Goal: Task Accomplishment & Management: Complete application form

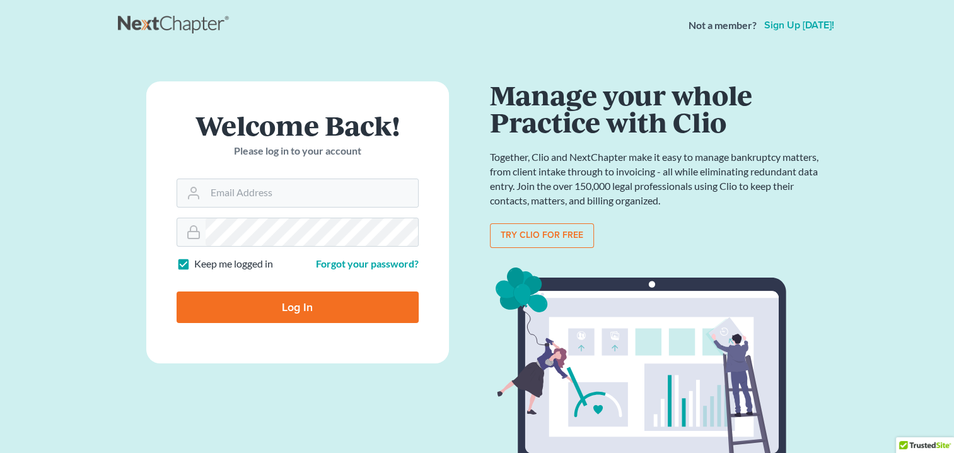
click at [793, 26] on link "Sign up today!" at bounding box center [799, 25] width 75 height 10
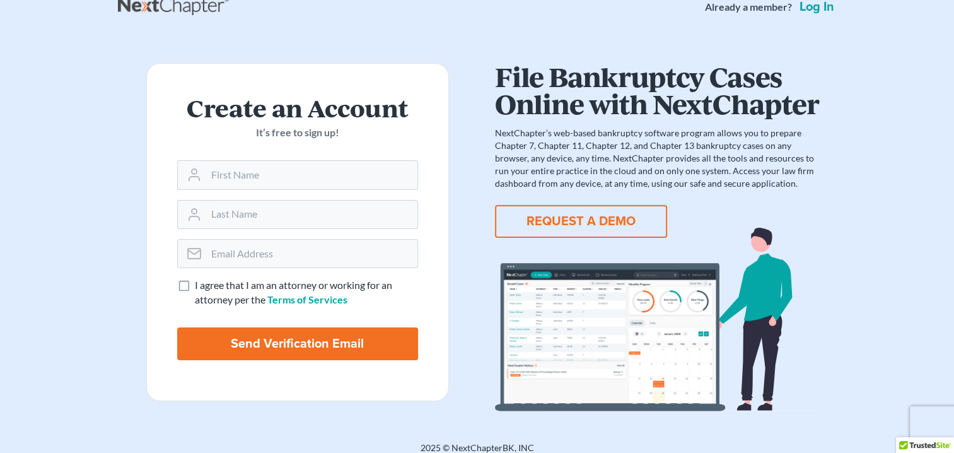
scroll to position [29, 0]
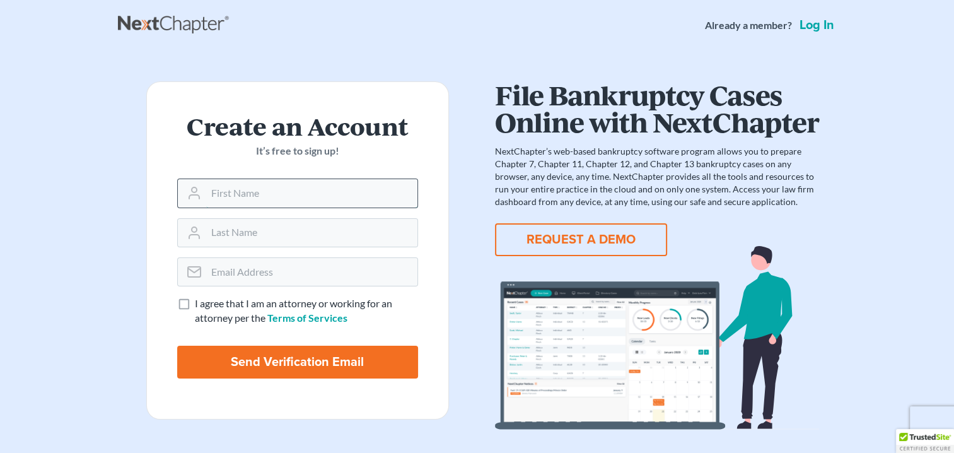
click at [235, 194] on input "text" at bounding box center [311, 193] width 211 height 28
type input "Robert"
type input "[PERSON_NAME]"
type input "robert@cnyattorney.com"
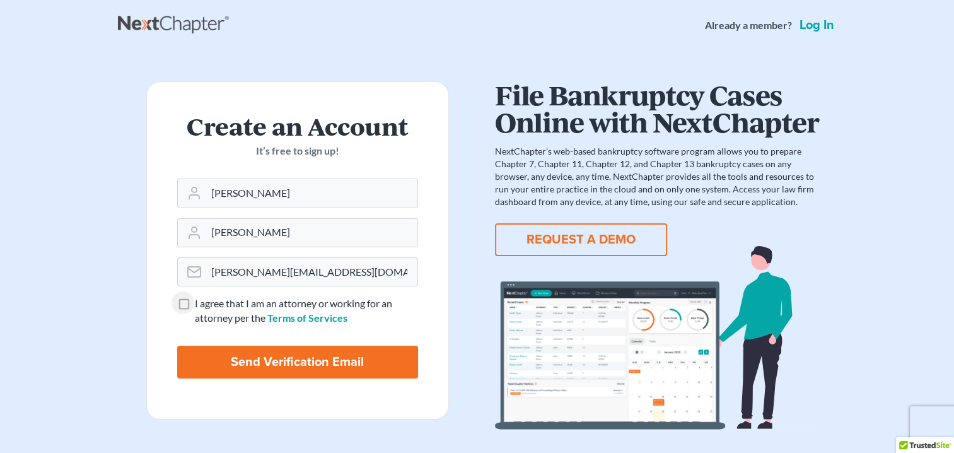
click at [195, 304] on label "I agree that I am an attorney or working for an attorney per the Terms of Servi…" at bounding box center [306, 310] width 223 height 29
click at [200, 304] on input "I agree that I am an attorney or working for an attorney per the Terms of Servi…" at bounding box center [204, 300] width 8 height 8
checkbox input "true"
click at [262, 360] on input "Send Verification Email" at bounding box center [297, 362] width 241 height 33
type input "Thinking..."
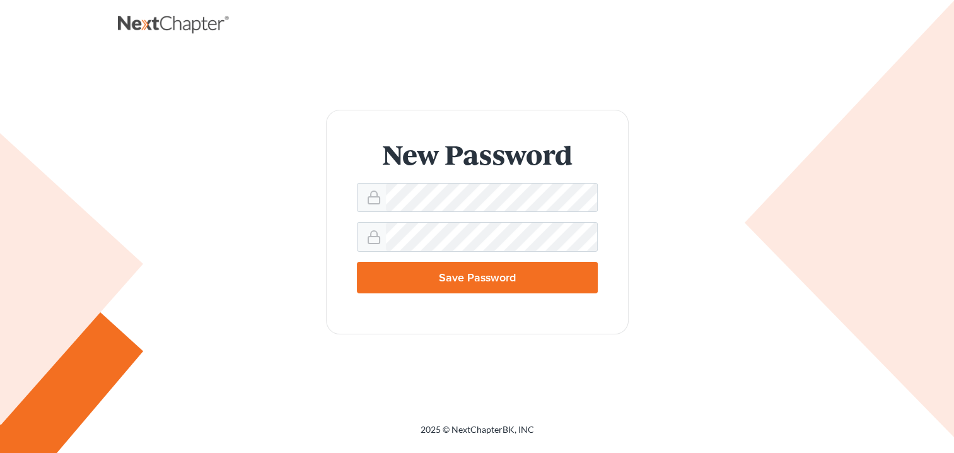
click at [517, 276] on input "Save Password" at bounding box center [477, 278] width 241 height 32
type input "Thinking..."
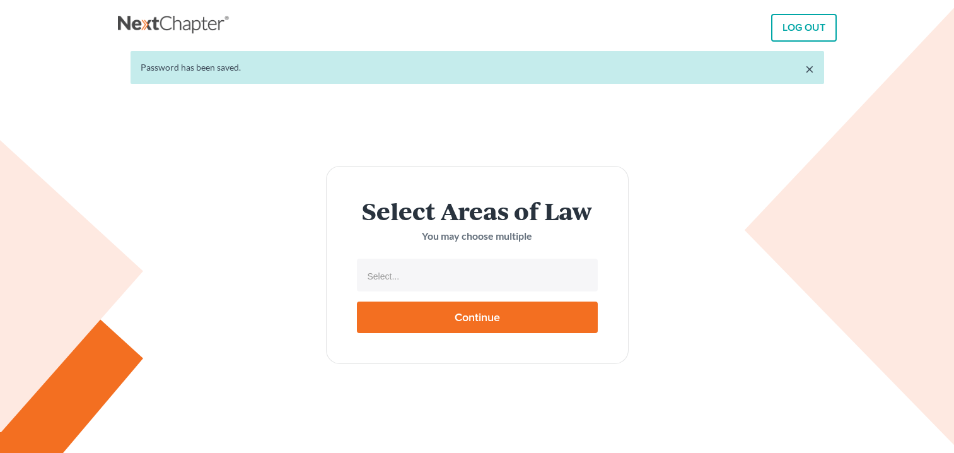
select select
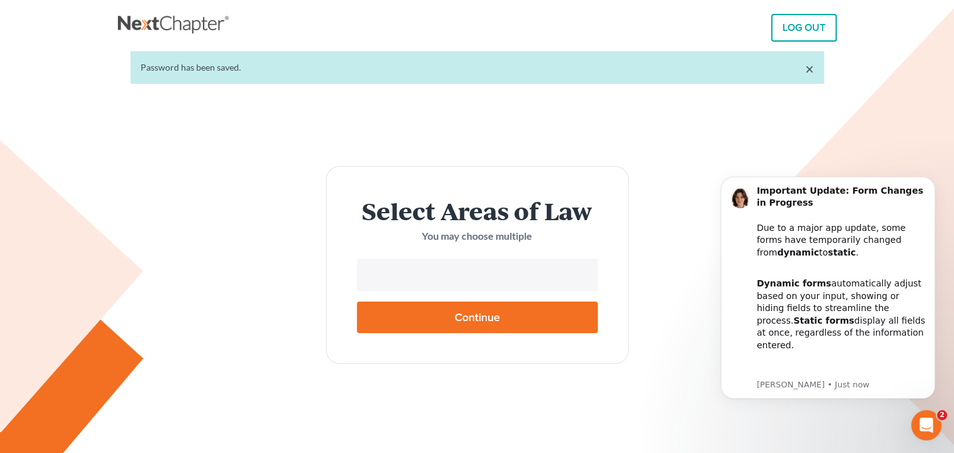
click at [431, 276] on input "text" at bounding box center [475, 276] width 223 height 19
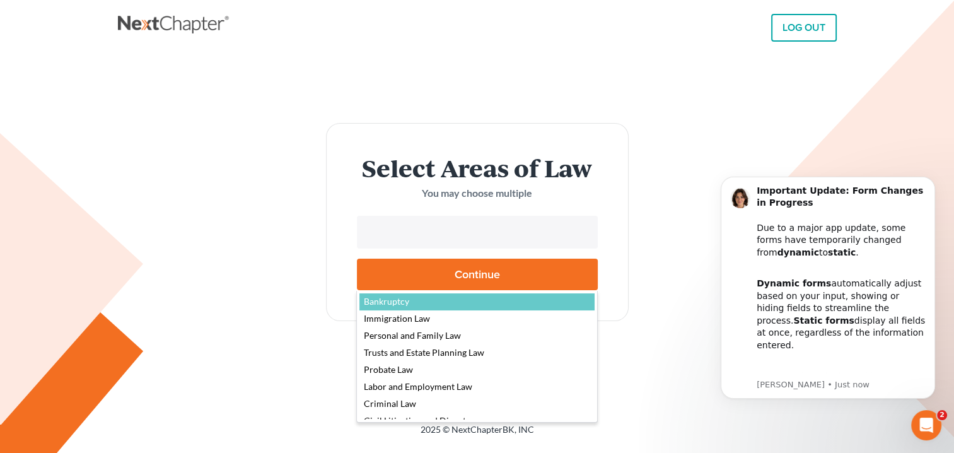
select select "4556"
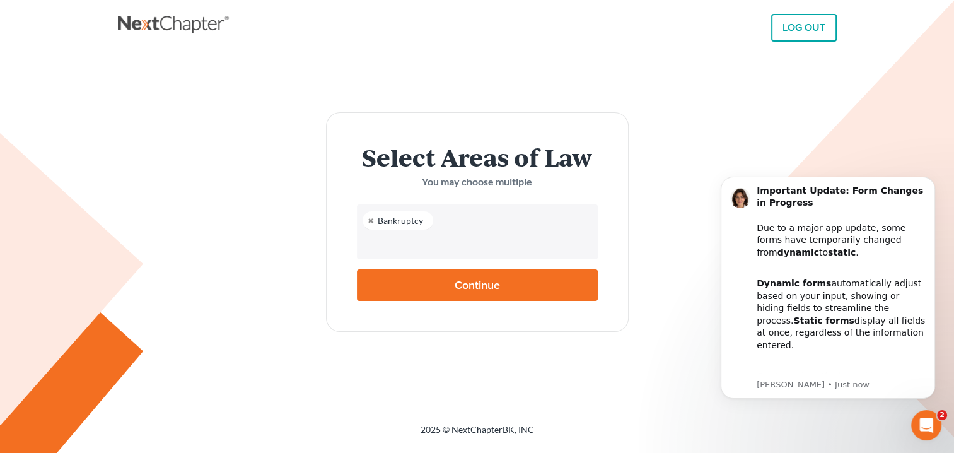
click at [450, 250] on input "text" at bounding box center [475, 244] width 223 height 19
click at [416, 247] on input "text" at bounding box center [475, 244] width 223 height 19
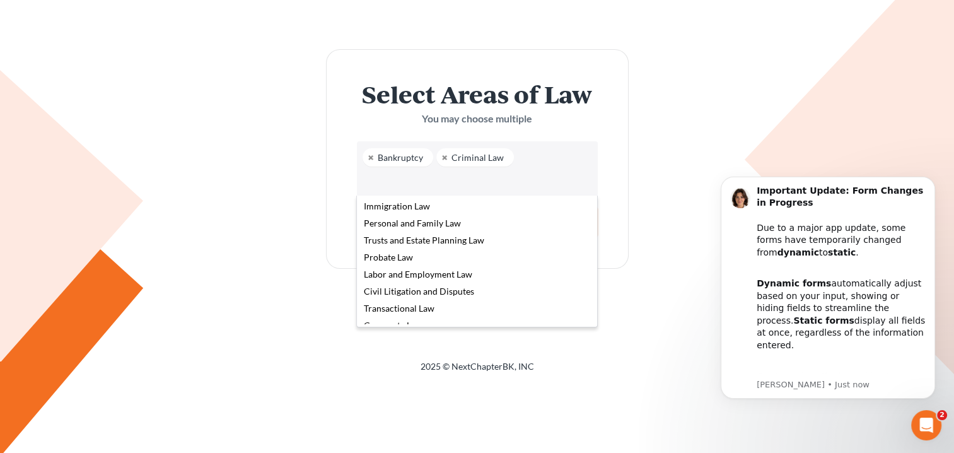
click at [670, 242] on body "LOG OUT × Password has been saved. Select Areas of Law You may choose multiple …" at bounding box center [477, 163] width 954 height 453
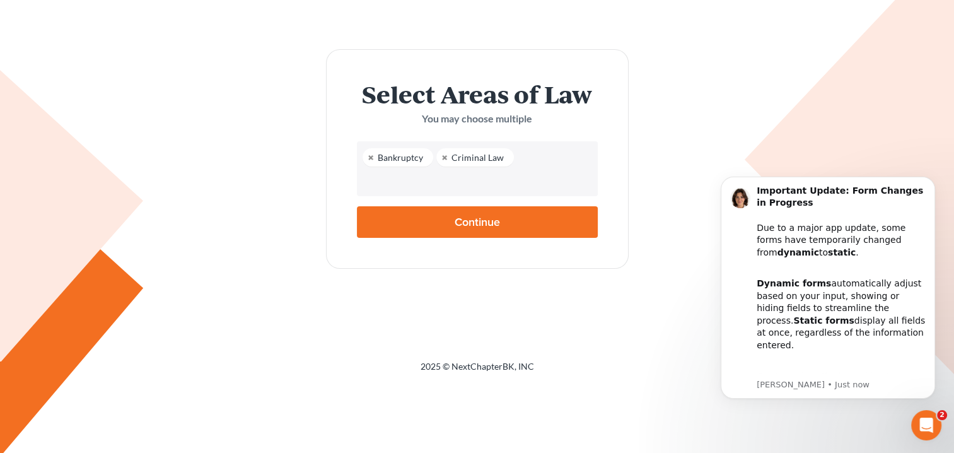
click at [492, 221] on input "Continue" at bounding box center [477, 222] width 241 height 32
type input "Thinking..."
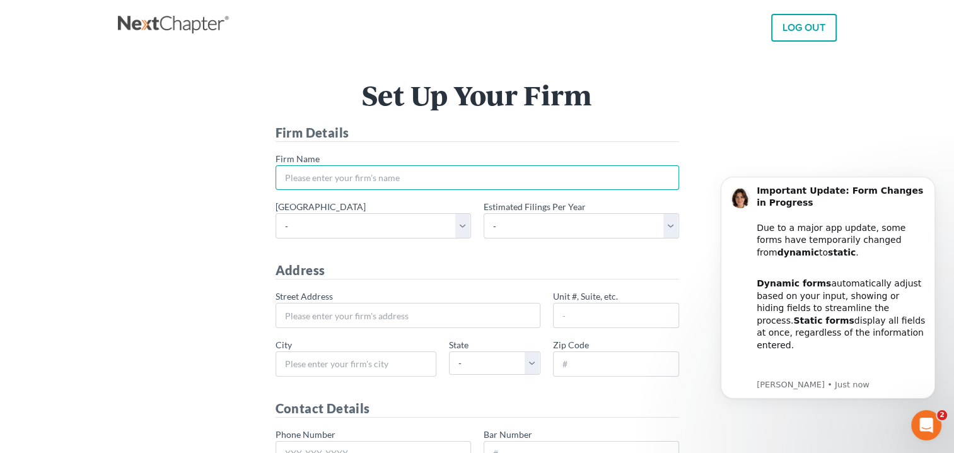
click at [312, 179] on input "* Firm Name" at bounding box center [478, 177] width 404 height 25
type input "Ribarovski Law Office, PC"
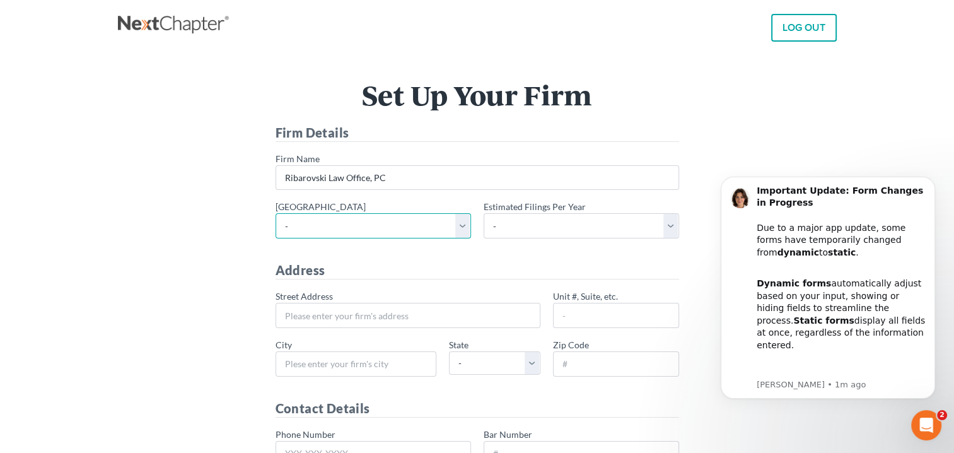
click at [462, 227] on select "- [US_STATE] - [GEOGRAPHIC_DATA] [US_STATE] - [GEOGRAPHIC_DATA][US_STATE] - Sou…" at bounding box center [373, 225] width 195 height 25
select select "57"
click at [276, 213] on select "- [US_STATE] - [GEOGRAPHIC_DATA] [US_STATE] - [GEOGRAPHIC_DATA][US_STATE] - Sou…" at bounding box center [373, 225] width 195 height 25
click at [508, 225] on select "- 1-10 11-50 50+" at bounding box center [581, 225] width 195 height 25
select select "10"
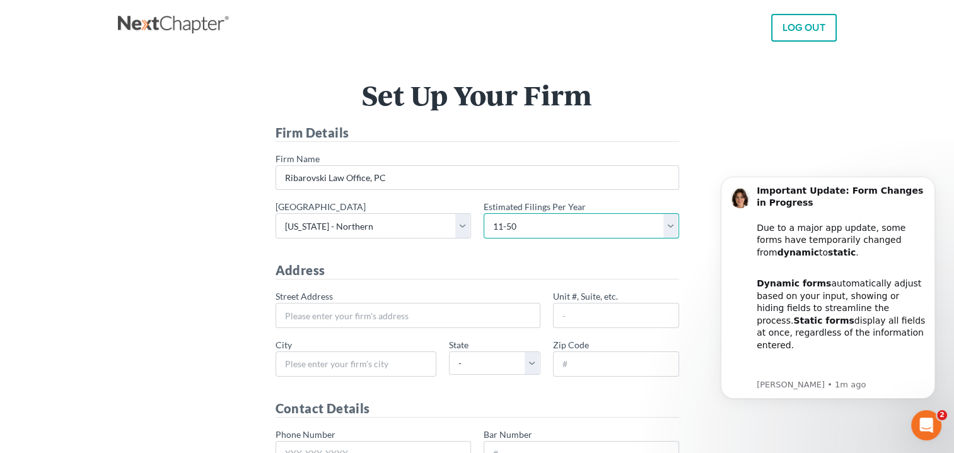
click at [484, 213] on select "- 1-10 11-50 50+" at bounding box center [581, 225] width 195 height 25
click at [545, 261] on h4 "Address" at bounding box center [478, 270] width 404 height 18
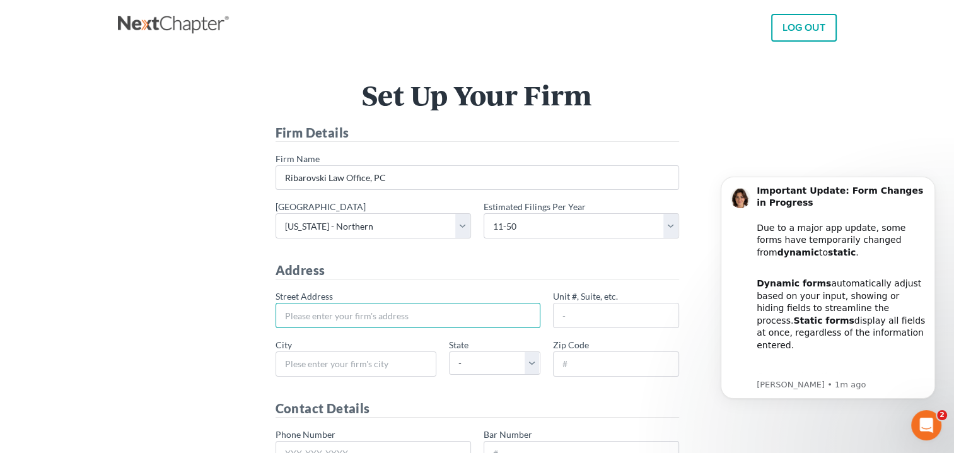
click at [321, 317] on input "* Street Address" at bounding box center [408, 315] width 265 height 25
type input "[STREET_ADDRESS]"
type input "110"
type input "[GEOGRAPHIC_DATA]"
select select "NY"
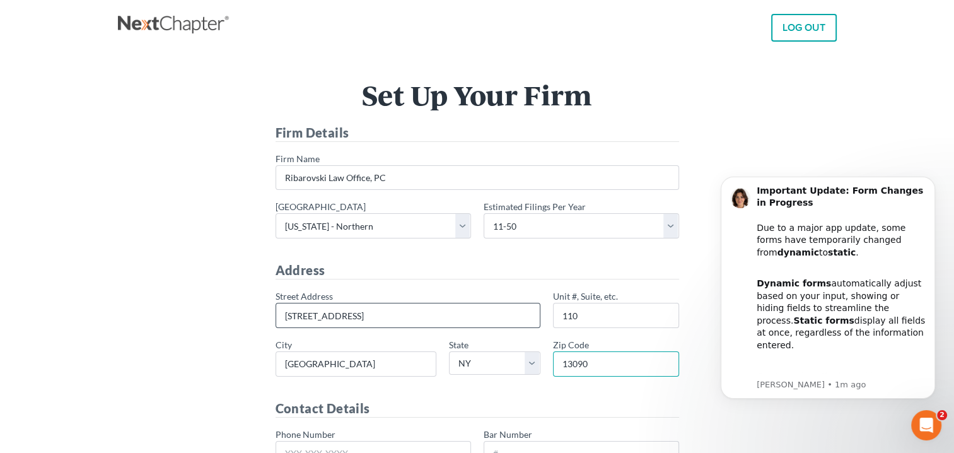
type input "13090"
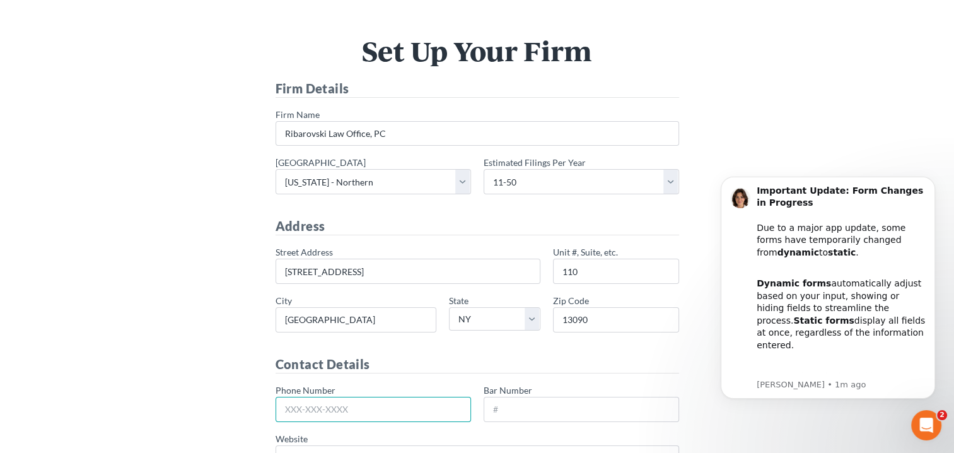
scroll to position [74, 0]
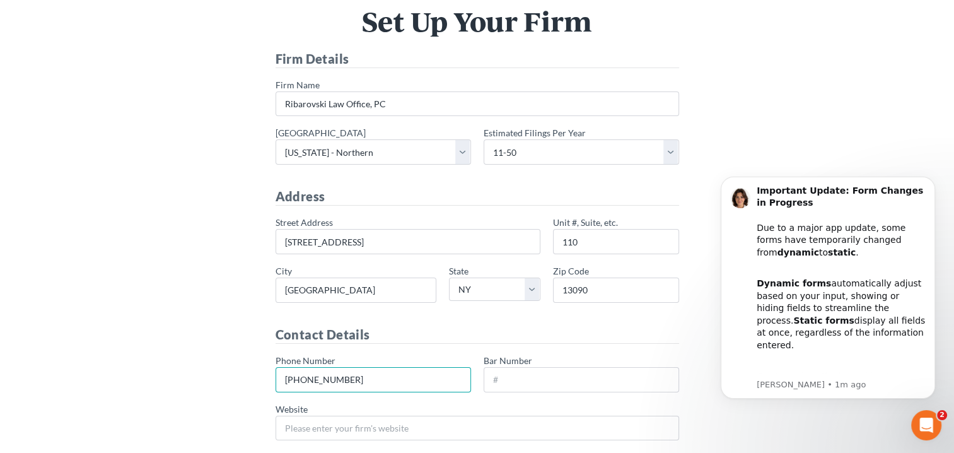
type input "[PHONE_NUMBER]"
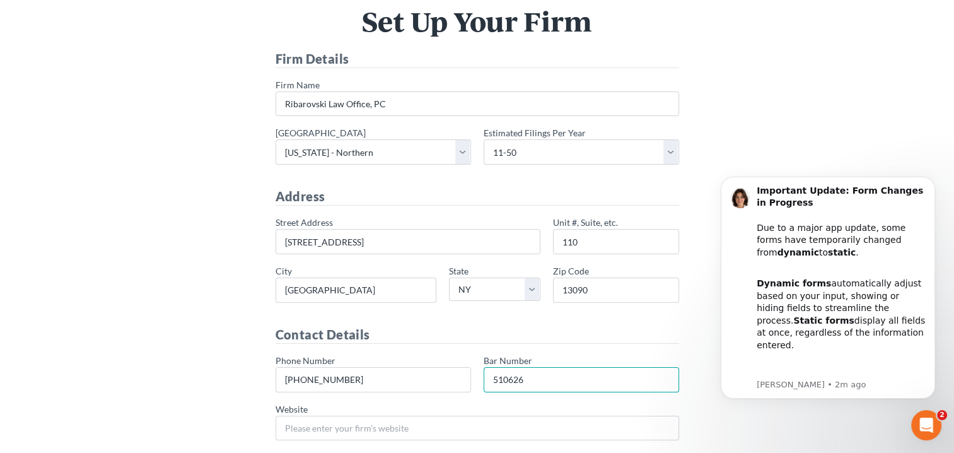
type input "510626"
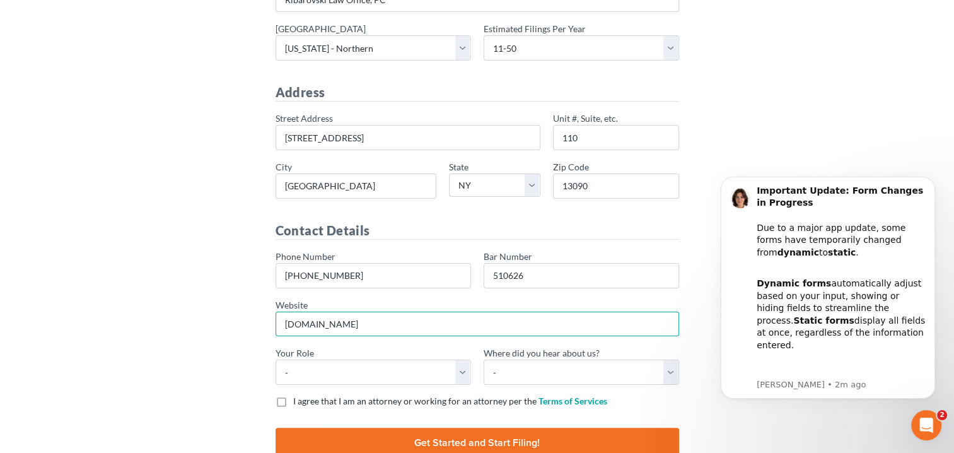
scroll to position [200, 0]
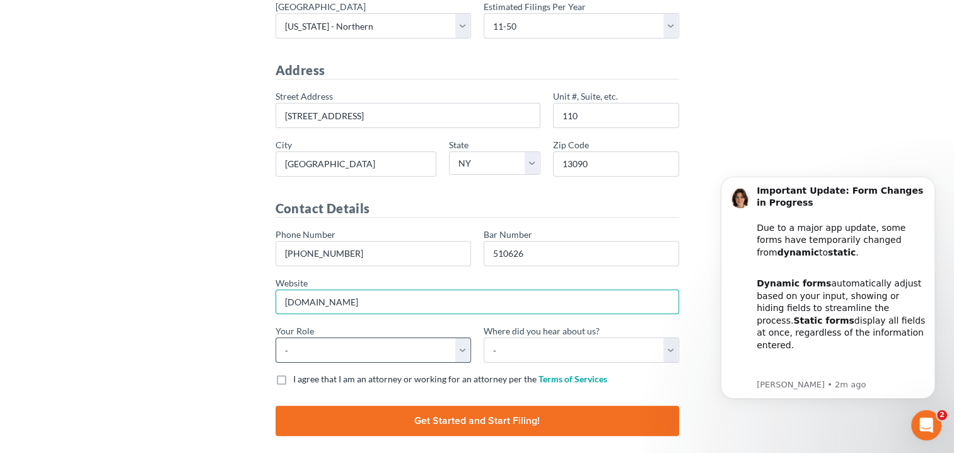
type input "[DOMAIN_NAME]"
click at [311, 349] on select "- Attorney Paralegal Assistant" at bounding box center [373, 349] width 195 height 25
select select "attorney"
click at [276, 337] on select "- Attorney Paralegal Assistant" at bounding box center [373, 349] width 195 height 25
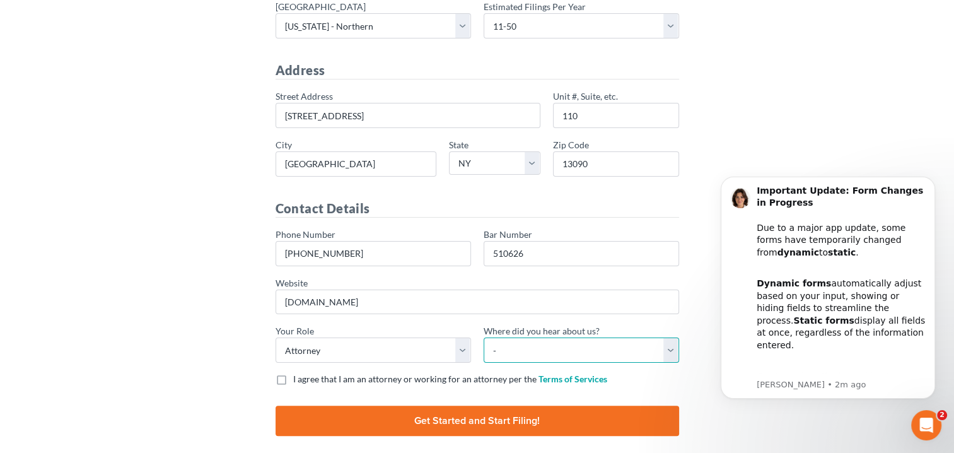
click at [558, 347] on select "- Bar association Capterra Clio Email Facebook Google Word of mouth Other" at bounding box center [581, 349] width 195 height 25
select select "Email"
click at [484, 337] on select "- Bar association Capterra Clio Email Facebook Google Word of mouth Other" at bounding box center [581, 349] width 195 height 25
click at [293, 376] on label "I agree that I am an attorney or working for an attorney per the Terms of Servi…" at bounding box center [450, 379] width 314 height 13
click at [298, 376] on input "I agree that I am an attorney or working for an attorney per the Terms of Servi…" at bounding box center [302, 377] width 8 height 8
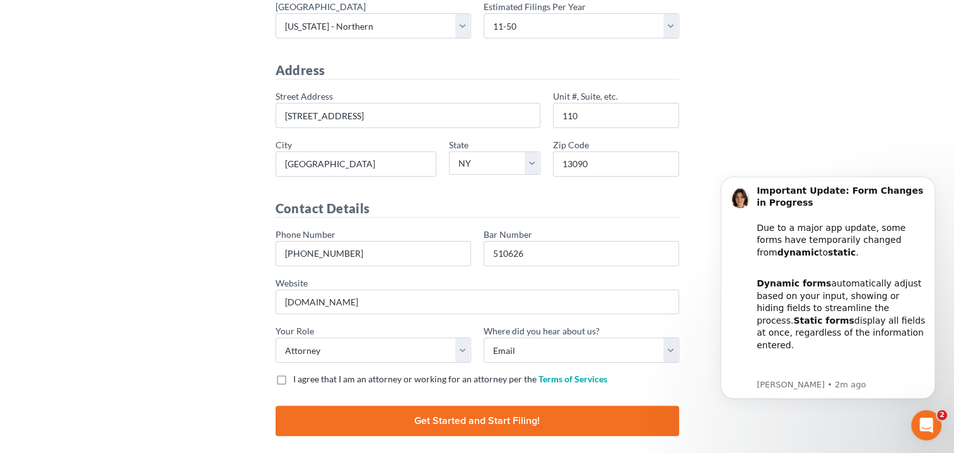
checkbox input "true"
click at [451, 412] on input "Finish and Start Filing!" at bounding box center [478, 420] width 404 height 30
type input "Thinking..."
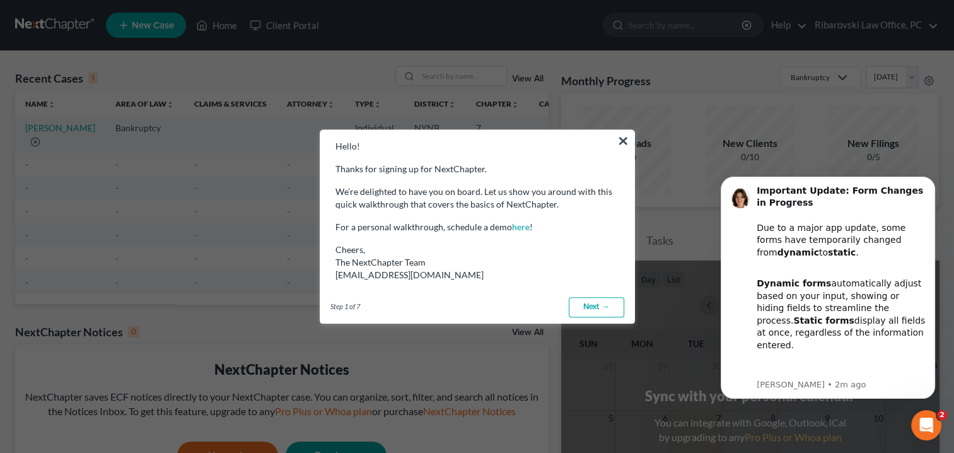
click at [620, 139] on button "×" at bounding box center [623, 141] width 12 height 20
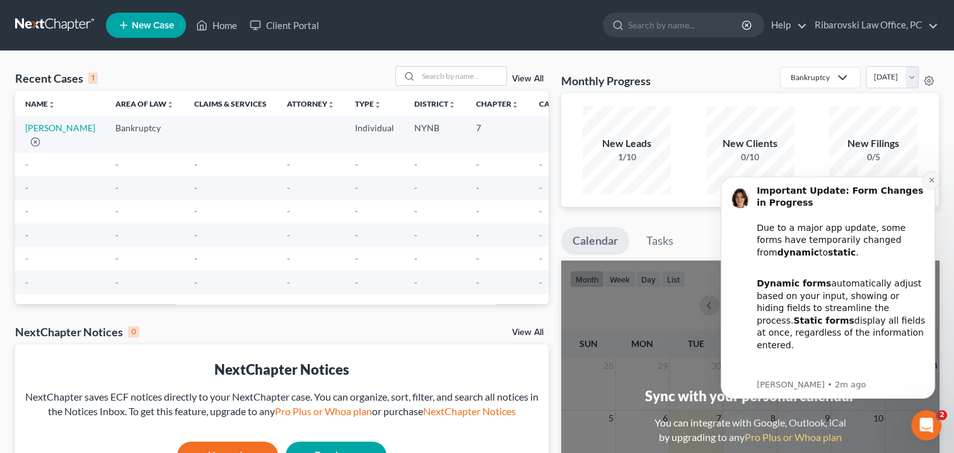
click at [929, 182] on icon "Dismiss notification" at bounding box center [931, 180] width 4 height 4
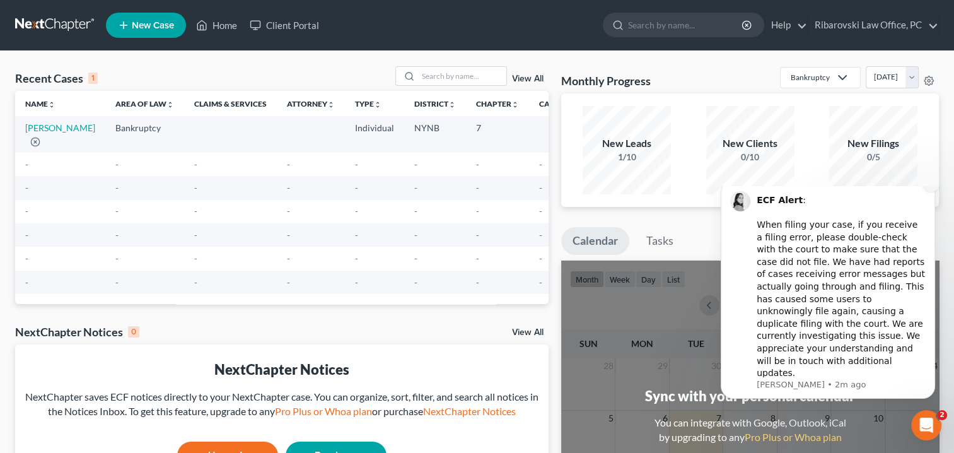
click at [931, 187] on icon "Dismiss notification" at bounding box center [931, 183] width 7 height 7
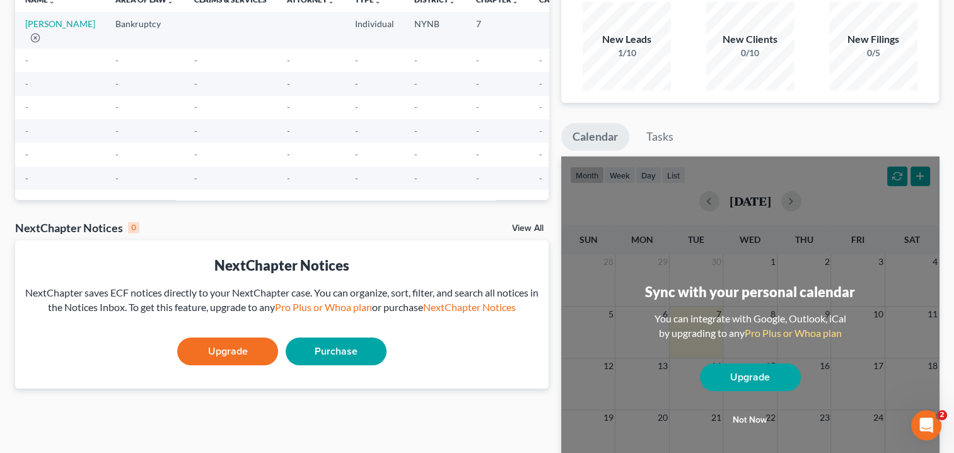
scroll to position [126, 0]
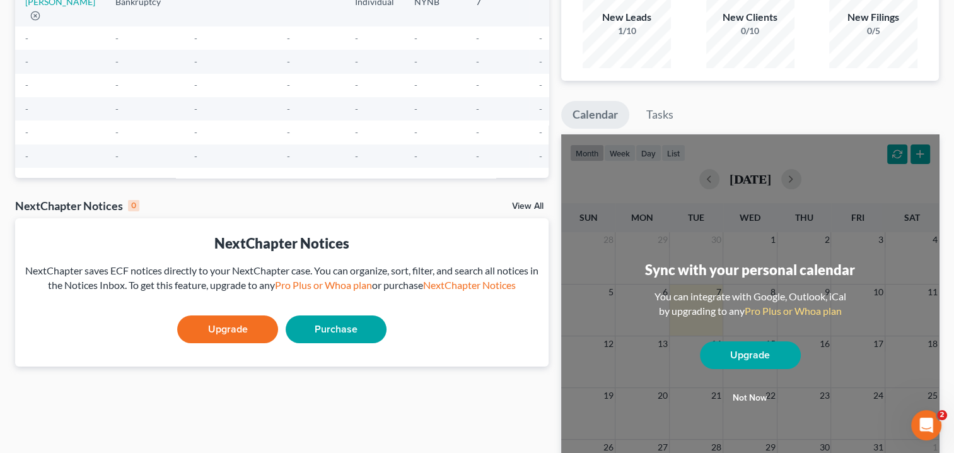
click at [749, 395] on button "Not now" at bounding box center [750, 397] width 101 height 25
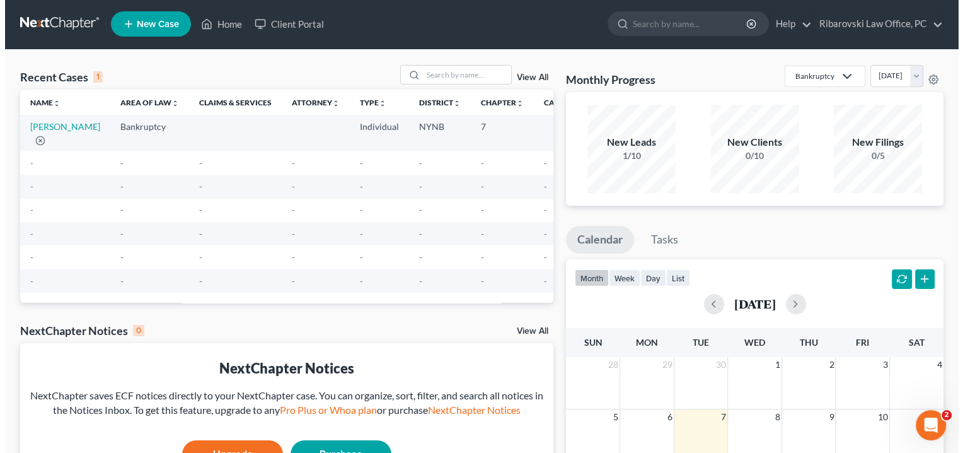
scroll to position [0, 0]
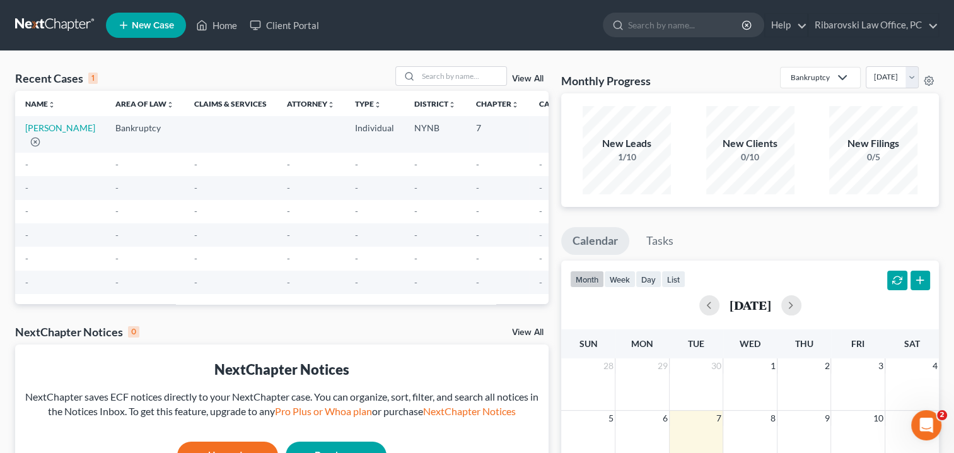
click at [144, 24] on span "New Case" at bounding box center [153, 25] width 42 height 9
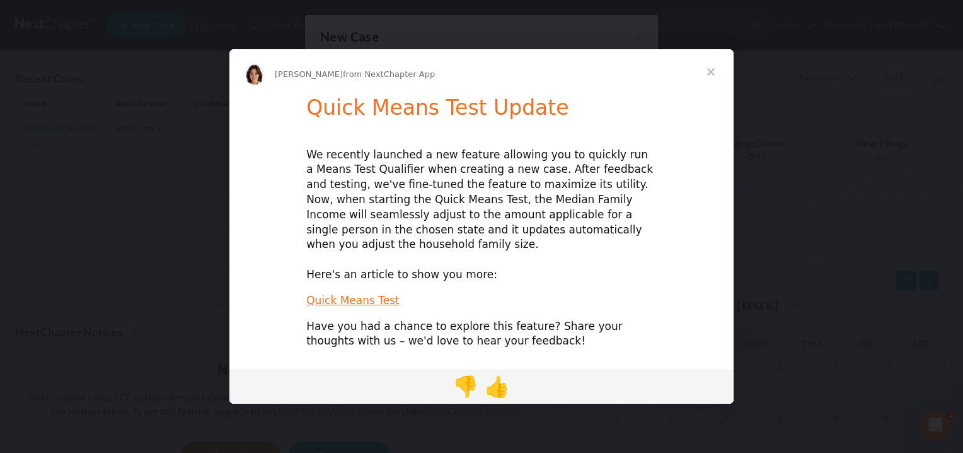
click at [709, 79] on span "Close" at bounding box center [711, 71] width 45 height 45
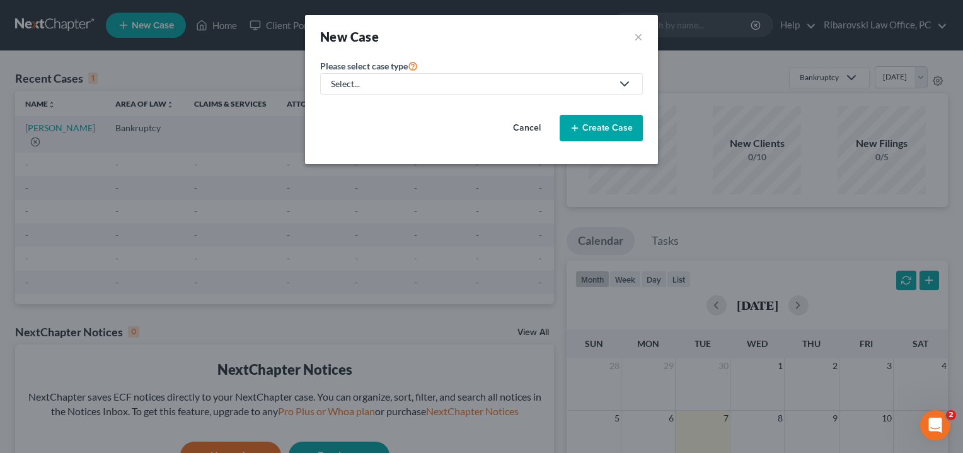
click at [400, 83] on div "Select..." at bounding box center [471, 84] width 281 height 13
click at [361, 107] on div "Bankruptcy" at bounding box center [358, 108] width 52 height 13
select select "54"
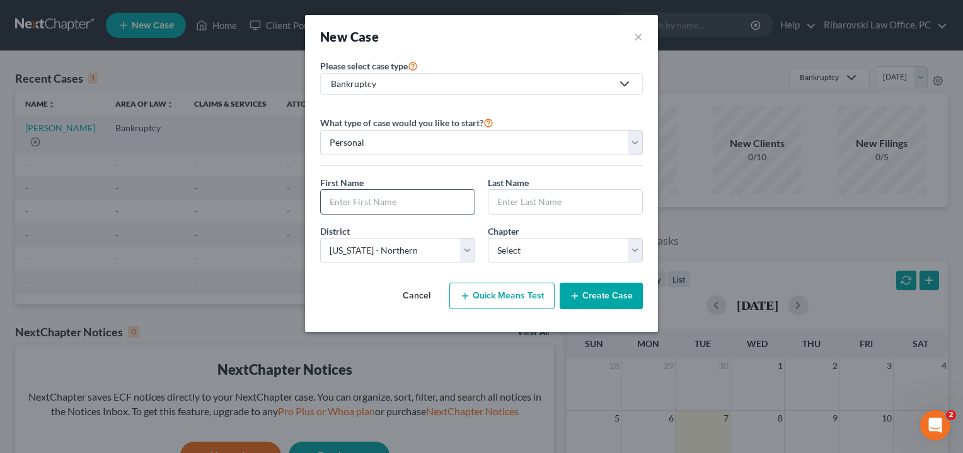
click at [358, 200] on input "text" at bounding box center [398, 202] width 154 height 24
type input "John"
type input "Sample"
click at [642, 249] on select "Select 7 11 12 13" at bounding box center [565, 250] width 155 height 25
select select "0"
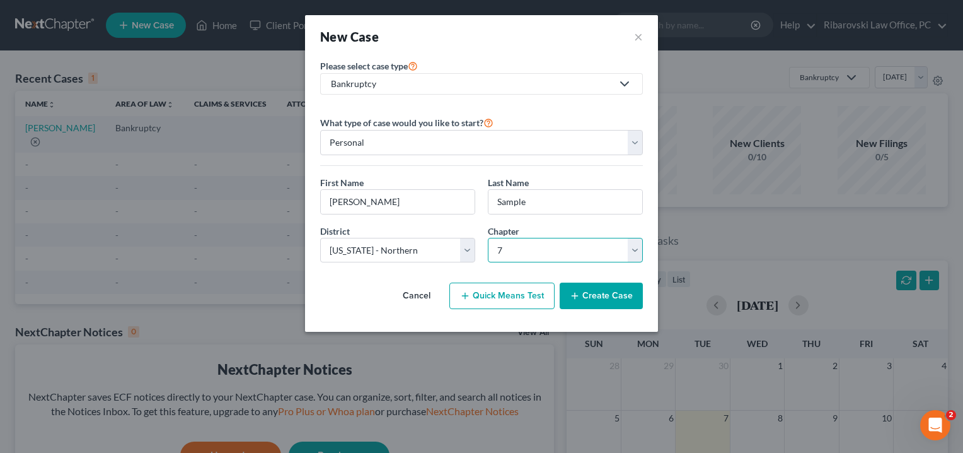
click at [488, 238] on select "Select 7 11 12 13" at bounding box center [565, 250] width 155 height 25
click at [601, 293] on button "Create Case" at bounding box center [601, 295] width 83 height 26
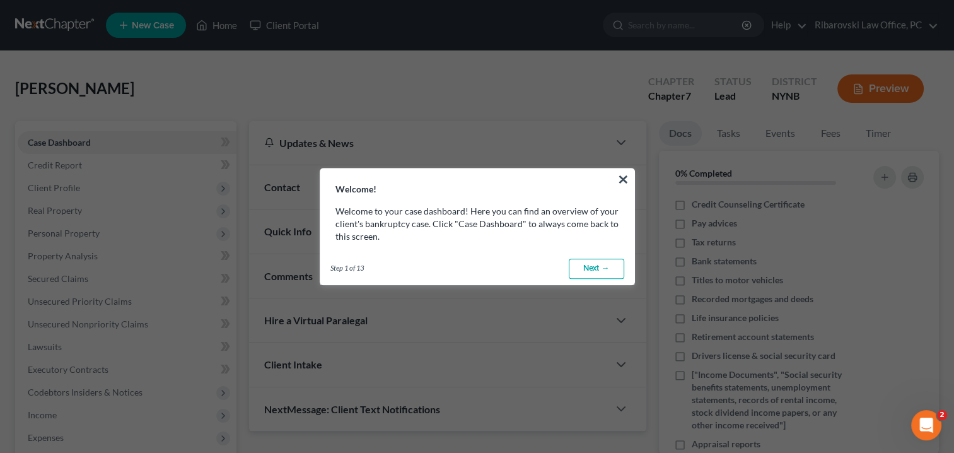
click at [598, 265] on link "Next →" at bounding box center [596, 269] width 55 height 20
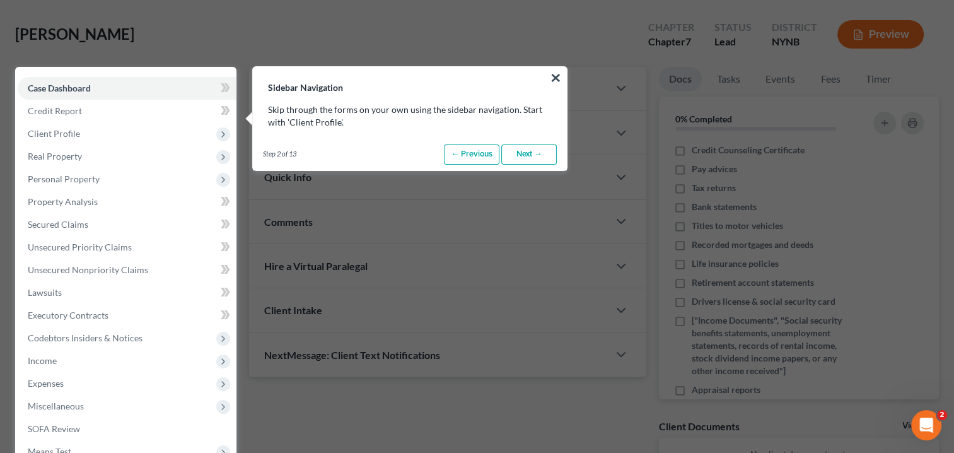
scroll to position [57, 0]
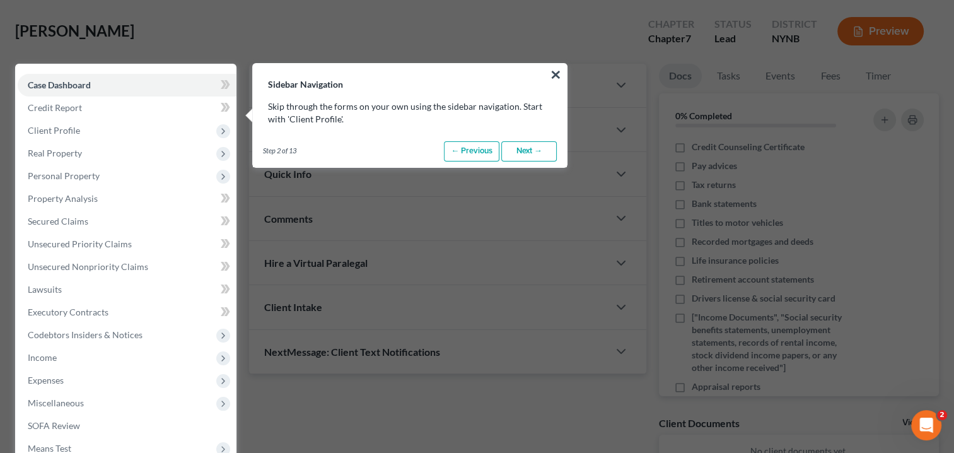
click at [528, 154] on link "Next →" at bounding box center [528, 151] width 55 height 20
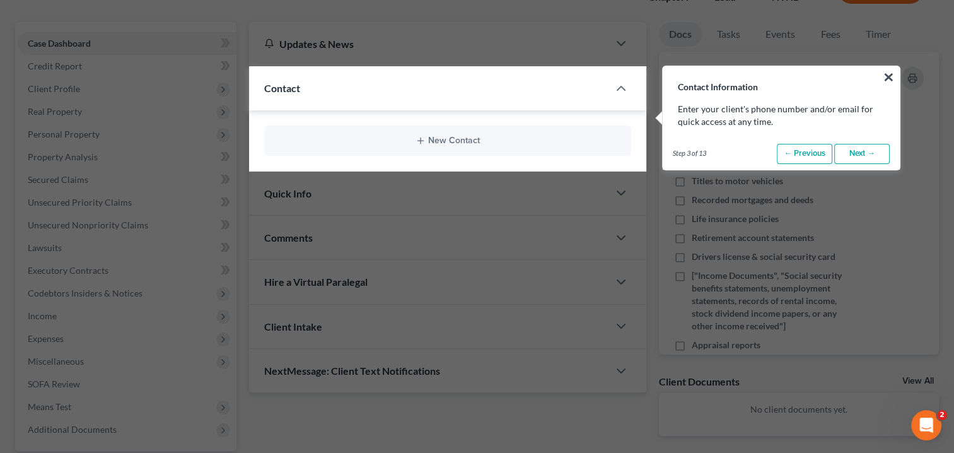
scroll to position [101, 0]
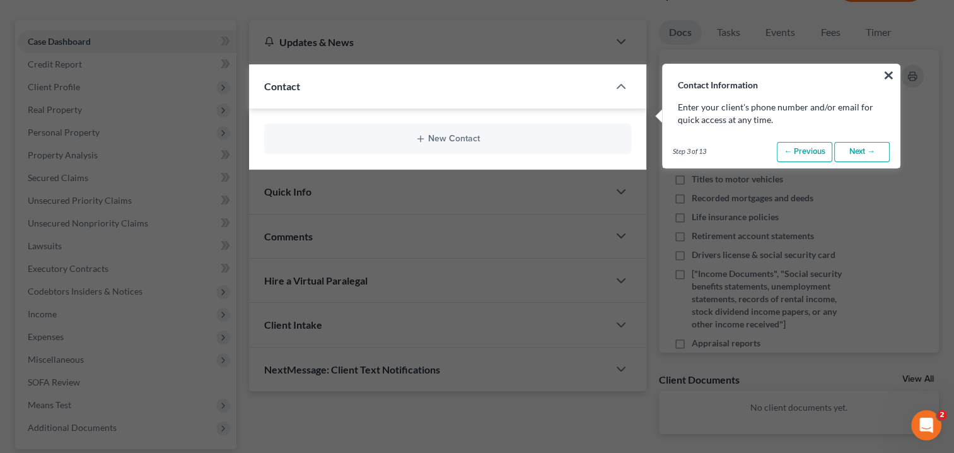
click at [865, 149] on link "Next →" at bounding box center [861, 152] width 55 height 20
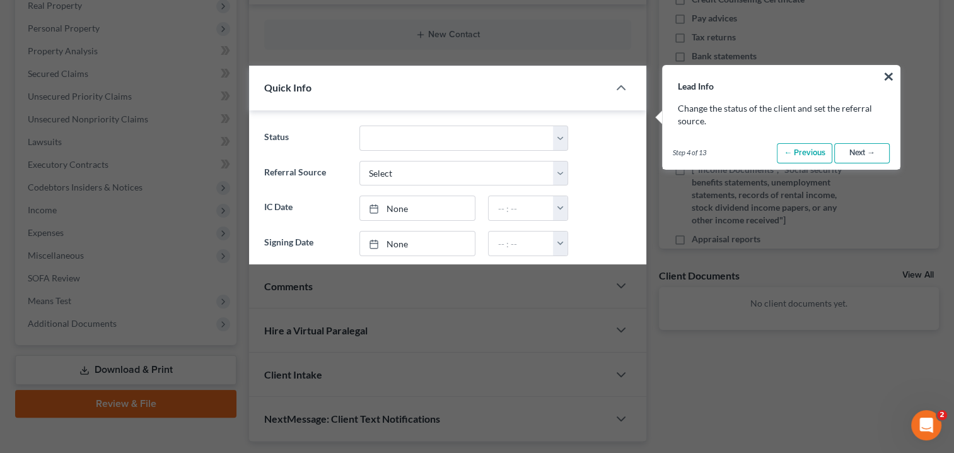
scroll to position [207, 0]
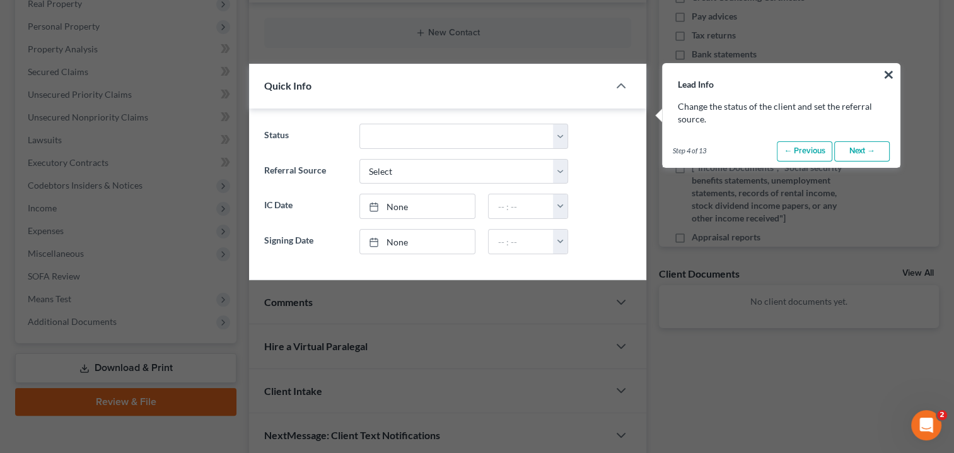
click at [854, 153] on link "Next →" at bounding box center [861, 151] width 55 height 20
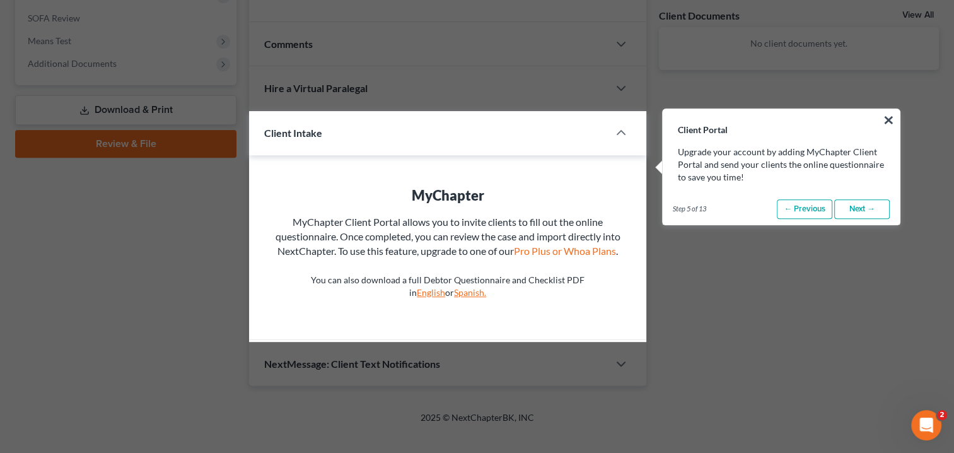
scroll to position [509, 0]
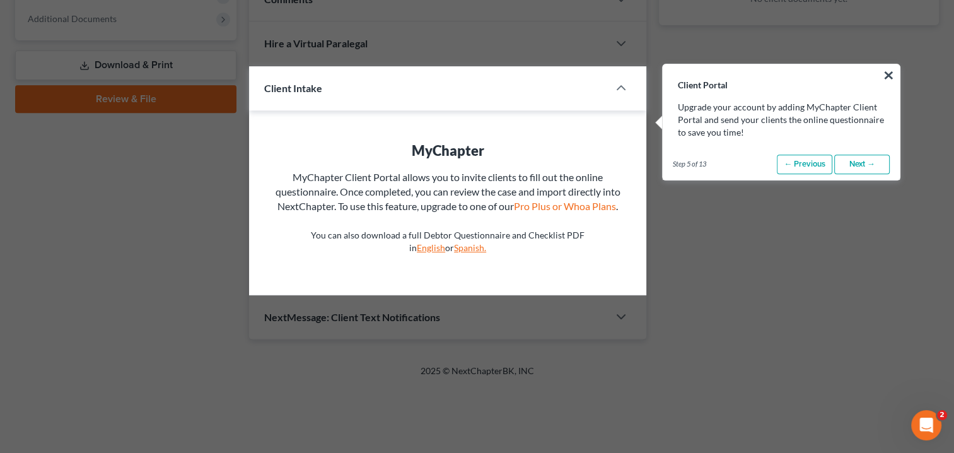
click at [865, 165] on link "Next →" at bounding box center [861, 164] width 55 height 20
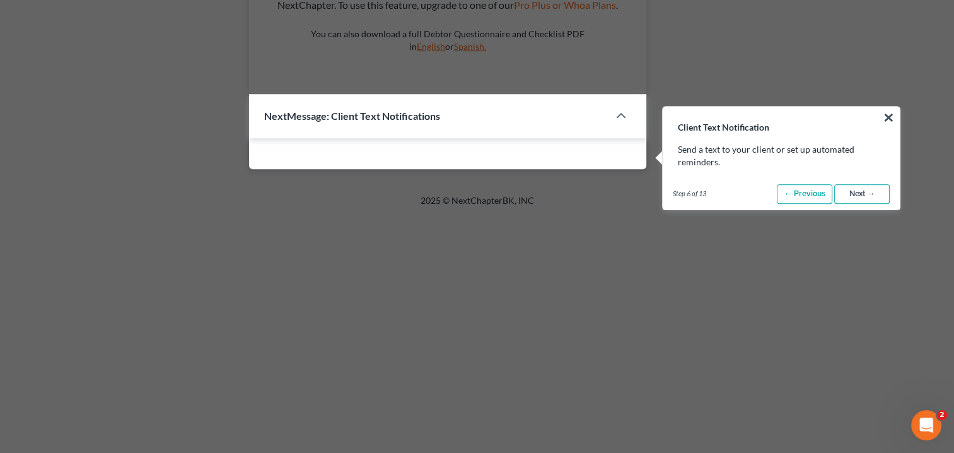
scroll to position [753, 0]
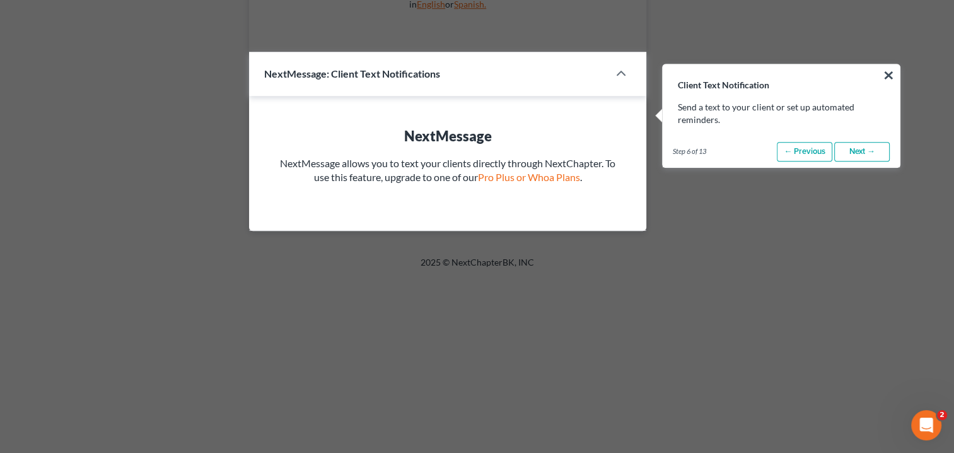
click at [864, 153] on link "Next →" at bounding box center [861, 152] width 55 height 20
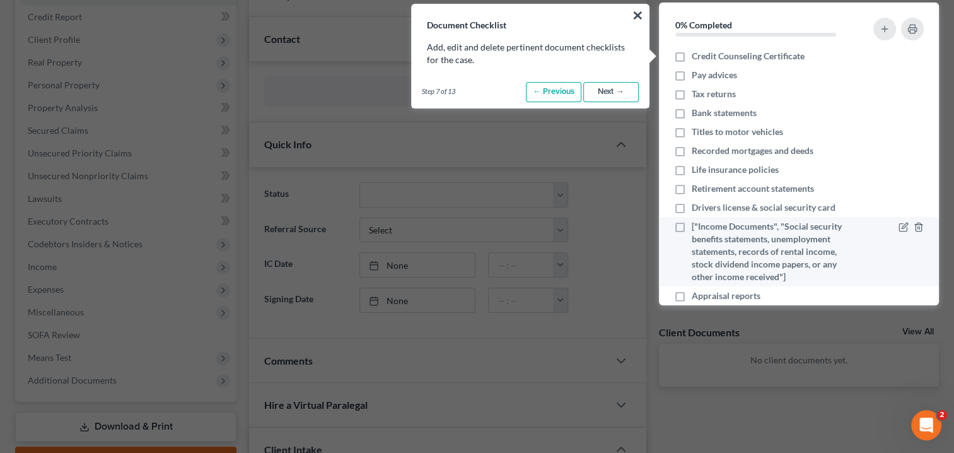
scroll to position [88, 0]
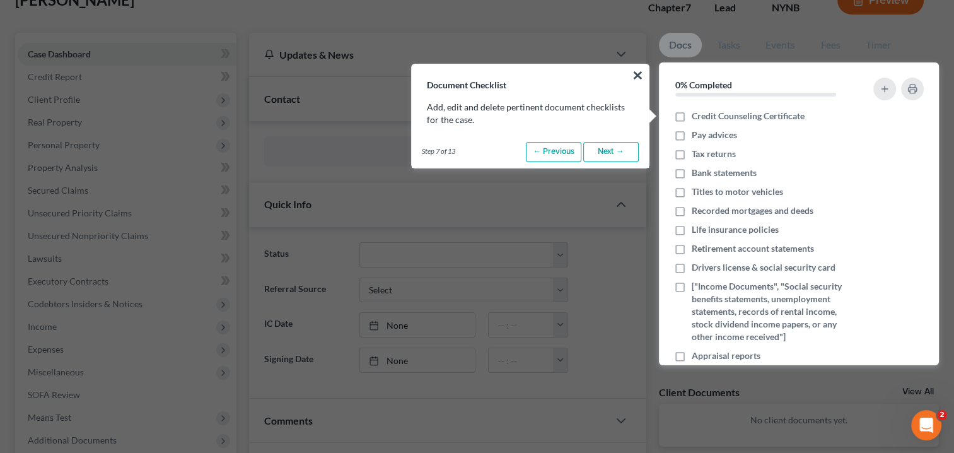
click at [605, 151] on link "Next →" at bounding box center [610, 152] width 55 height 20
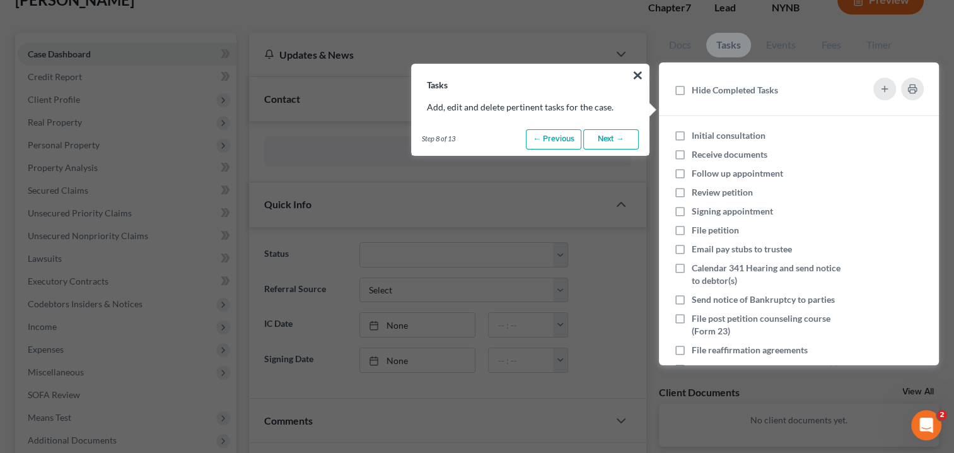
click at [612, 141] on link "Next →" at bounding box center [610, 139] width 55 height 20
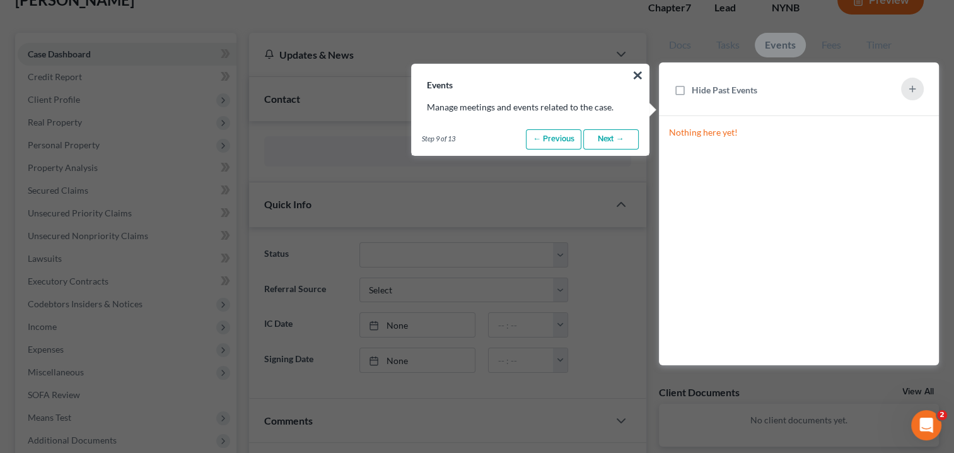
click at [613, 141] on link "Next →" at bounding box center [610, 139] width 55 height 20
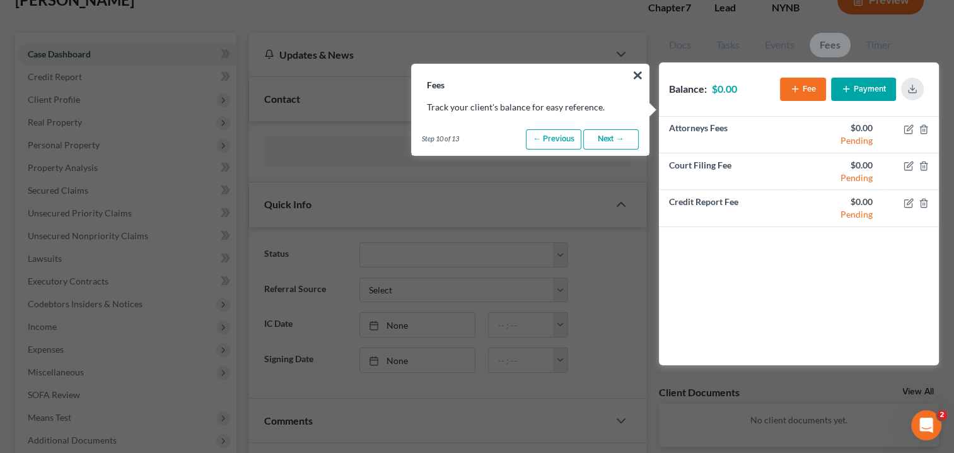
click at [613, 142] on link "Next →" at bounding box center [610, 139] width 55 height 20
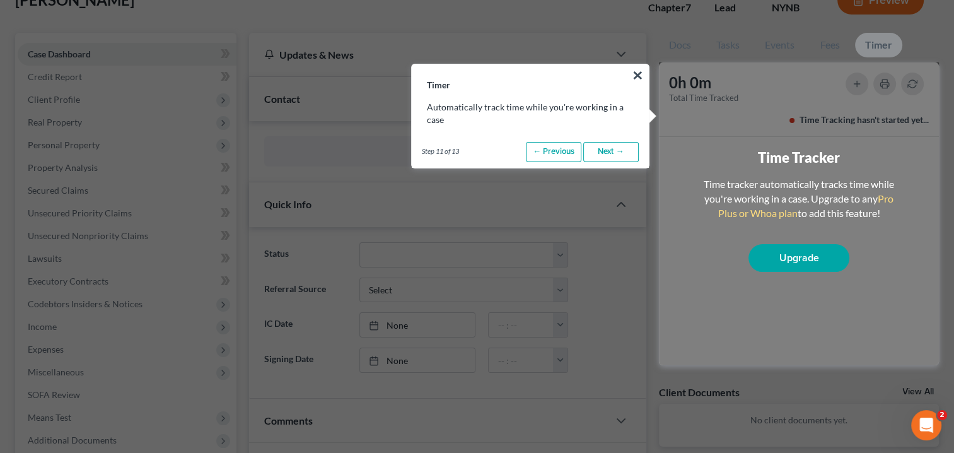
click at [613, 151] on link "Next →" at bounding box center [610, 152] width 55 height 20
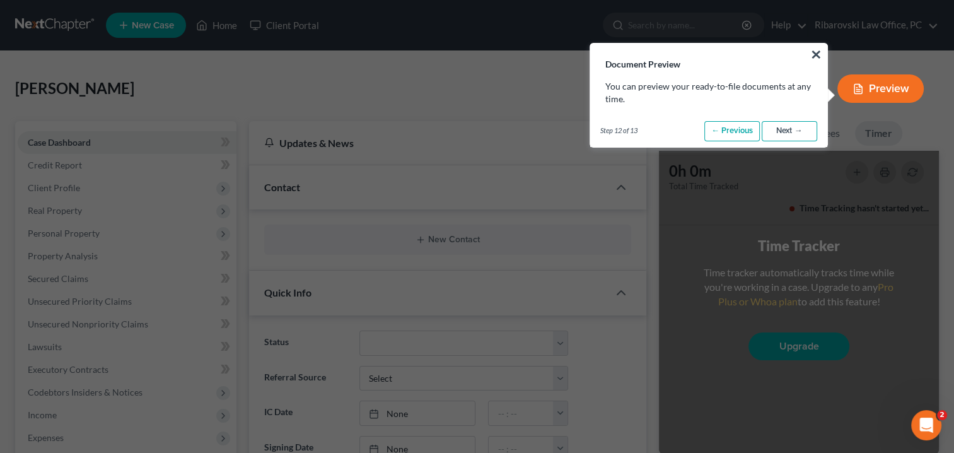
scroll to position [0, 0]
click at [798, 125] on link "Next →" at bounding box center [789, 131] width 55 height 20
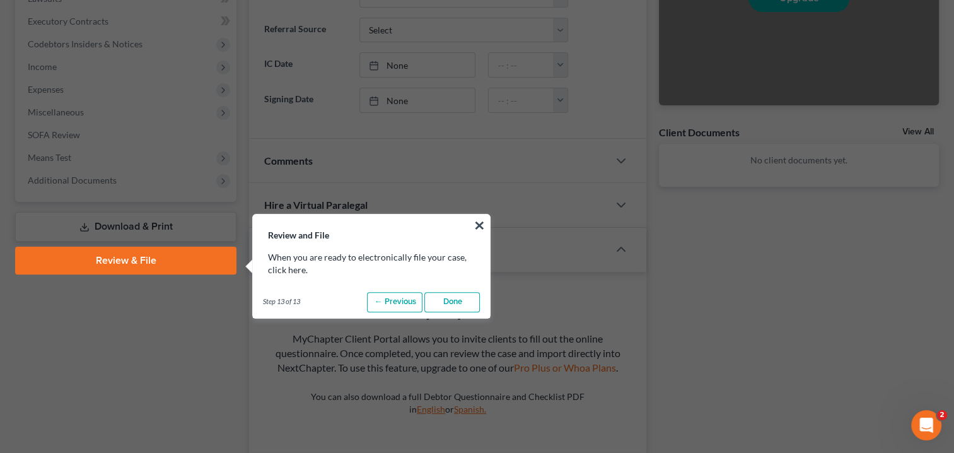
scroll to position [499, 0]
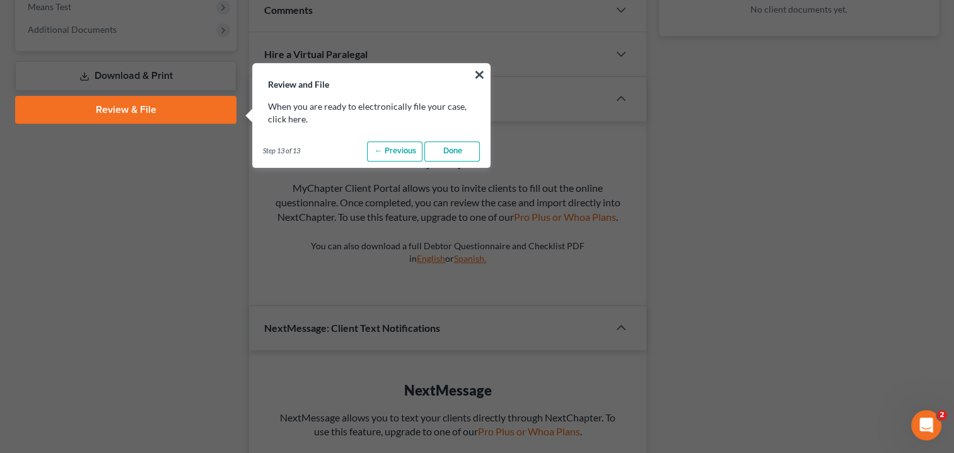
click at [443, 154] on link "Done" at bounding box center [451, 151] width 55 height 20
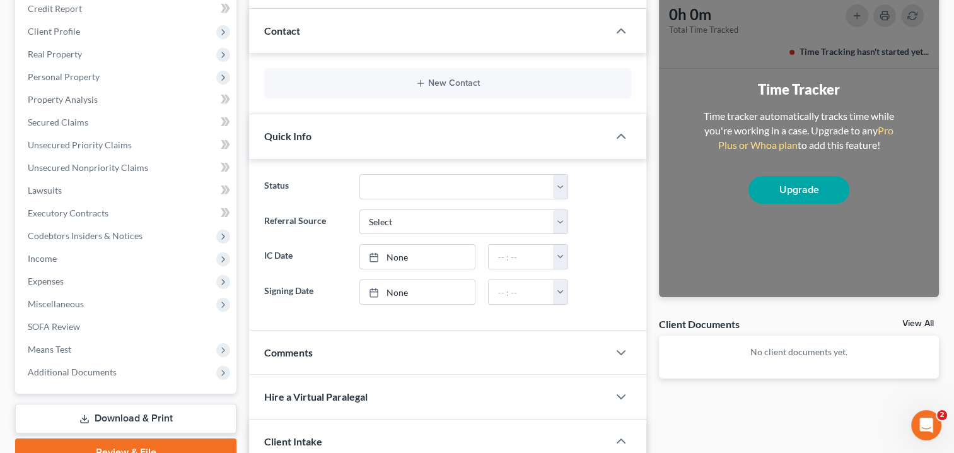
scroll to position [189, 0]
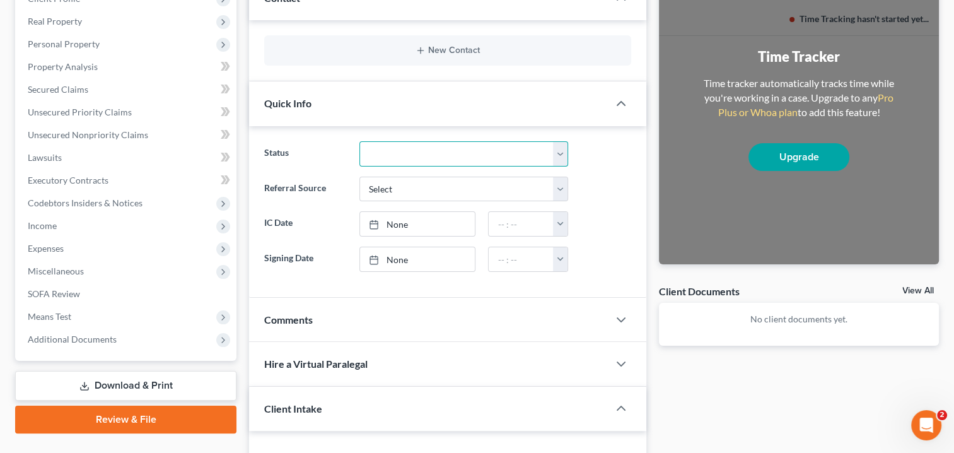
click at [549, 152] on select "Discharged Discharged & Reported Discharge Litigation Dismissal Notice Dismisse…" at bounding box center [463, 153] width 209 height 25
select select "17"
click at [359, 141] on select "Discharged Discharged & Reported Discharge Litigation Dismissal Notice Dismisse…" at bounding box center [463, 153] width 209 height 25
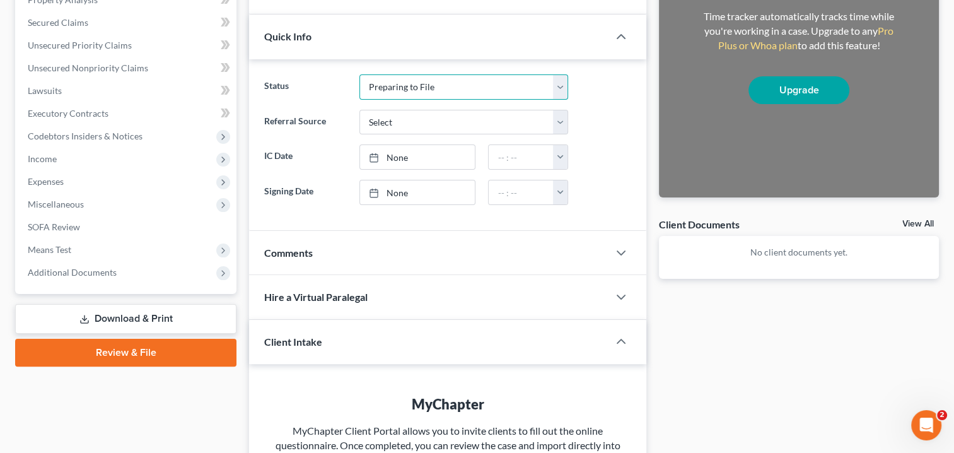
scroll to position [63, 0]
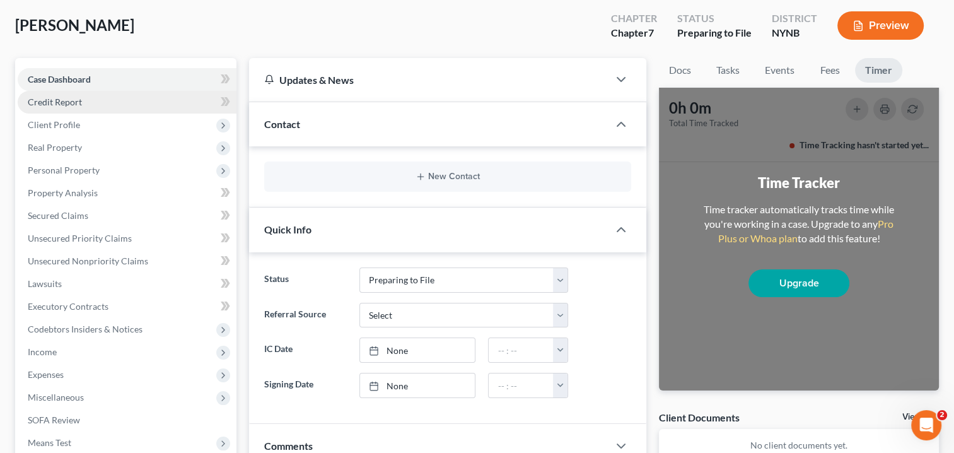
click at [49, 102] on span "Credit Report" at bounding box center [55, 101] width 54 height 11
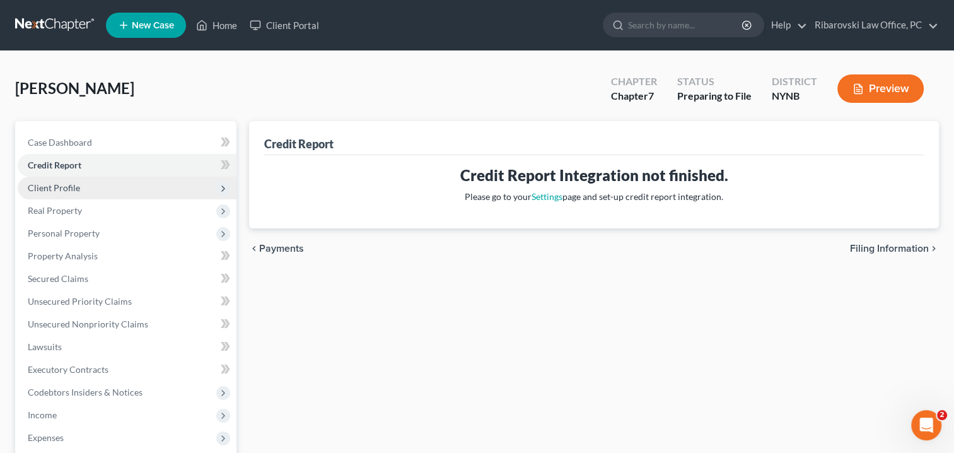
click at [58, 189] on span "Client Profile" at bounding box center [54, 187] width 52 height 11
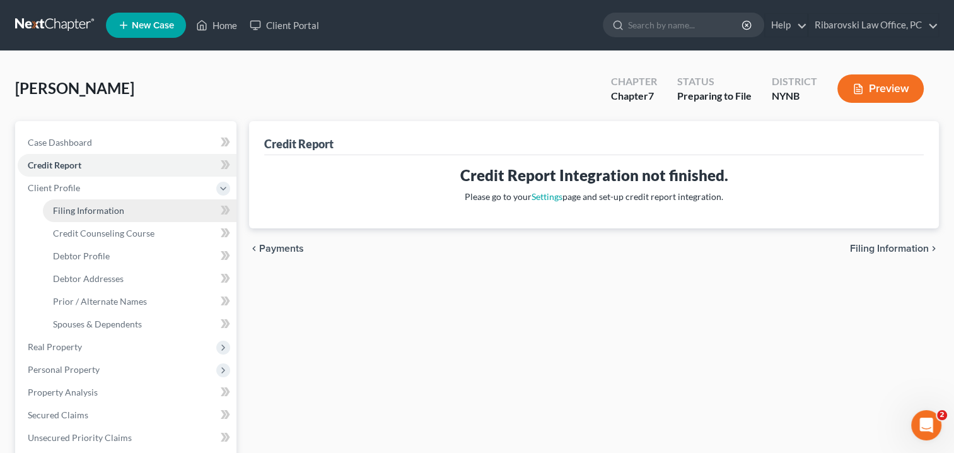
click at [106, 209] on span "Filing Information" at bounding box center [88, 210] width 71 height 11
select select "1"
select select "0"
select select "54"
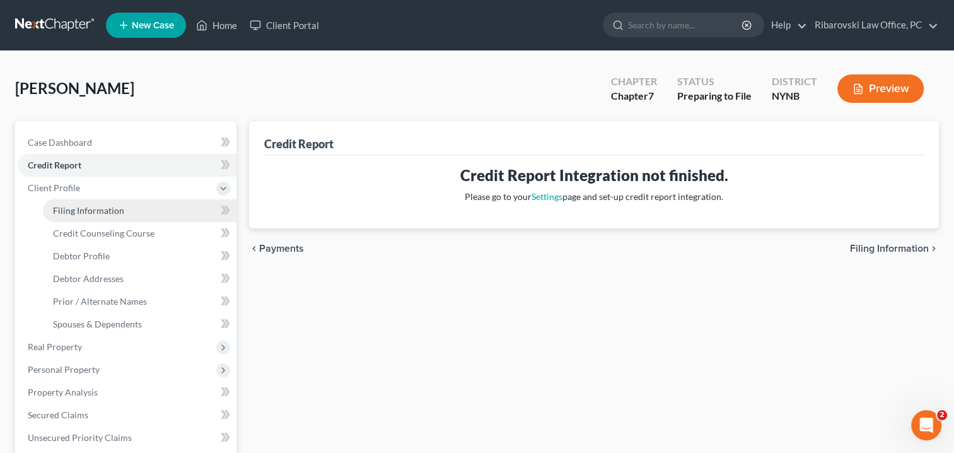
select select "35"
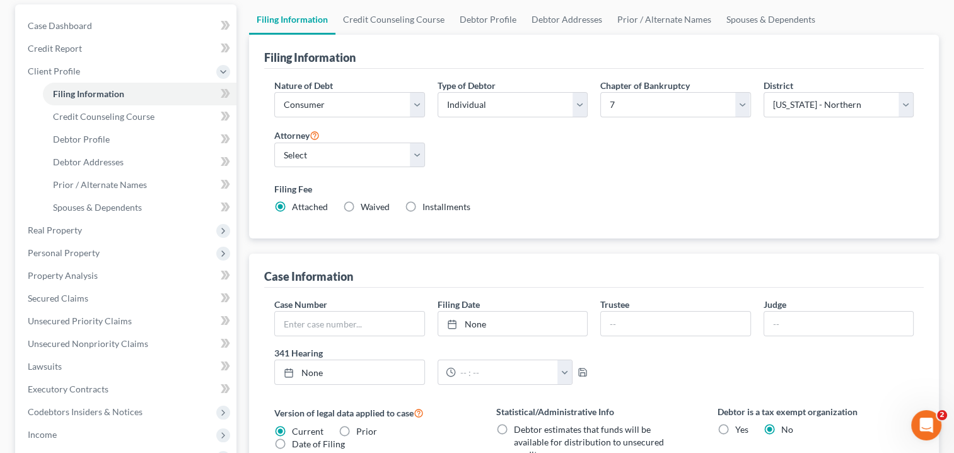
scroll to position [98, 0]
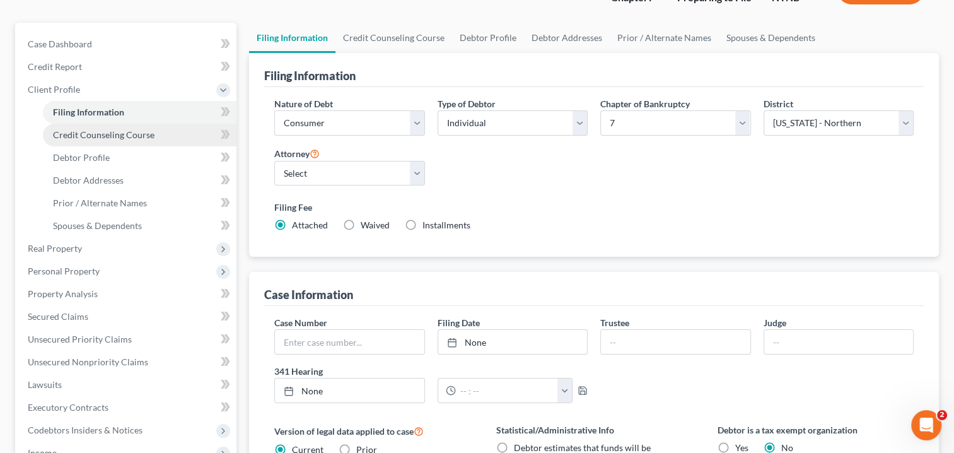
click at [116, 127] on link "Credit Counseling Course" at bounding box center [140, 135] width 194 height 23
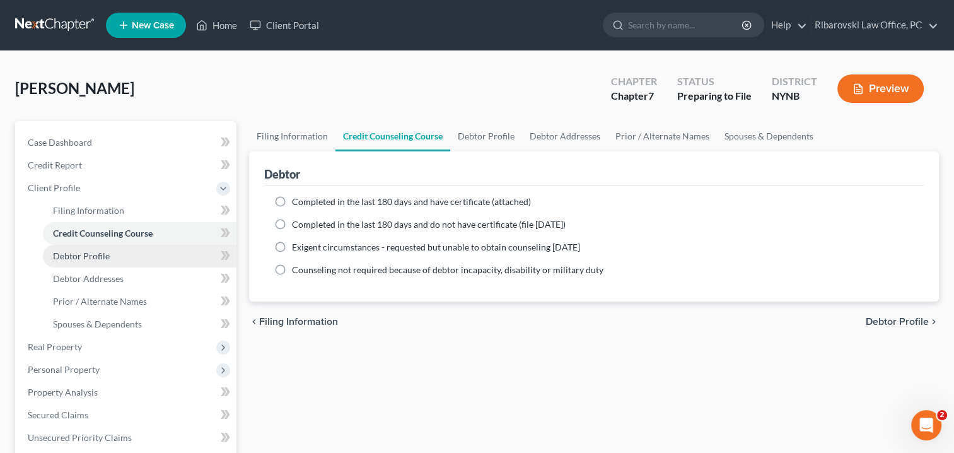
click at [83, 257] on span "Debtor Profile" at bounding box center [81, 255] width 57 height 11
select select "0"
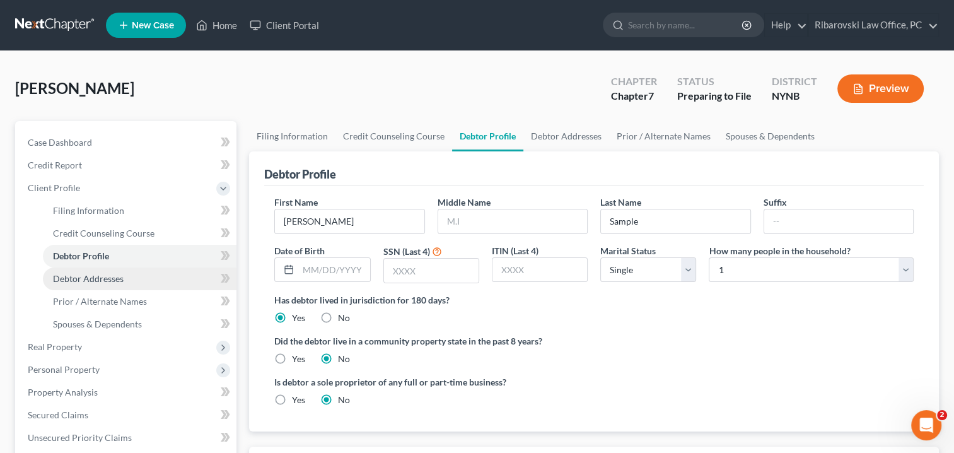
click at [81, 274] on span "Debtor Addresses" at bounding box center [88, 278] width 71 height 11
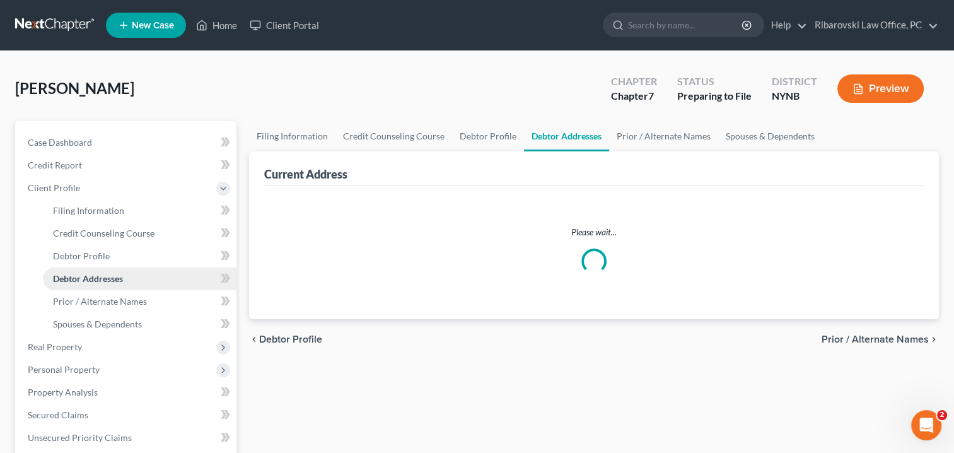
select select "0"
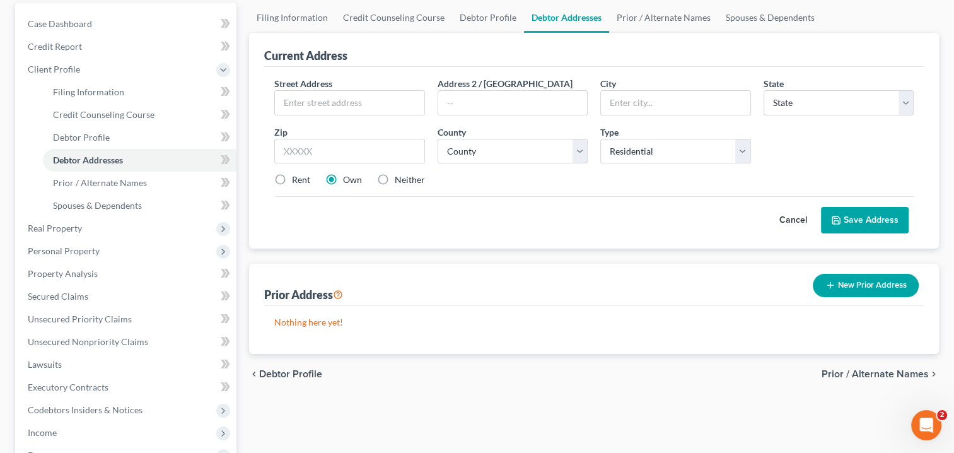
scroll to position [126, 0]
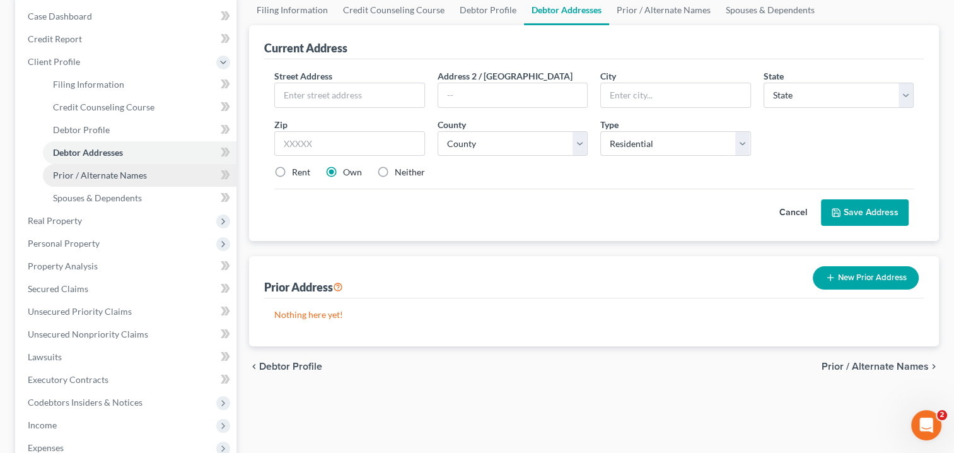
click at [104, 180] on link "Prior / Alternate Names" at bounding box center [140, 175] width 194 height 23
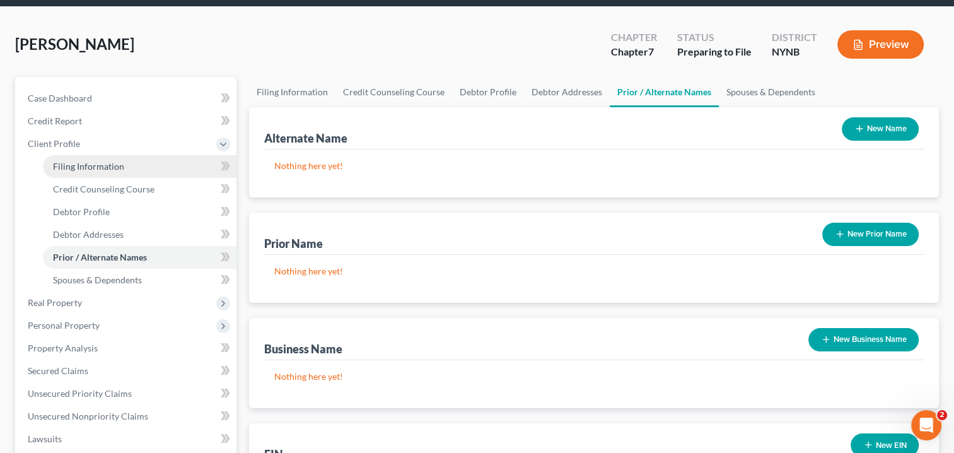
scroll to position [126, 0]
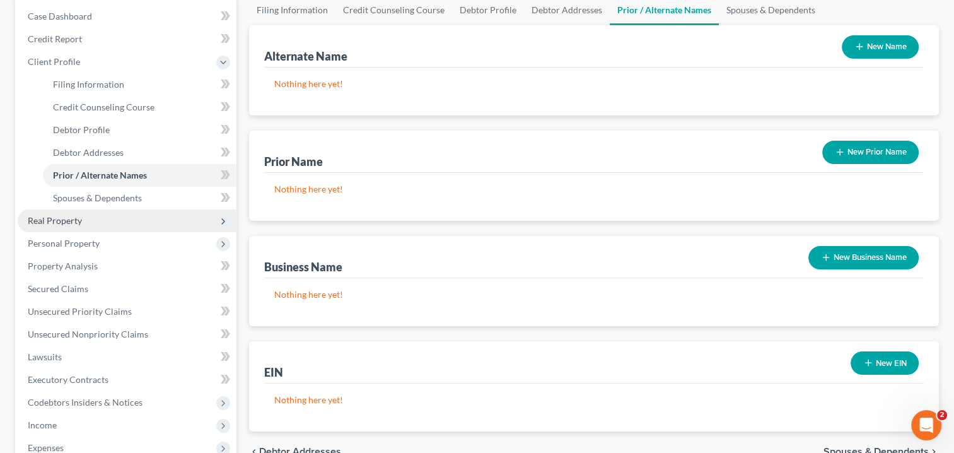
click at [68, 218] on span "Real Property" at bounding box center [55, 220] width 54 height 11
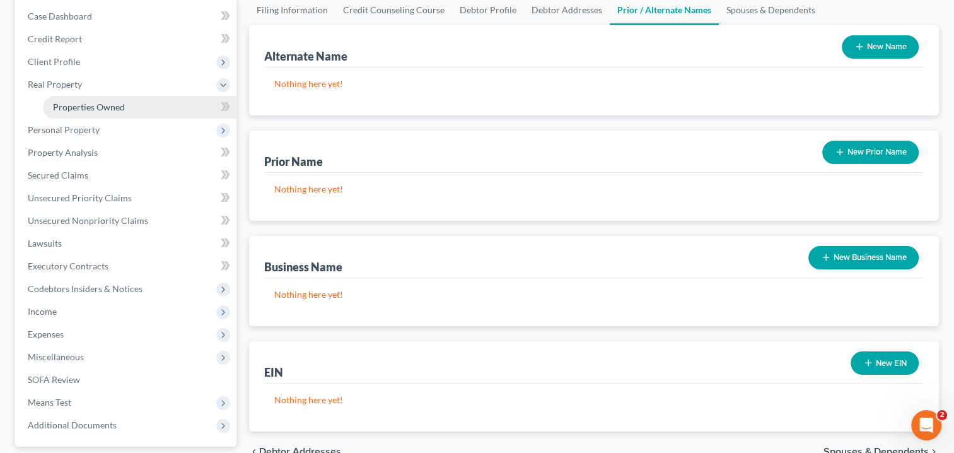
click at [79, 100] on link "Properties Owned" at bounding box center [140, 107] width 194 height 23
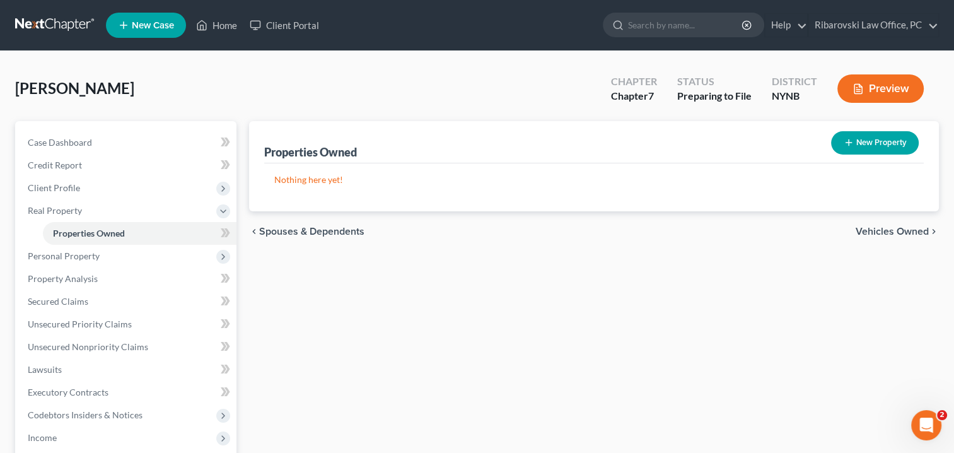
click at [874, 141] on button "New Property" at bounding box center [875, 142] width 88 height 23
select select "0"
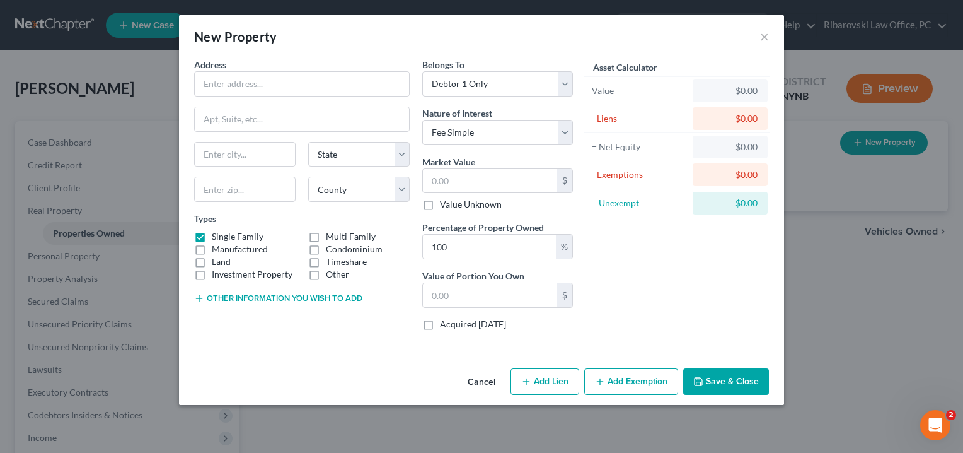
click at [759, 42] on div "New Property ×" at bounding box center [481, 36] width 605 height 43
click at [769, 36] on button "×" at bounding box center [764, 36] width 9 height 15
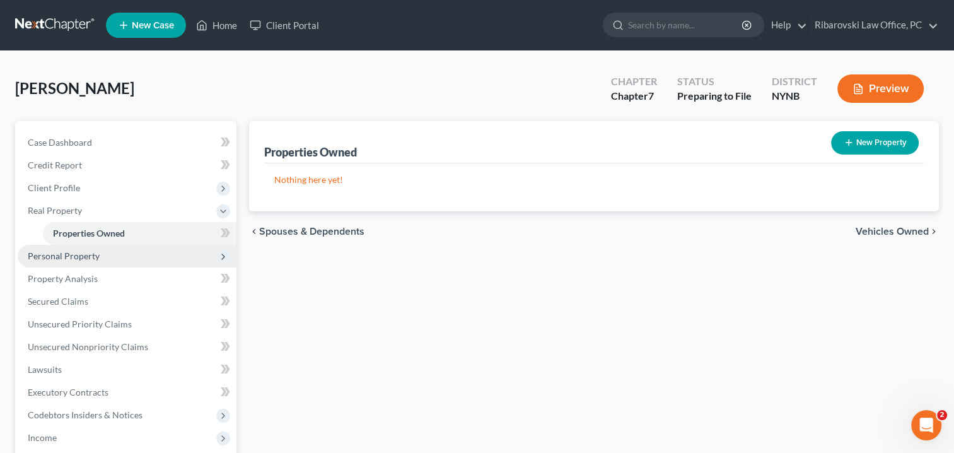
click at [88, 260] on span "Personal Property" at bounding box center [64, 255] width 72 height 11
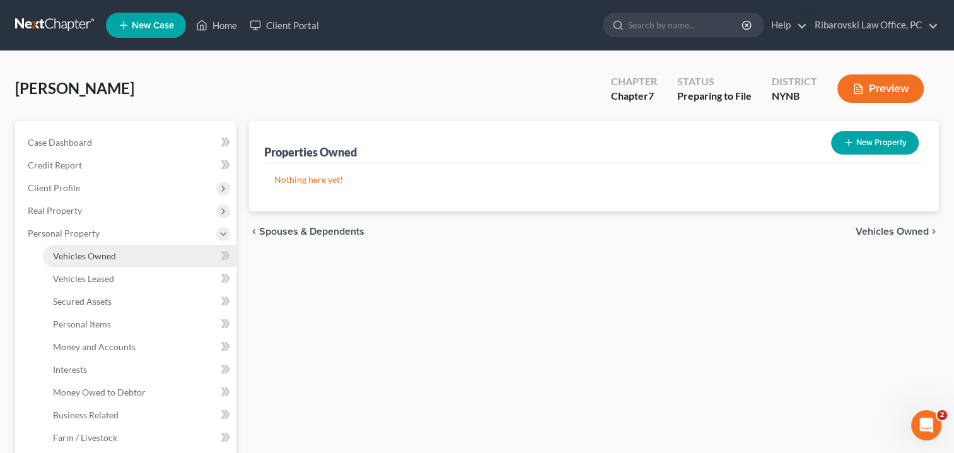
click at [88, 259] on span "Vehicles Owned" at bounding box center [84, 255] width 63 height 11
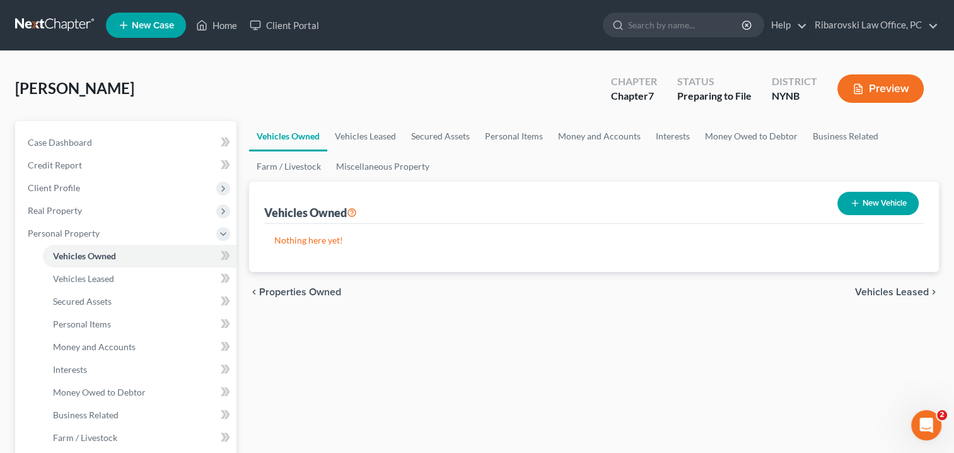
click at [885, 194] on button "New Vehicle" at bounding box center [877, 203] width 81 height 23
select select "0"
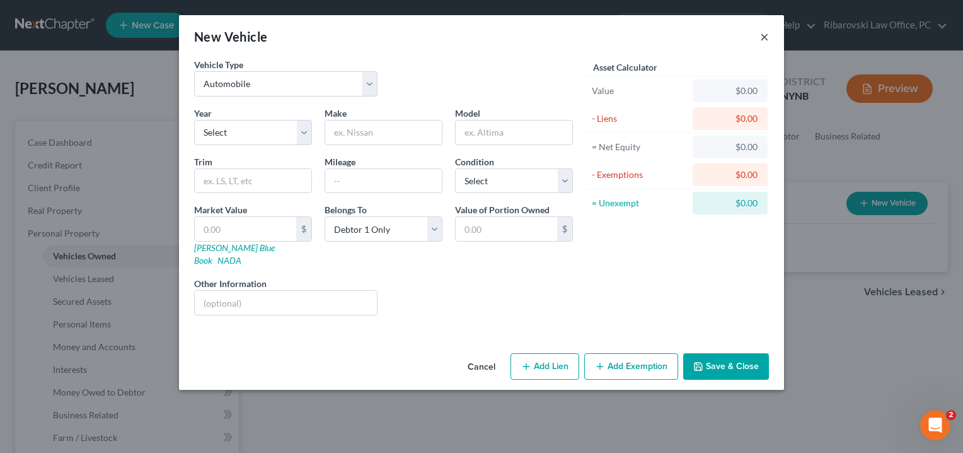
click at [767, 40] on button "×" at bounding box center [764, 36] width 9 height 15
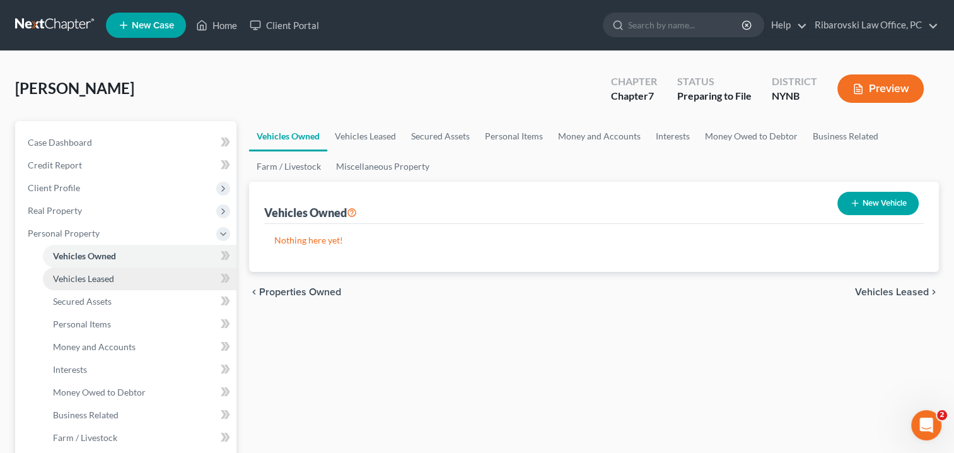
click at [95, 279] on span "Vehicles Leased" at bounding box center [83, 278] width 61 height 11
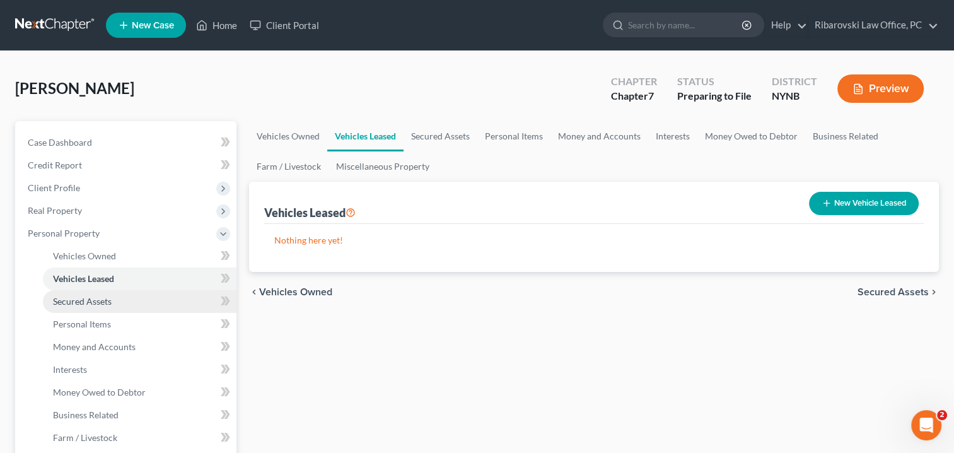
click at [87, 303] on span "Secured Assets" at bounding box center [82, 301] width 59 height 11
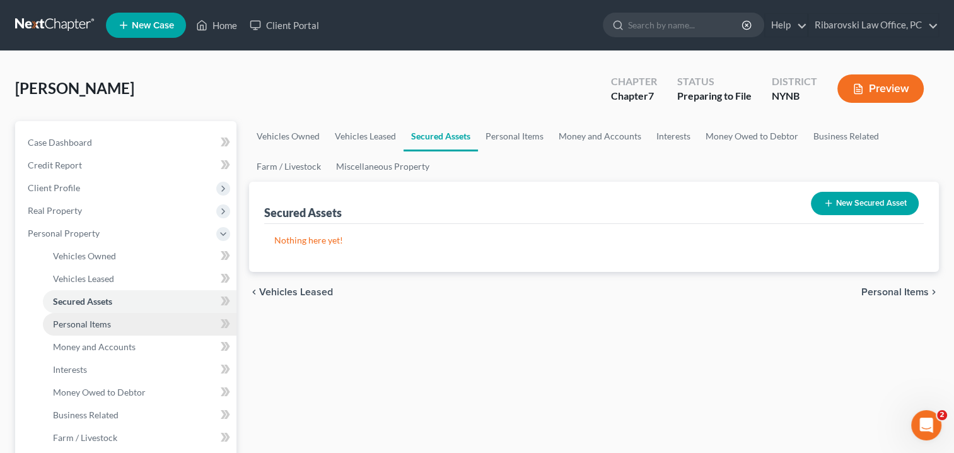
click at [86, 323] on span "Personal Items" at bounding box center [82, 323] width 58 height 11
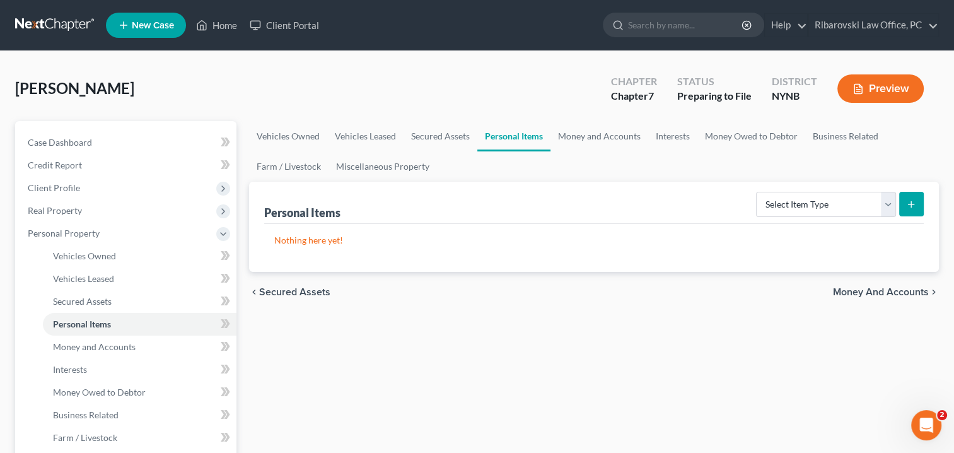
click at [909, 205] on icon "submit" at bounding box center [911, 204] width 10 height 10
click at [881, 202] on select "Select Item Type Clothing Collectibles Of Value Electronics Firearms Household …" at bounding box center [826, 204] width 140 height 25
click at [110, 344] on span "Money and Accounts" at bounding box center [94, 346] width 83 height 11
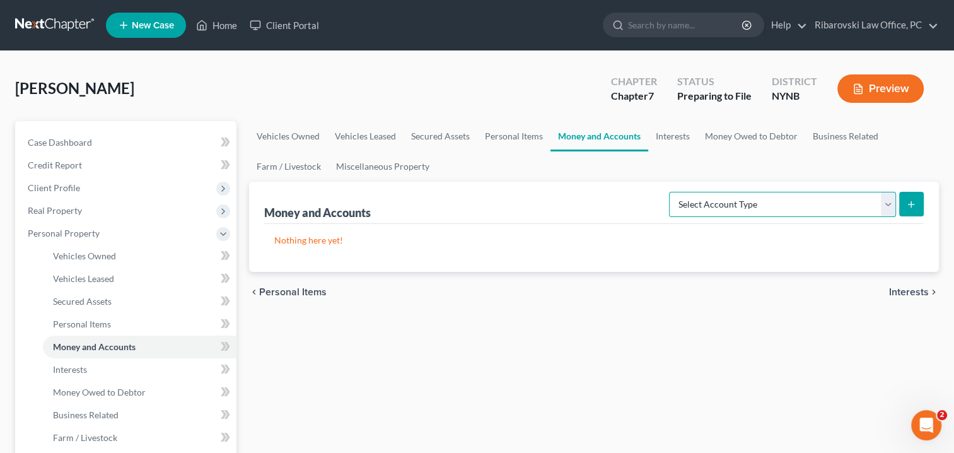
click at [887, 204] on select "Select Account Type Brokerage Cash on Hand Certificates of Deposit Checking Acc…" at bounding box center [782, 204] width 227 height 25
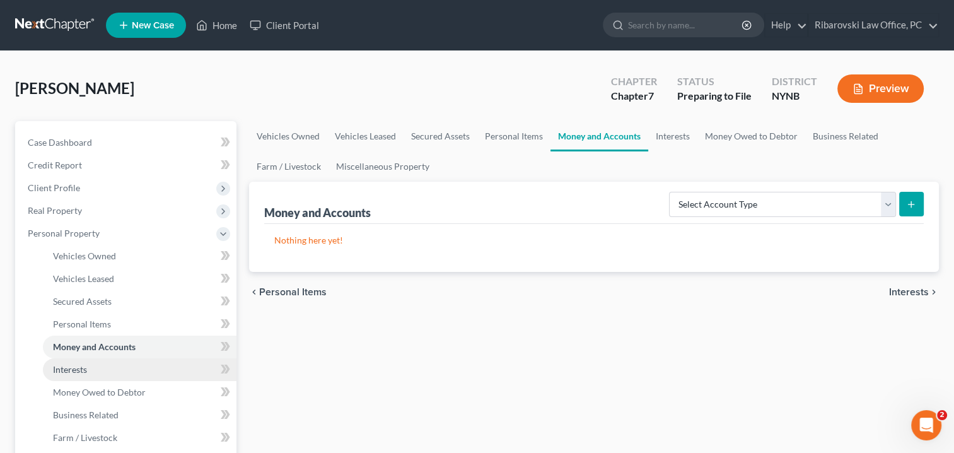
click at [81, 371] on span "Interests" at bounding box center [70, 369] width 34 height 11
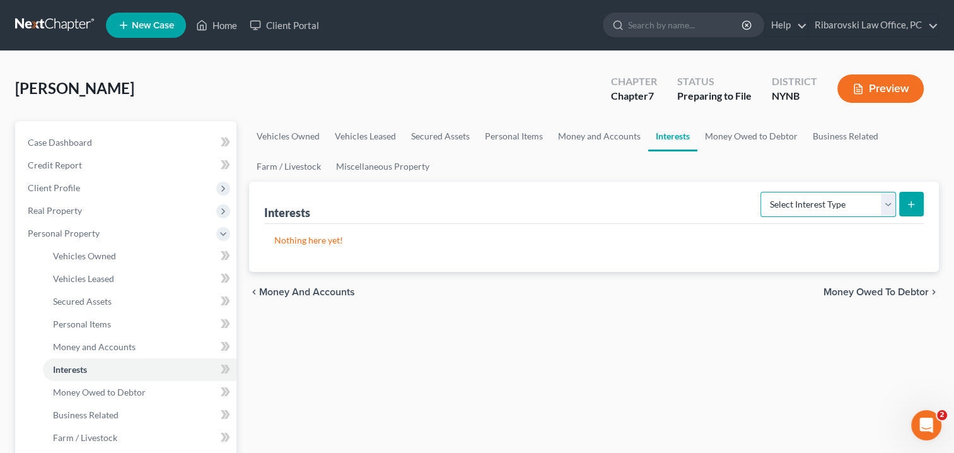
click at [890, 207] on select "Select Interest Type 401K Annuity Bond Education IRA Government Bond Government…" at bounding box center [828, 204] width 136 height 25
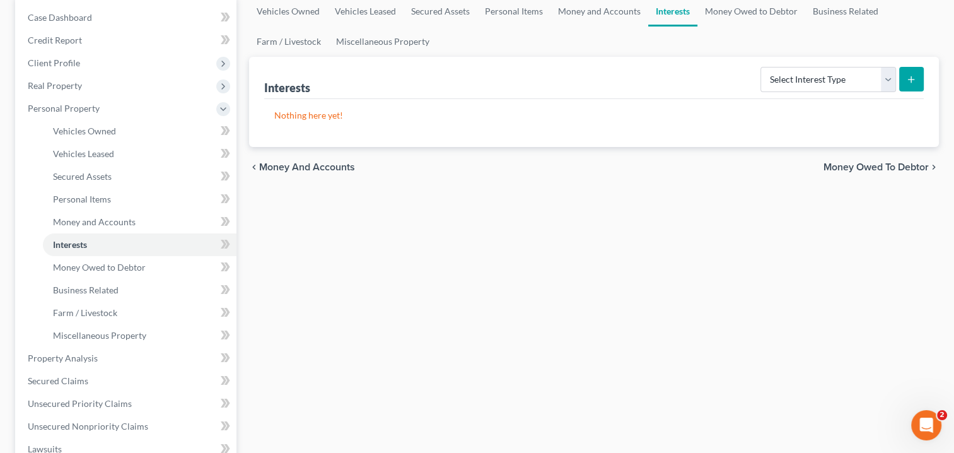
scroll to position [126, 0]
click at [111, 332] on span "Miscellaneous Property" at bounding box center [99, 333] width 93 height 11
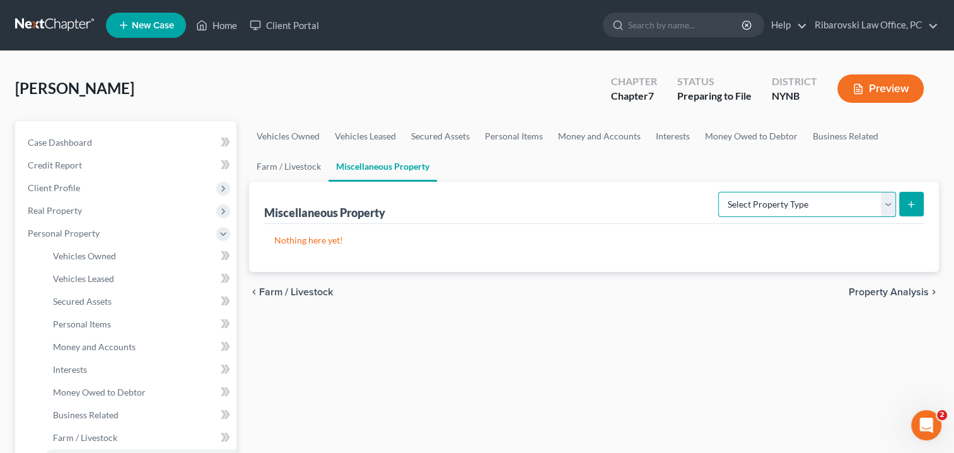
click at [886, 207] on select "Select Property Type Assigned for Creditor Benefit Within 1 Year Holding for An…" at bounding box center [807, 204] width 178 height 25
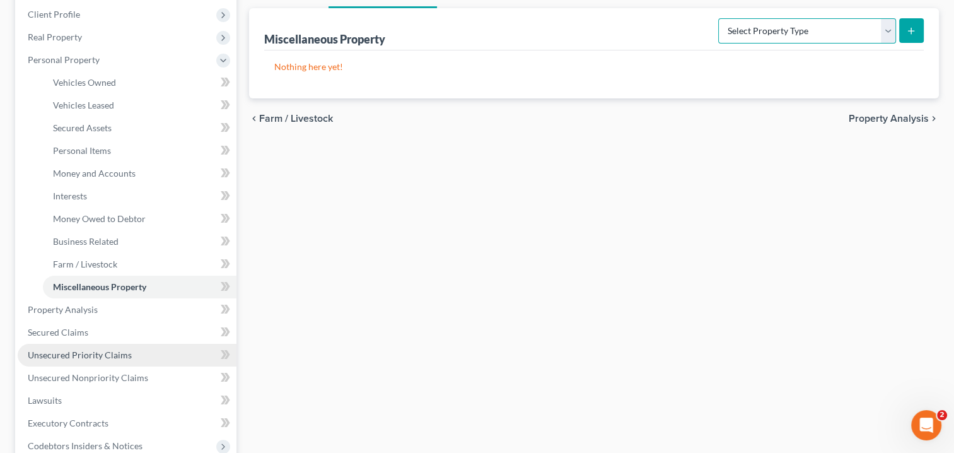
scroll to position [189, 0]
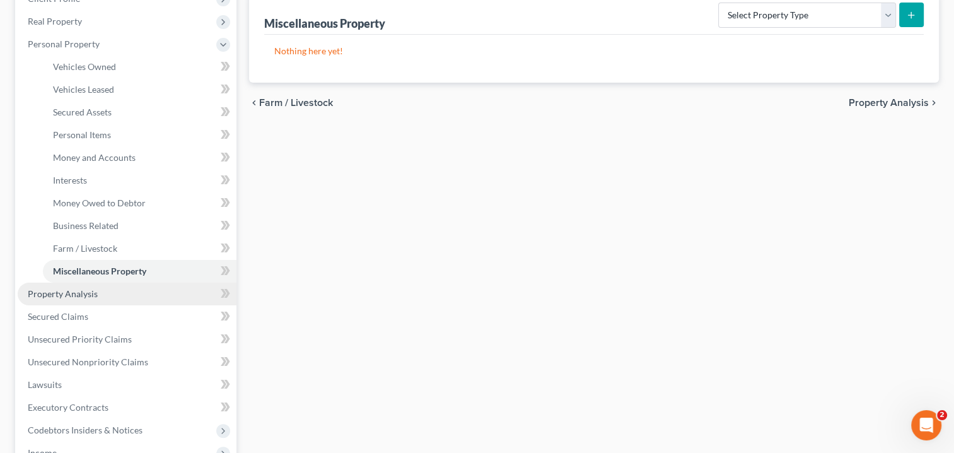
click at [123, 297] on link "Property Analysis" at bounding box center [127, 293] width 219 height 23
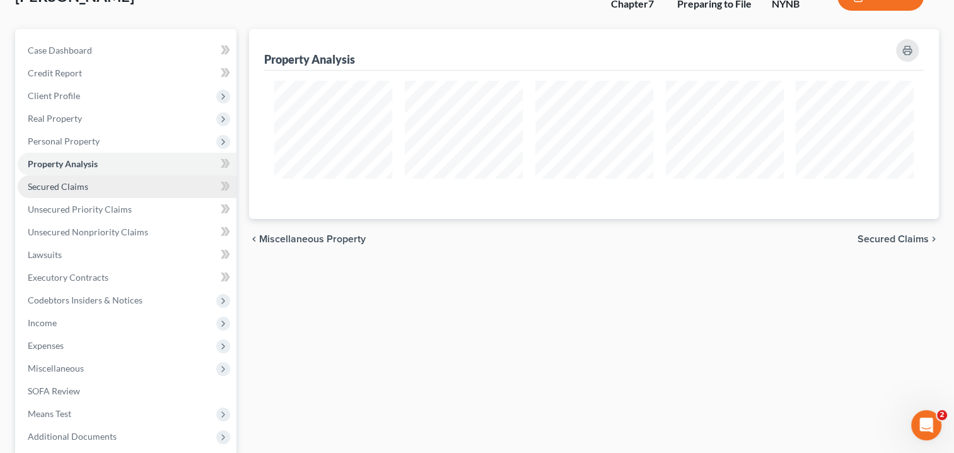
scroll to position [63, 0]
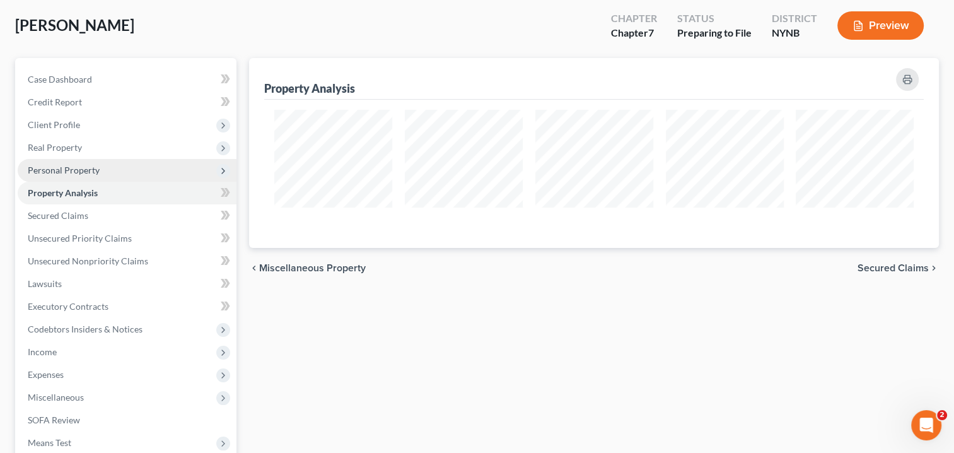
click at [79, 170] on span "Personal Property" at bounding box center [64, 170] width 72 height 11
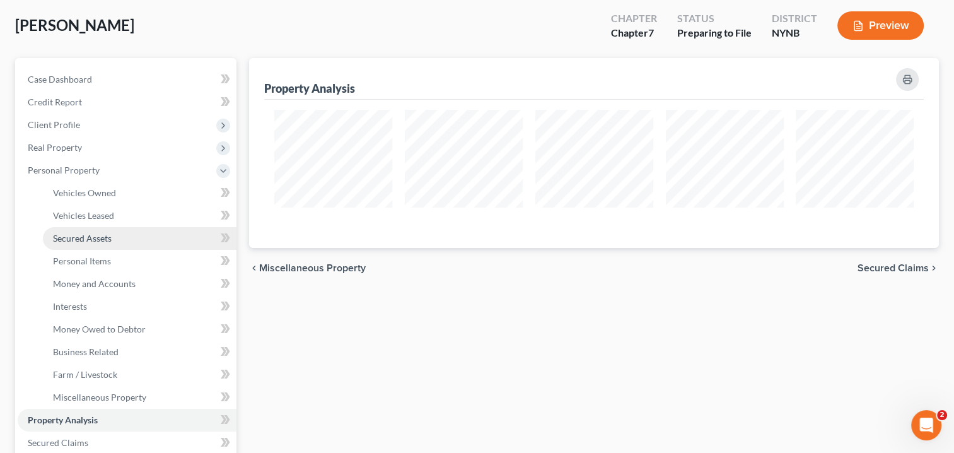
click at [100, 235] on span "Secured Assets" at bounding box center [82, 238] width 59 height 11
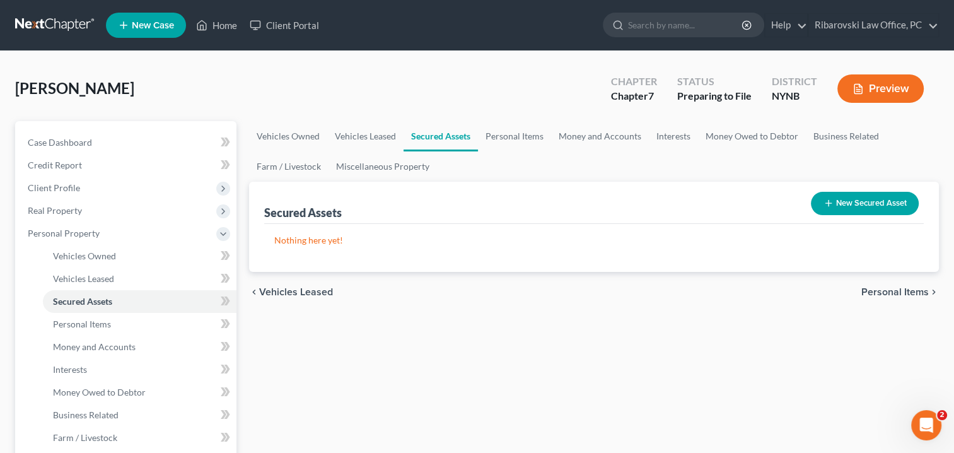
click at [859, 202] on button "New Secured Asset" at bounding box center [865, 203] width 108 height 23
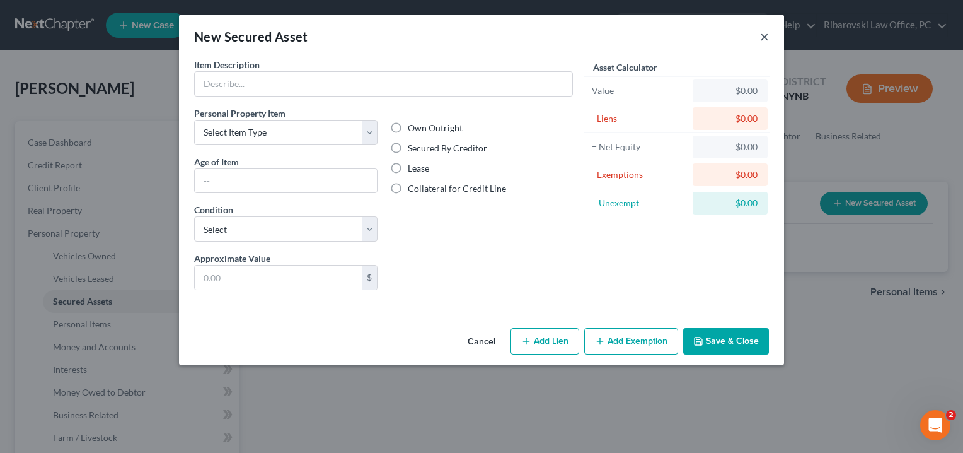
click at [763, 35] on button "×" at bounding box center [764, 36] width 9 height 15
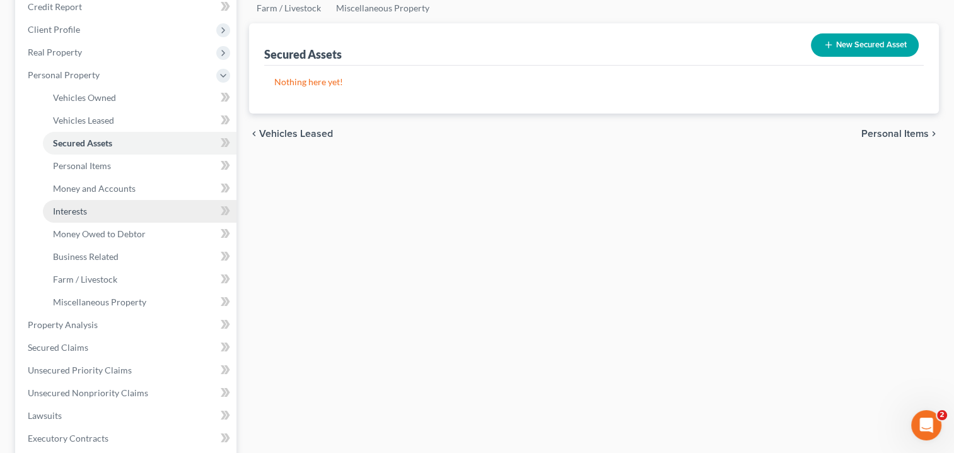
scroll to position [189, 0]
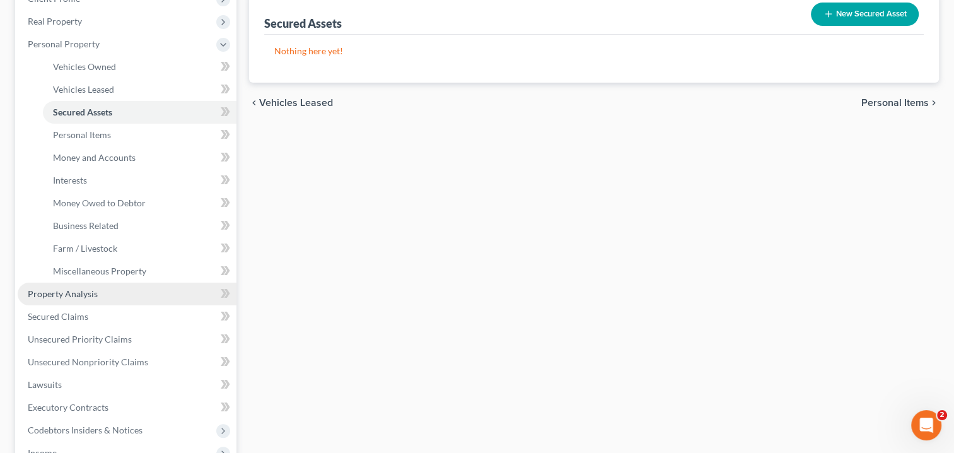
click at [63, 296] on span "Property Analysis" at bounding box center [63, 293] width 70 height 11
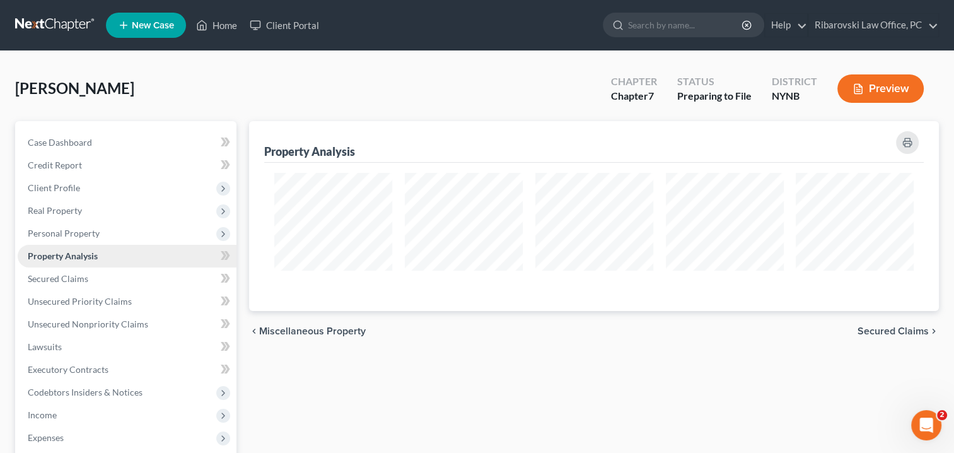
scroll to position [630305, 629805]
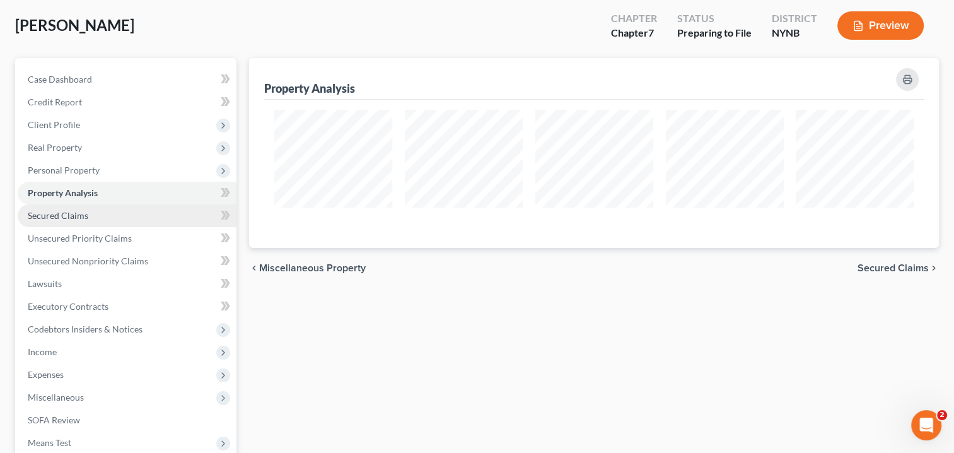
click at [68, 217] on span "Secured Claims" at bounding box center [58, 215] width 61 height 11
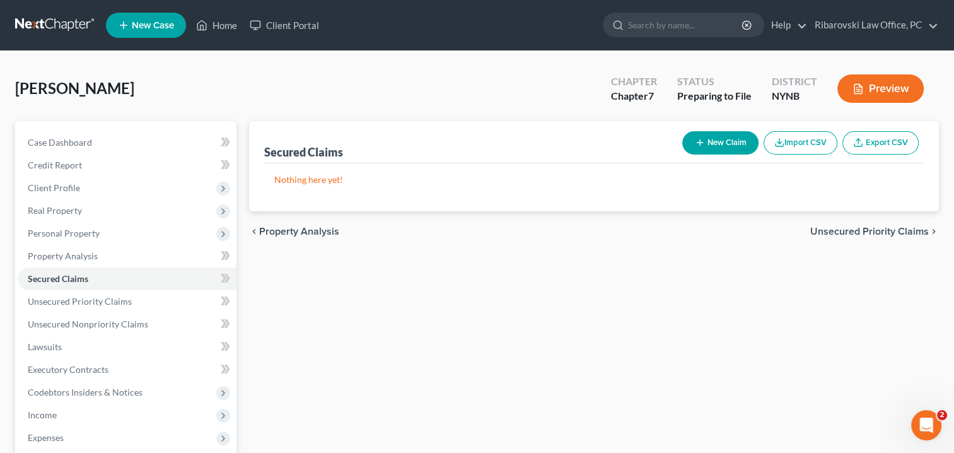
click at [729, 143] on button "New Claim" at bounding box center [720, 142] width 76 height 23
select select "0"
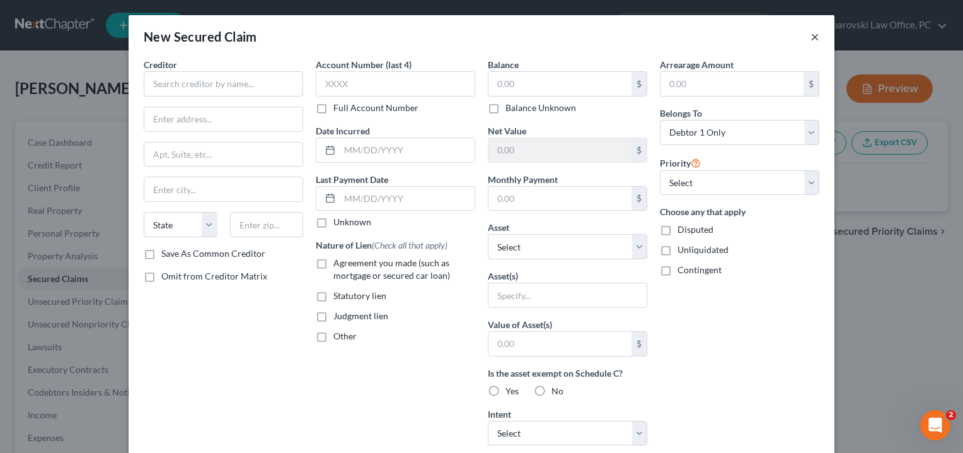
click at [811, 37] on button "×" at bounding box center [815, 36] width 9 height 15
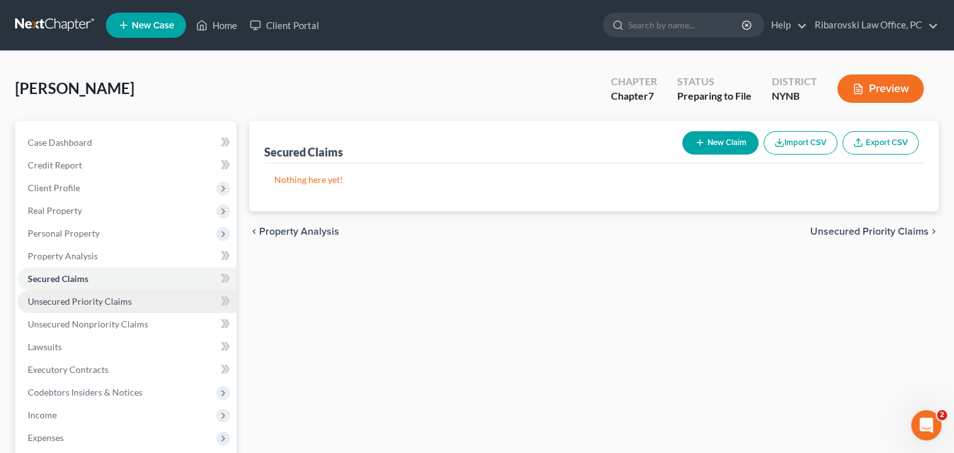
click at [109, 305] on span "Unsecured Priority Claims" at bounding box center [80, 301] width 104 height 11
click at [738, 136] on button "New Claim" at bounding box center [720, 142] width 76 height 23
select select "0"
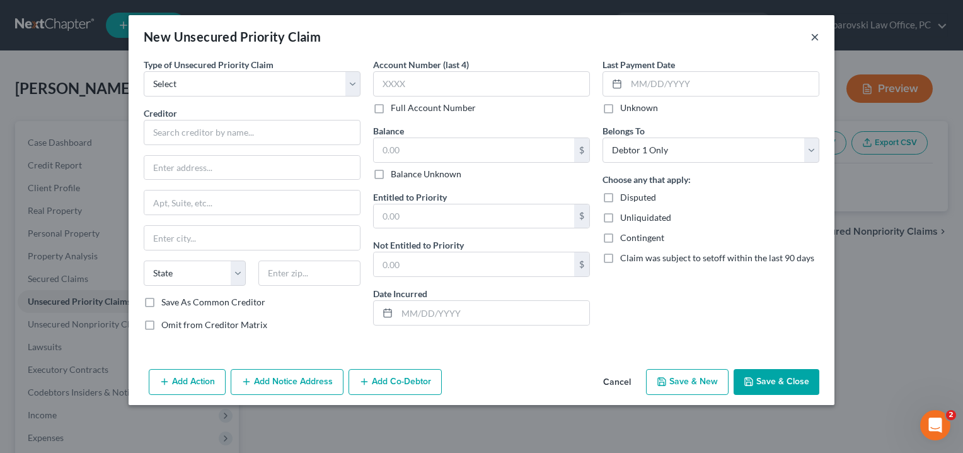
click at [814, 40] on button "×" at bounding box center [815, 36] width 9 height 15
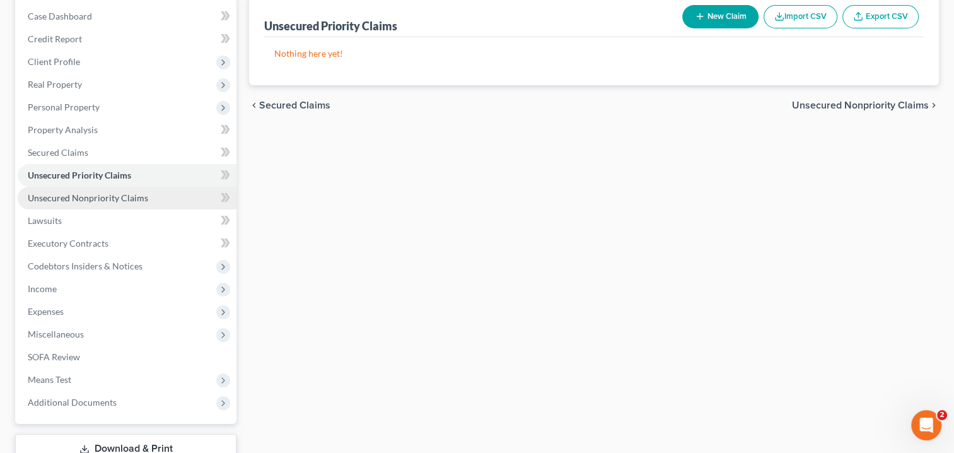
click at [113, 201] on span "Unsecured Nonpriority Claims" at bounding box center [88, 197] width 120 height 11
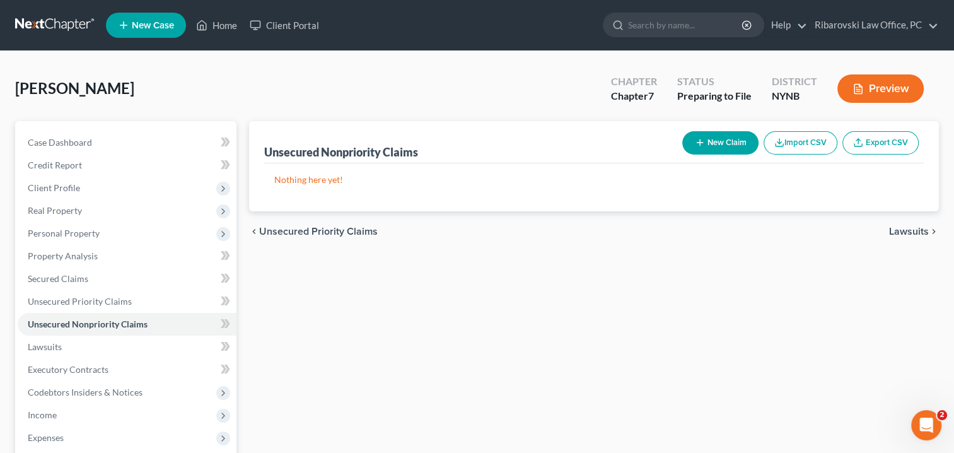
click at [717, 141] on button "New Claim" at bounding box center [720, 142] width 76 height 23
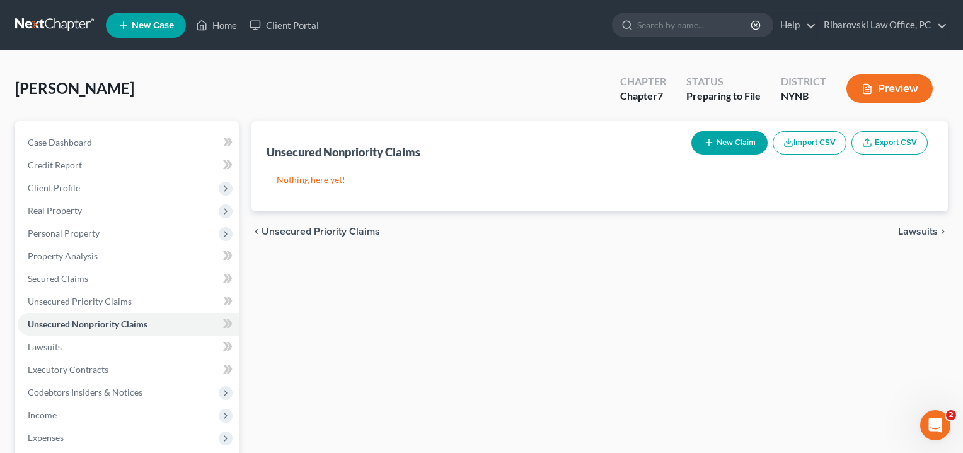
select select "0"
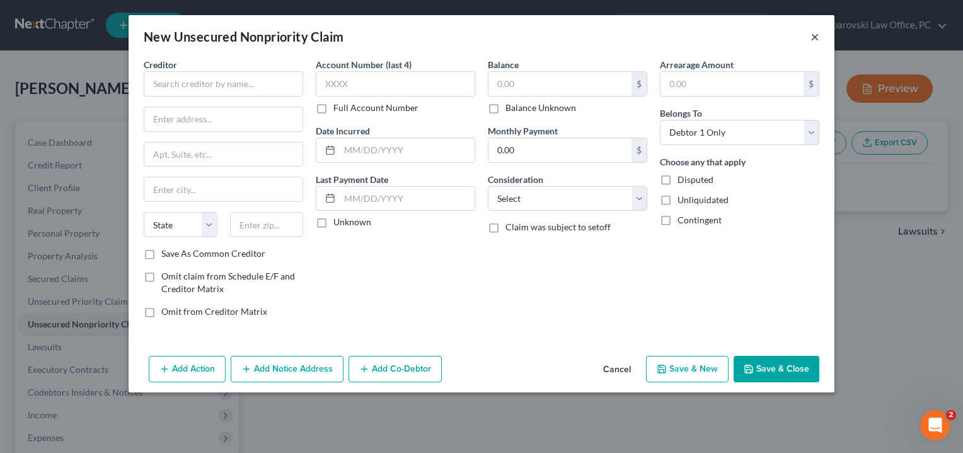
click at [815, 37] on button "×" at bounding box center [815, 36] width 9 height 15
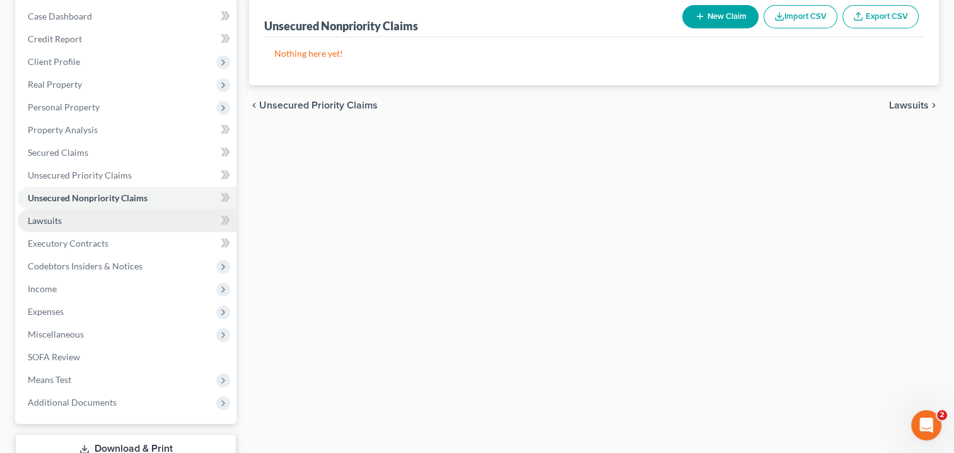
click at [108, 219] on link "Lawsuits" at bounding box center [127, 220] width 219 height 23
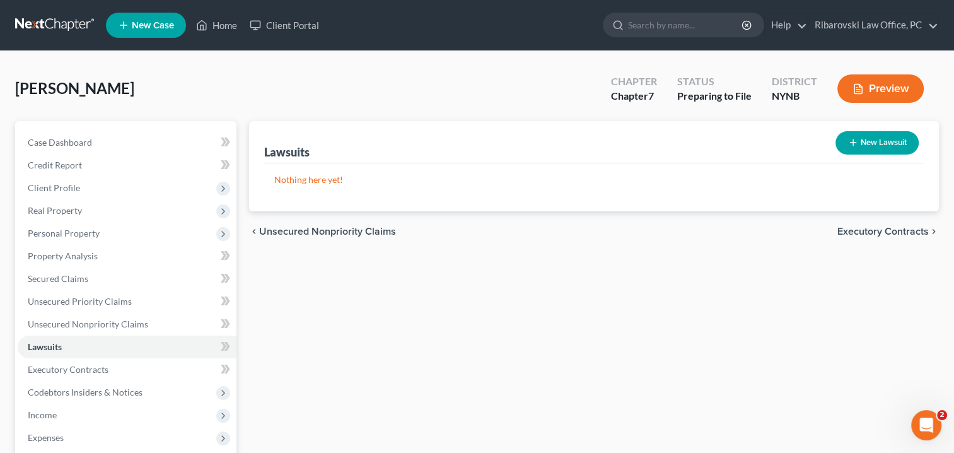
click at [860, 136] on button "New Lawsuit" at bounding box center [876, 142] width 83 height 23
select select "0"
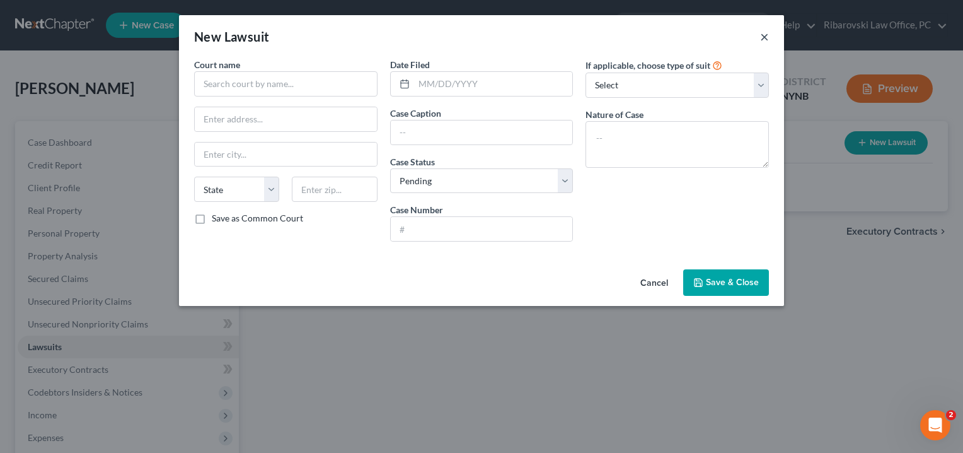
click at [763, 38] on button "×" at bounding box center [764, 36] width 9 height 15
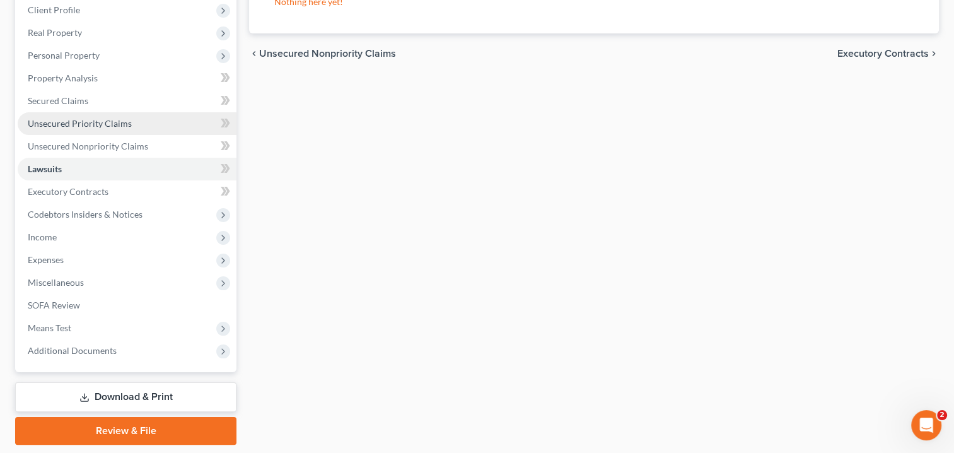
scroll to position [189, 0]
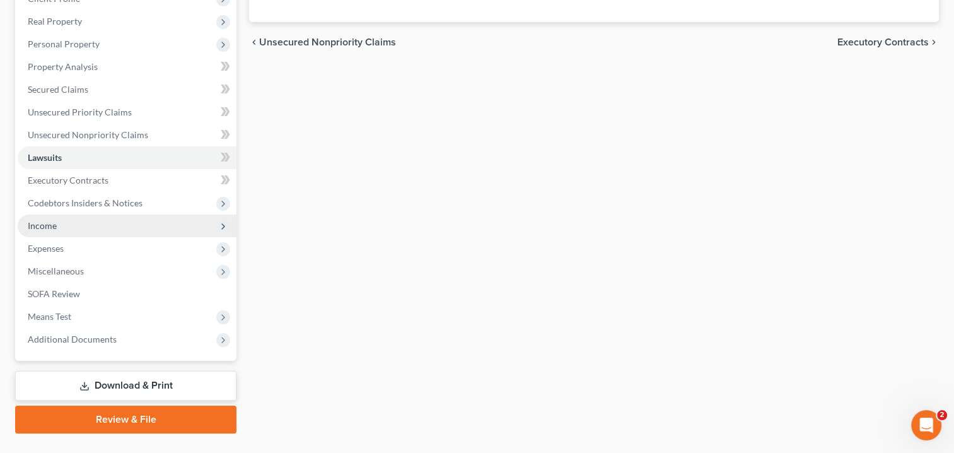
click at [53, 224] on span "Income" at bounding box center [42, 225] width 29 height 11
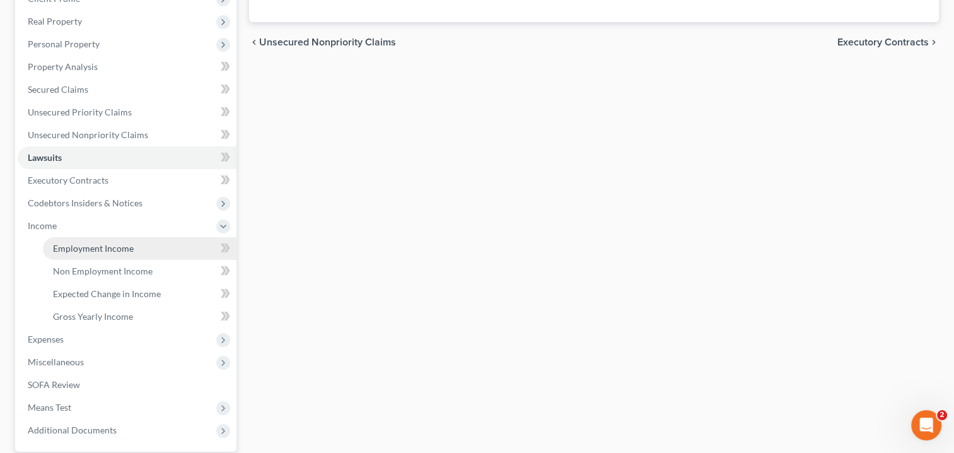
click at [101, 250] on span "Employment Income" at bounding box center [93, 248] width 81 height 11
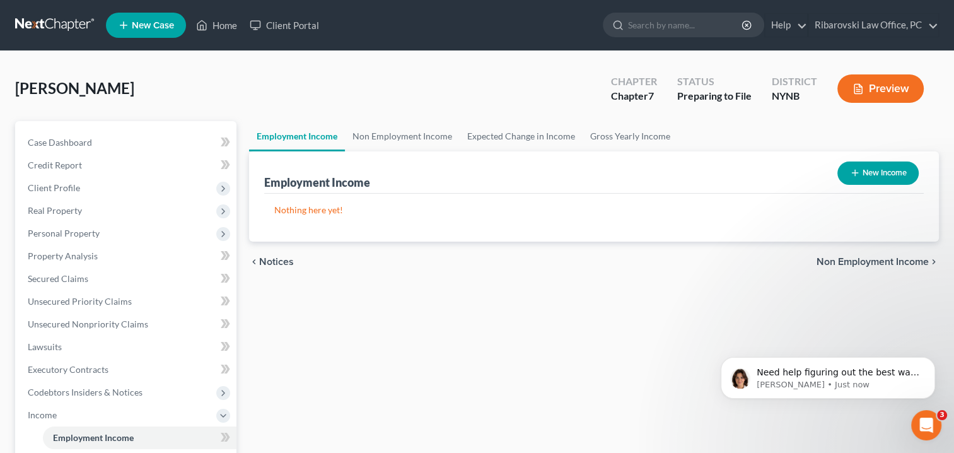
click at [893, 173] on button "New Income" at bounding box center [877, 172] width 81 height 23
select select "0"
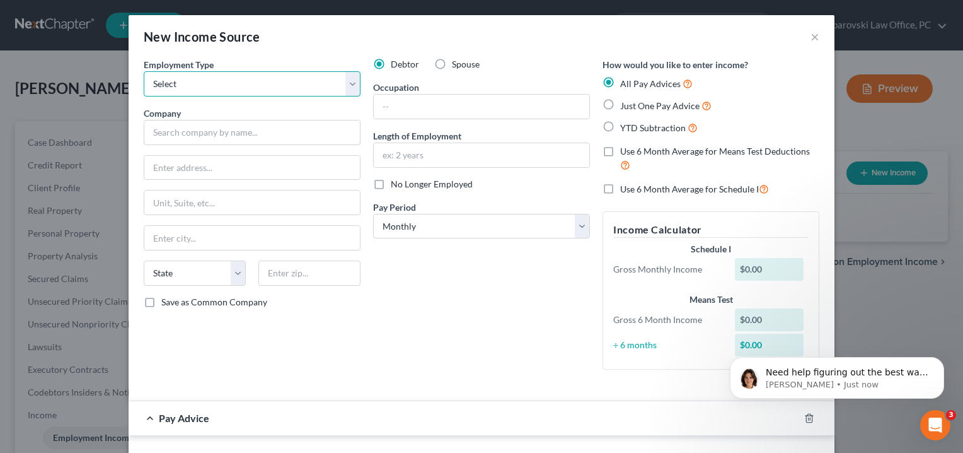
click at [348, 86] on select "Select Full or Part Time Employment Self Employment" at bounding box center [252, 83] width 217 height 25
click at [811, 38] on button "×" at bounding box center [815, 36] width 9 height 15
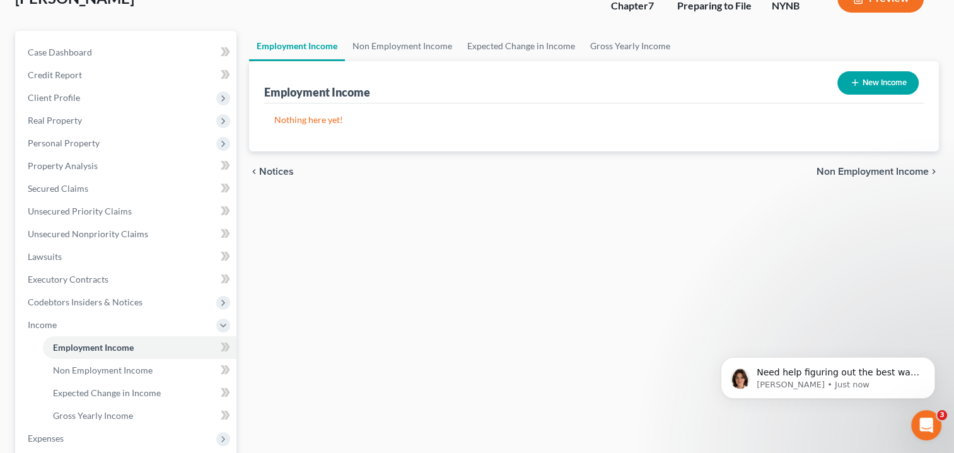
scroll to position [126, 0]
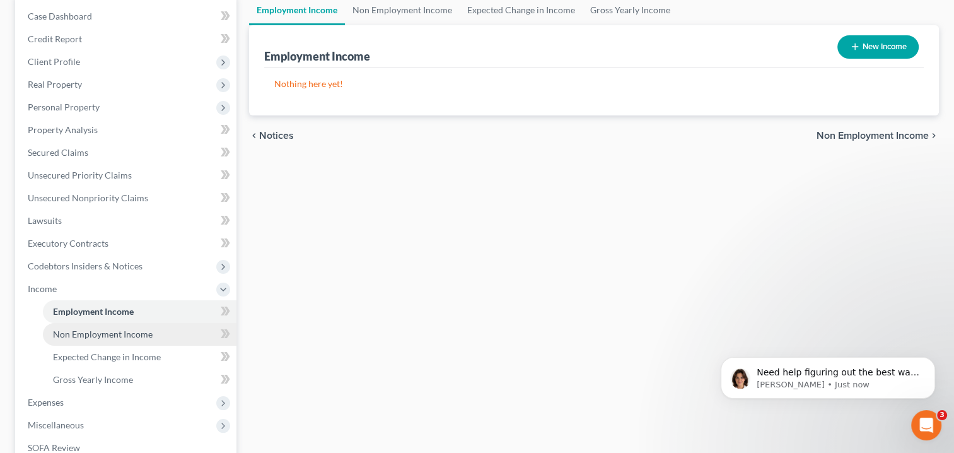
click at [107, 335] on span "Non Employment Income" at bounding box center [103, 333] width 100 height 11
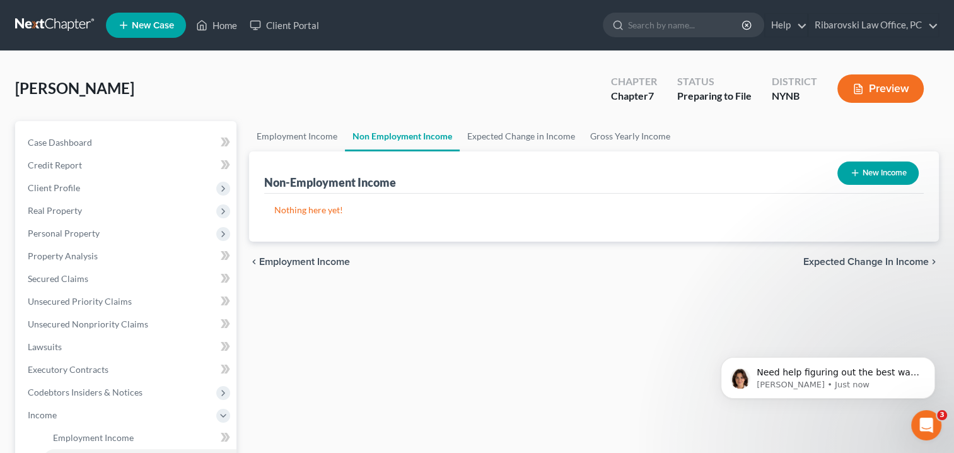
click at [871, 170] on button "New Income" at bounding box center [877, 172] width 81 height 23
select select "0"
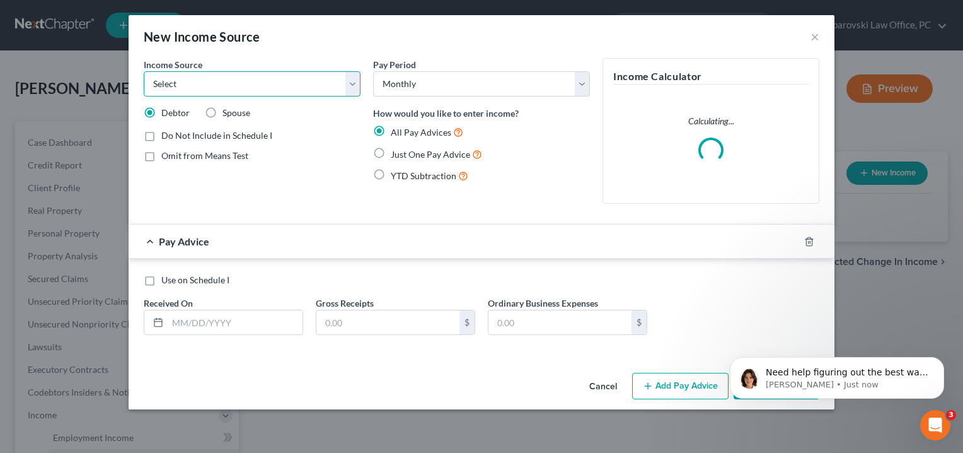
click at [354, 88] on select "Select Unemployment Disability (from employer) Pension Retirement Social Securi…" at bounding box center [252, 83] width 217 height 25
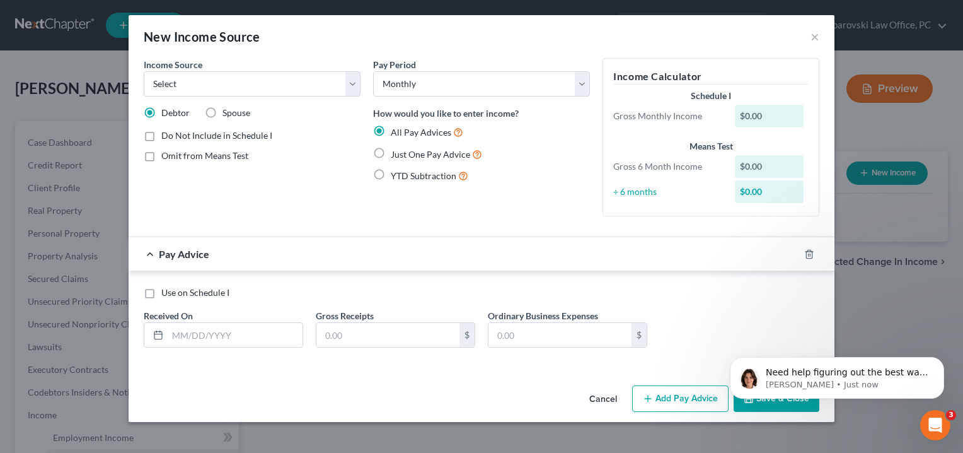
click at [317, 37] on div "New Income Source ×" at bounding box center [482, 36] width 706 height 43
click at [814, 38] on button "×" at bounding box center [815, 36] width 9 height 15
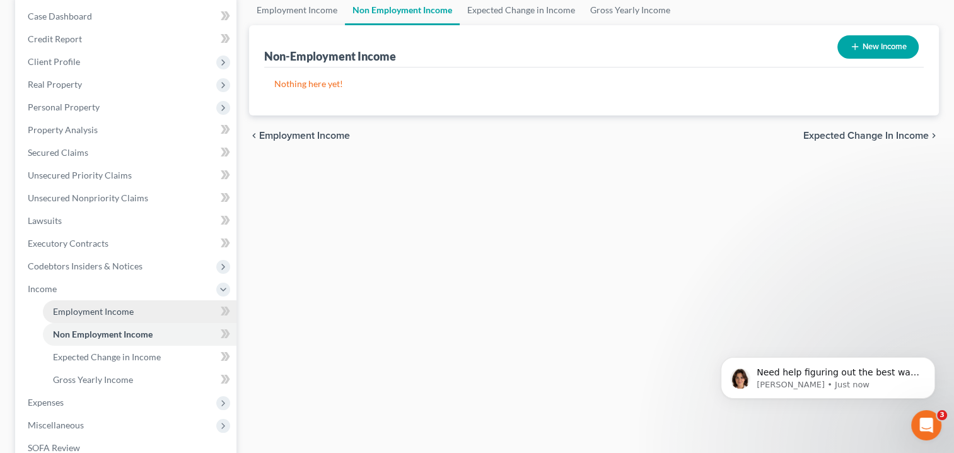
click at [103, 311] on span "Employment Income" at bounding box center [93, 311] width 81 height 11
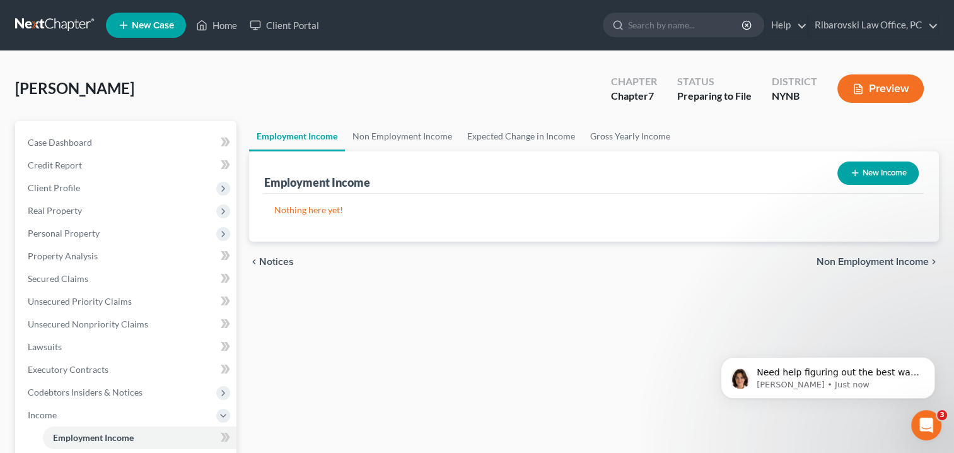
click at [900, 169] on button "New Income" at bounding box center [877, 172] width 81 height 23
select select "0"
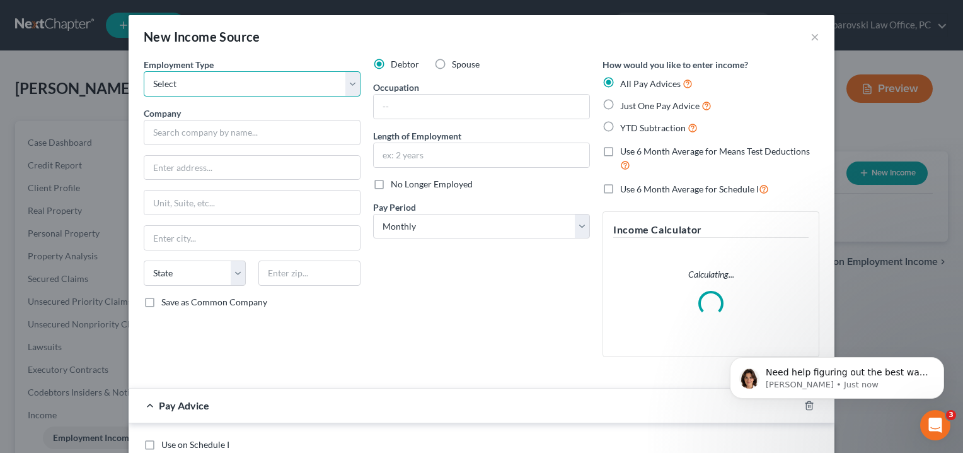
click at [318, 81] on select "Select Full or Part Time Employment Self Employment" at bounding box center [252, 83] width 217 height 25
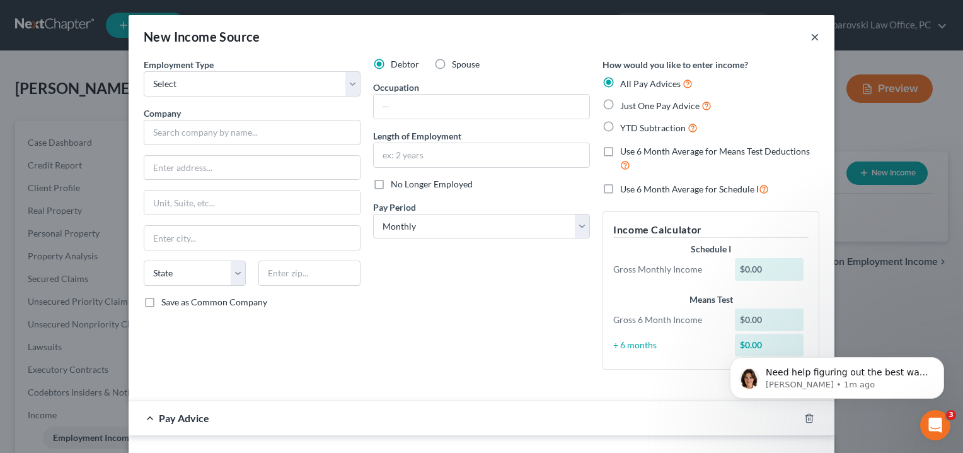
click at [811, 37] on button "×" at bounding box center [815, 36] width 9 height 15
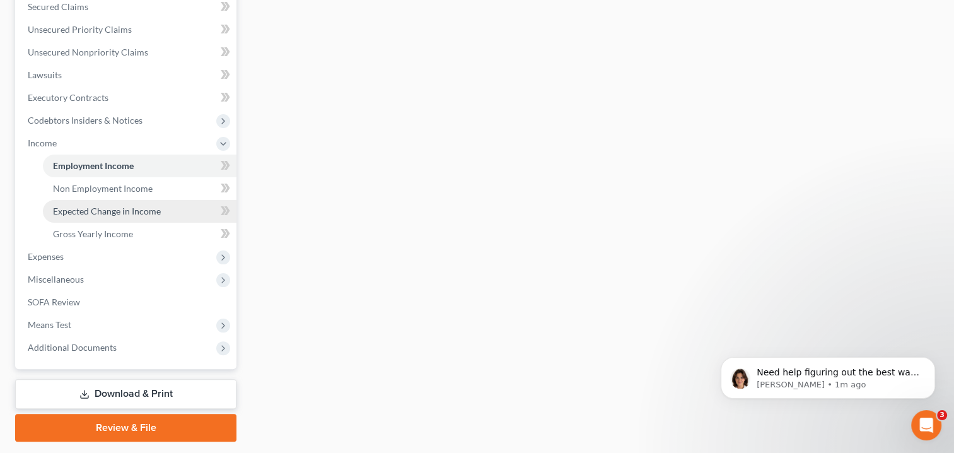
scroll to position [307, 0]
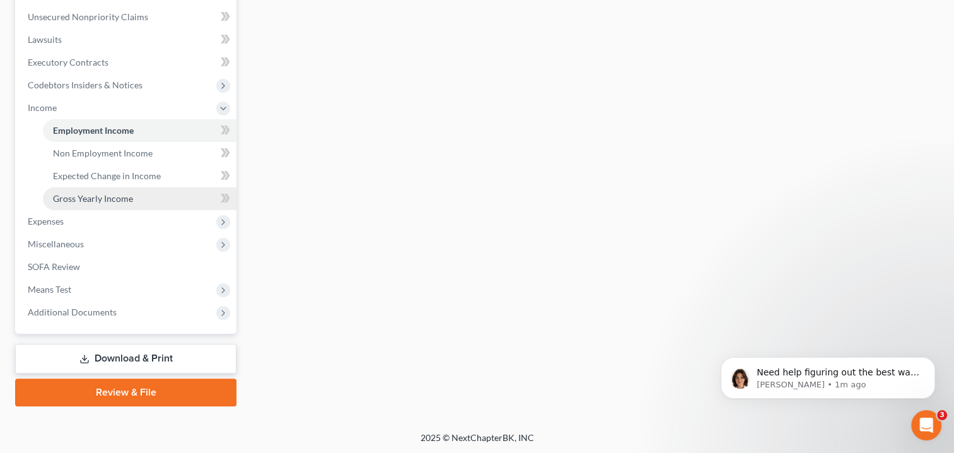
click at [136, 200] on link "Gross Yearly Income" at bounding box center [140, 198] width 194 height 23
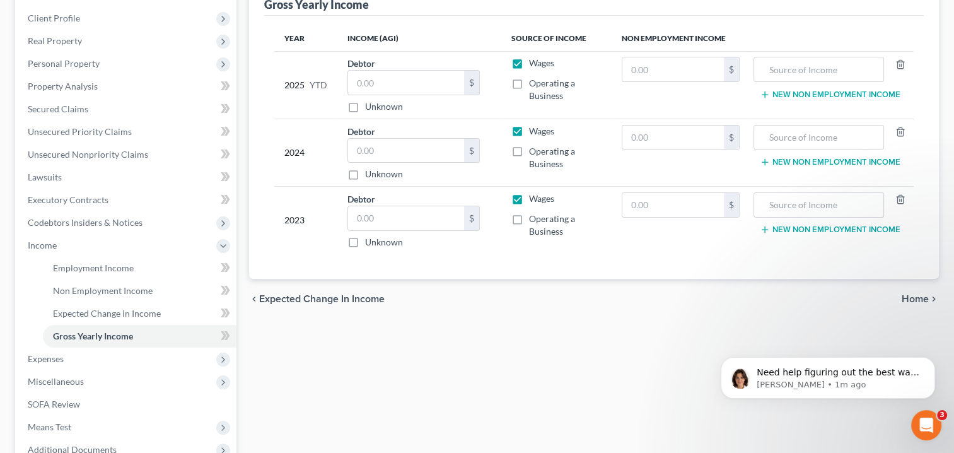
scroll to position [252, 0]
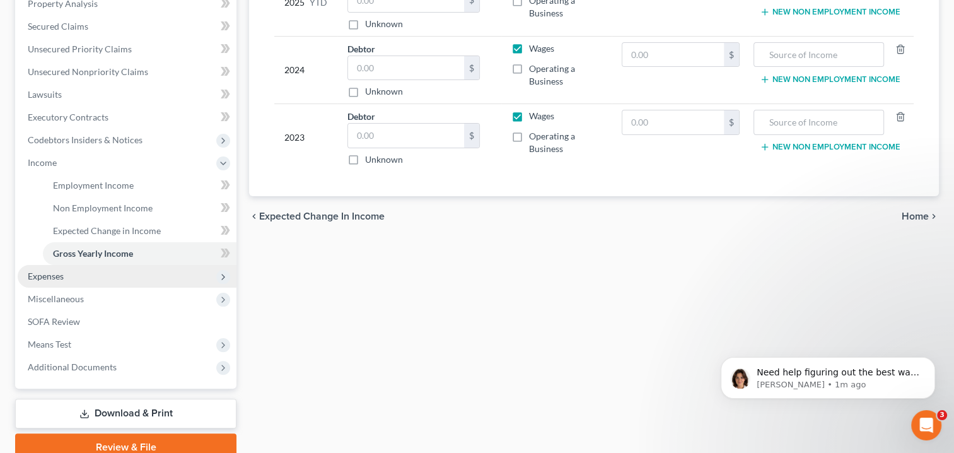
click at [98, 277] on span "Expenses" at bounding box center [127, 276] width 219 height 23
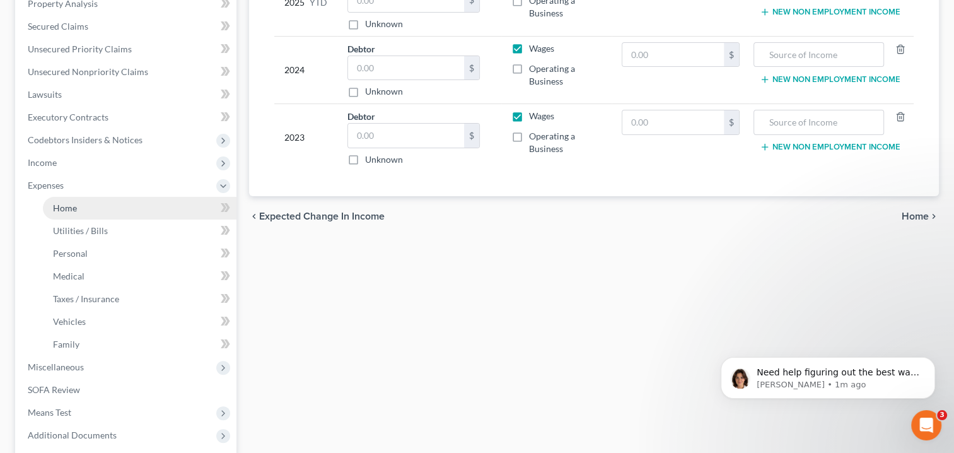
click at [76, 206] on span "Home" at bounding box center [65, 207] width 24 height 11
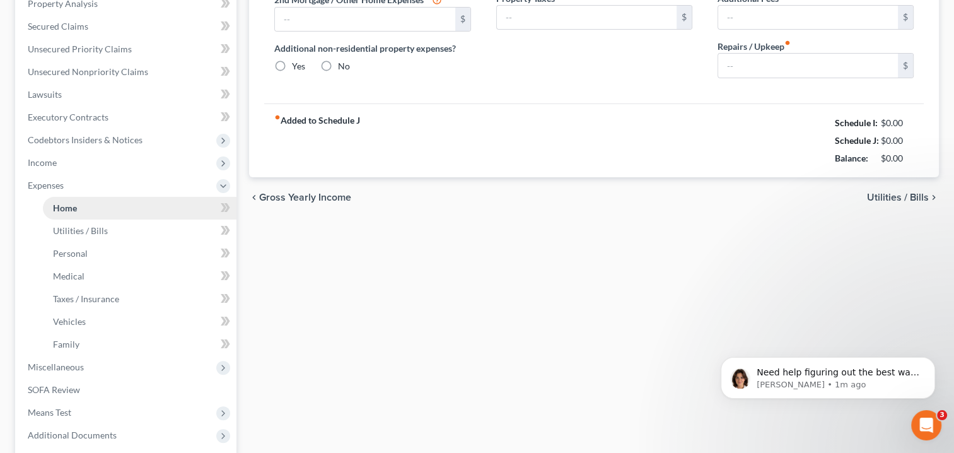
scroll to position [73, 0]
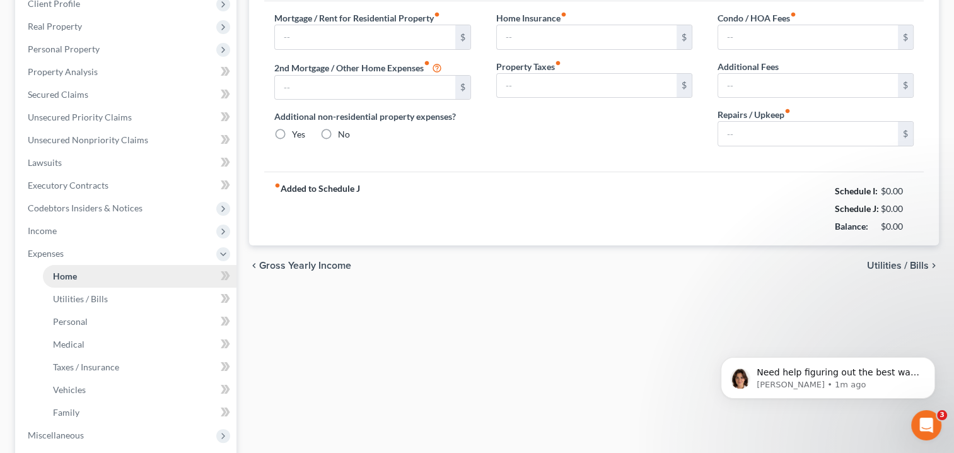
type input "0.00"
radio input "true"
type input "0.00"
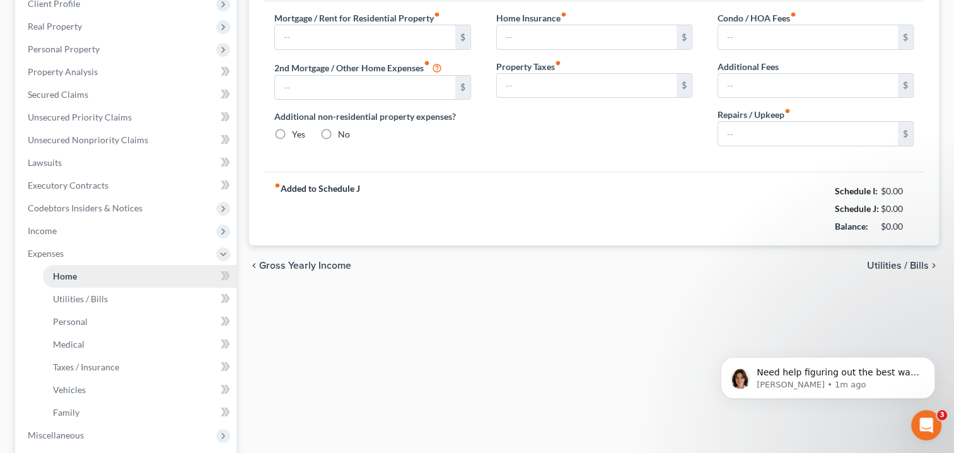
type input "0.00"
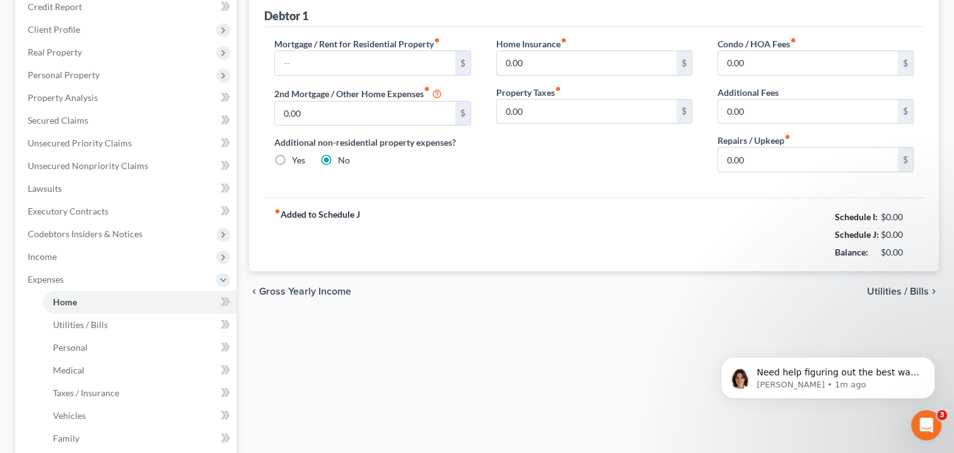
scroll to position [189, 0]
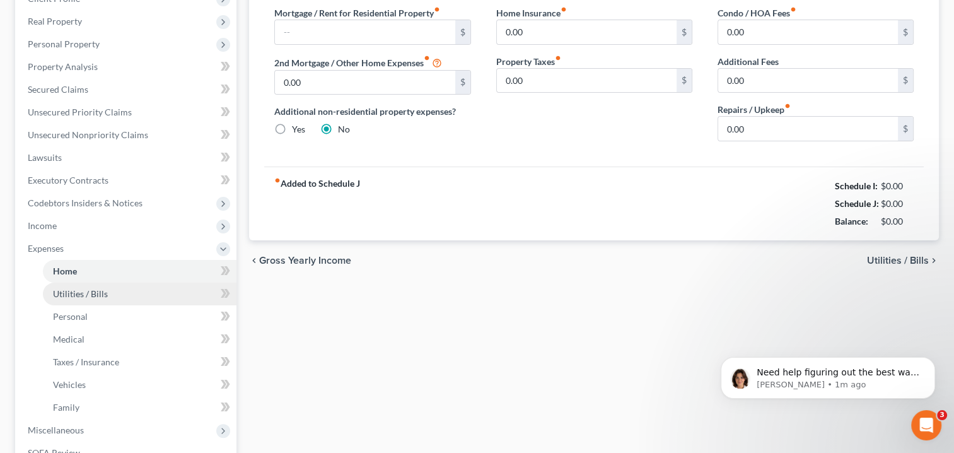
click at [85, 291] on span "Utilities / Bills" at bounding box center [80, 293] width 55 height 11
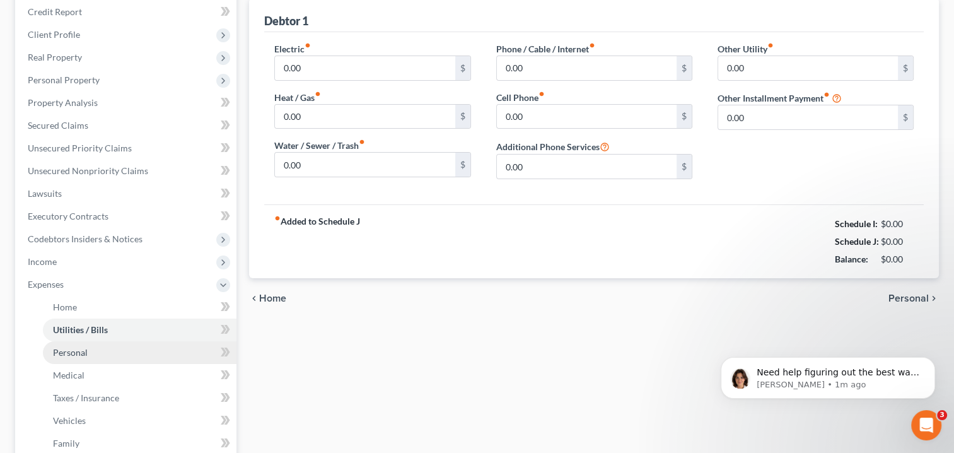
scroll to position [189, 0]
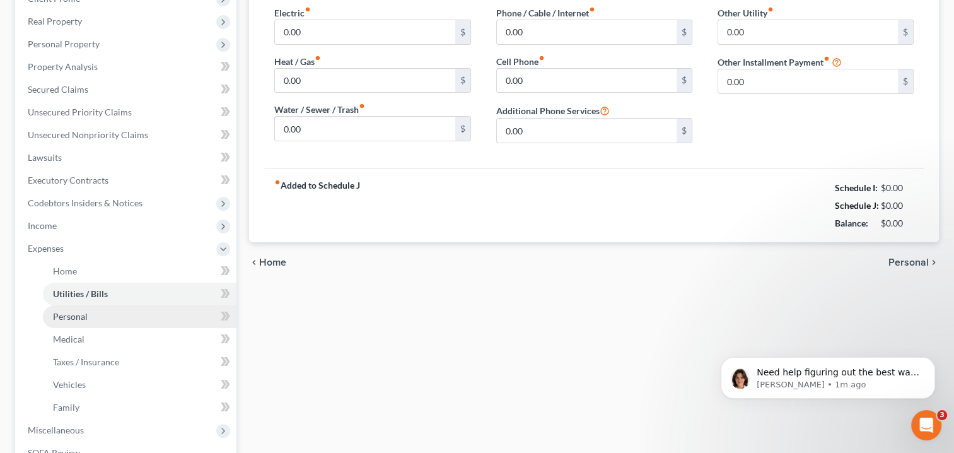
click at [93, 318] on link "Personal" at bounding box center [140, 316] width 194 height 23
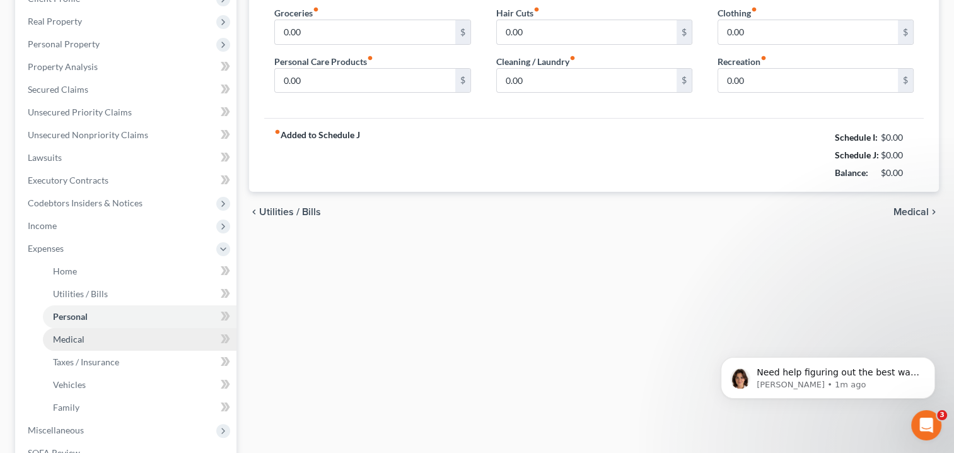
click at [79, 337] on span "Medical" at bounding box center [69, 339] width 32 height 11
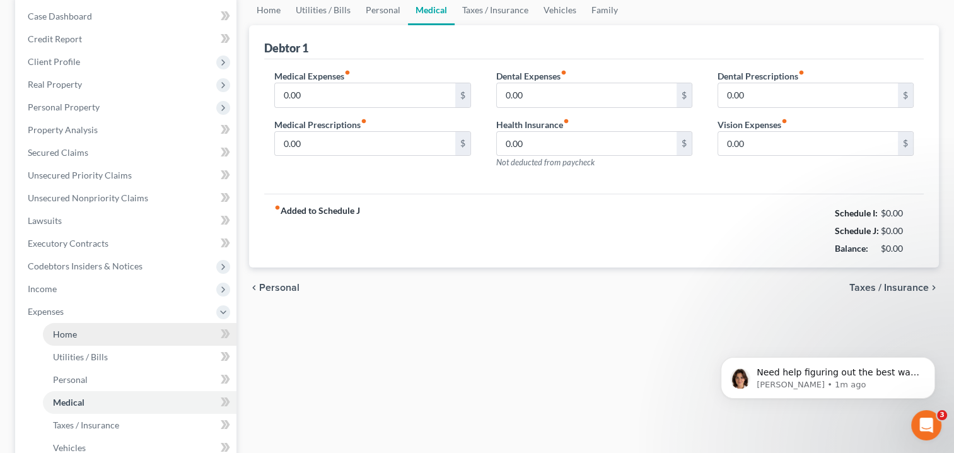
scroll to position [252, 0]
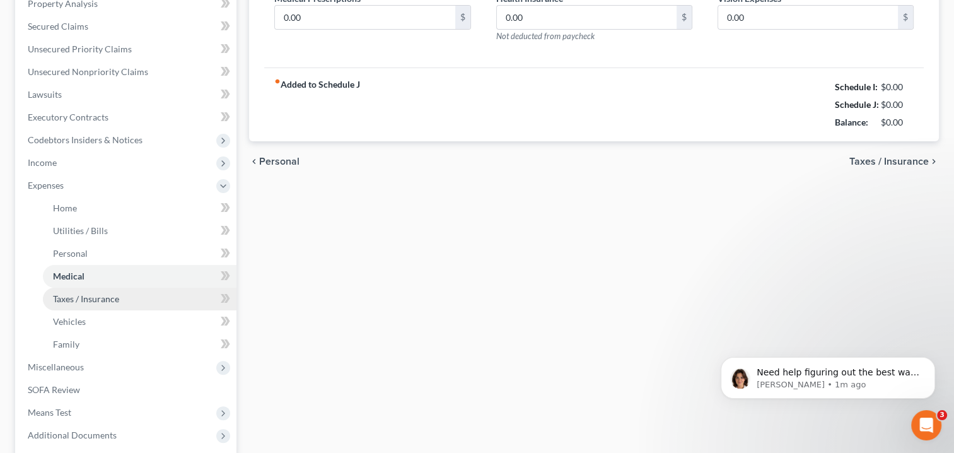
click at [97, 300] on span "Taxes / Insurance" at bounding box center [86, 298] width 66 height 11
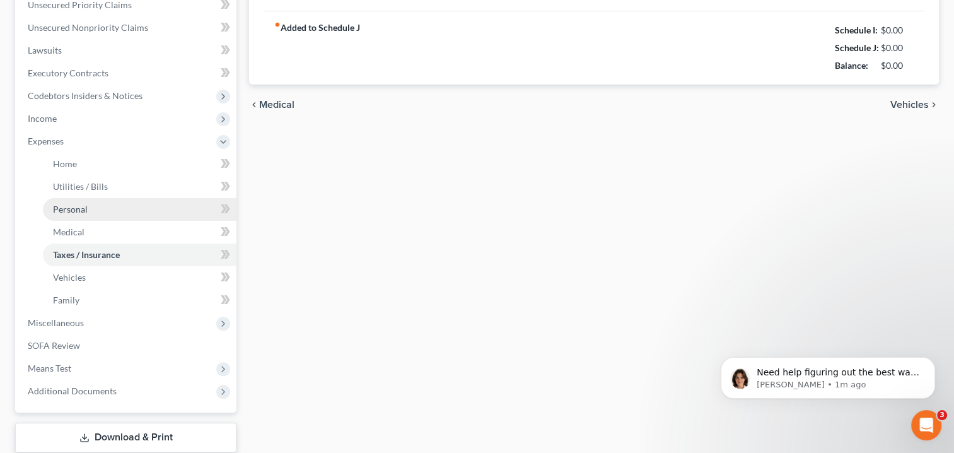
scroll to position [315, 0]
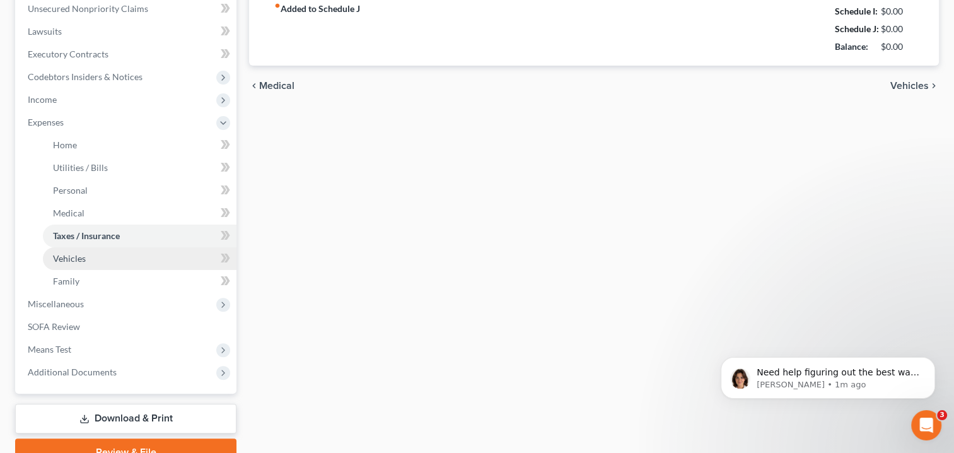
click at [76, 259] on span "Vehicles" at bounding box center [69, 258] width 33 height 11
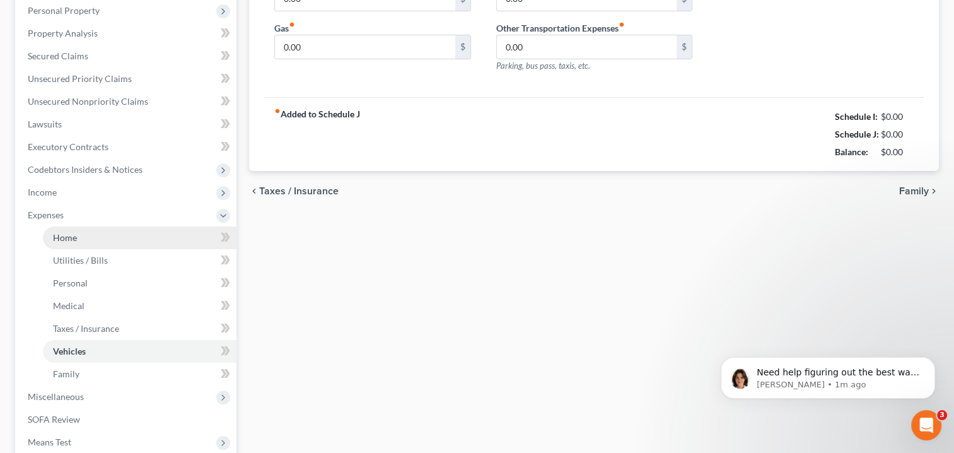
scroll to position [252, 0]
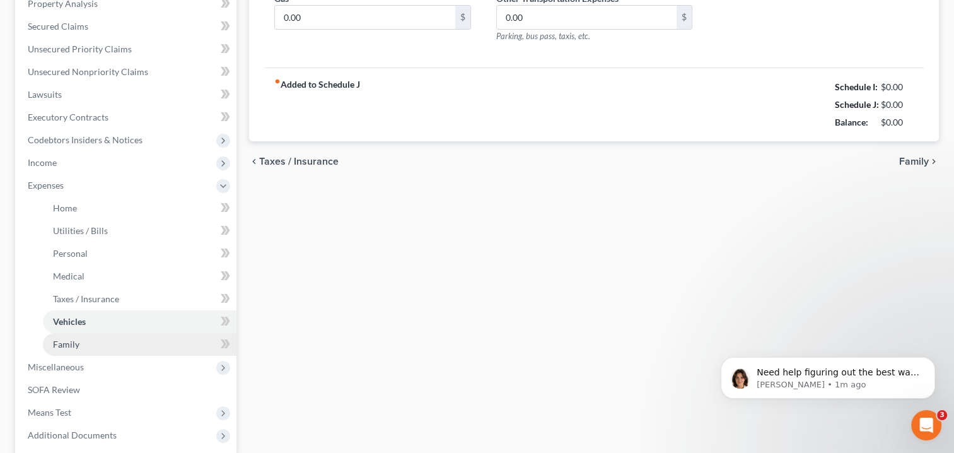
click at [78, 343] on span "Family" at bounding box center [66, 344] width 26 height 11
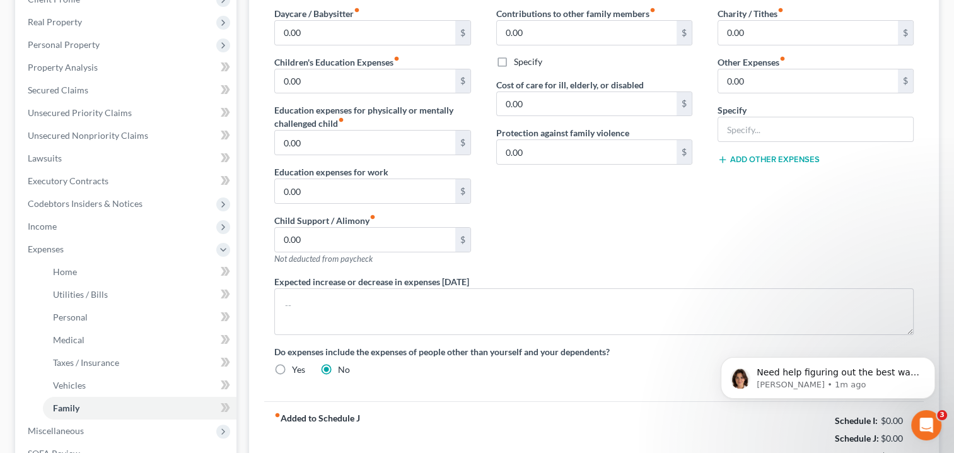
scroll to position [189, 0]
click at [86, 318] on span "Personal" at bounding box center [70, 316] width 35 height 11
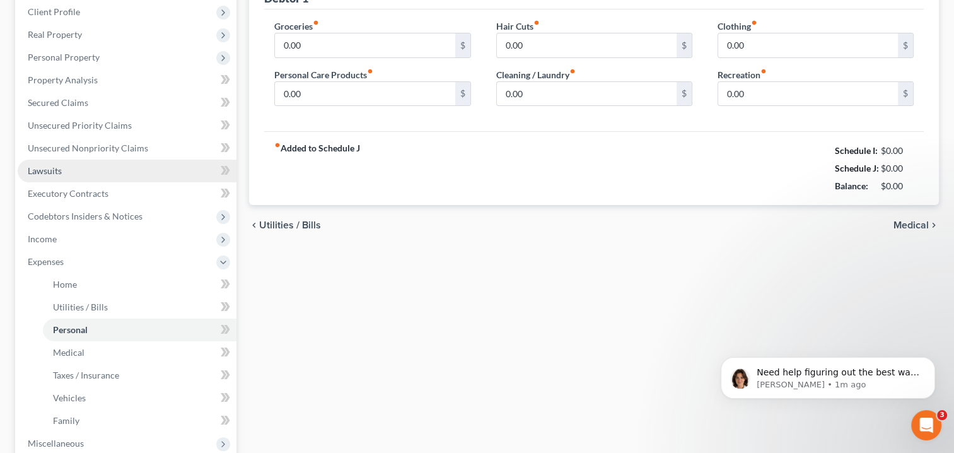
scroll to position [189, 0]
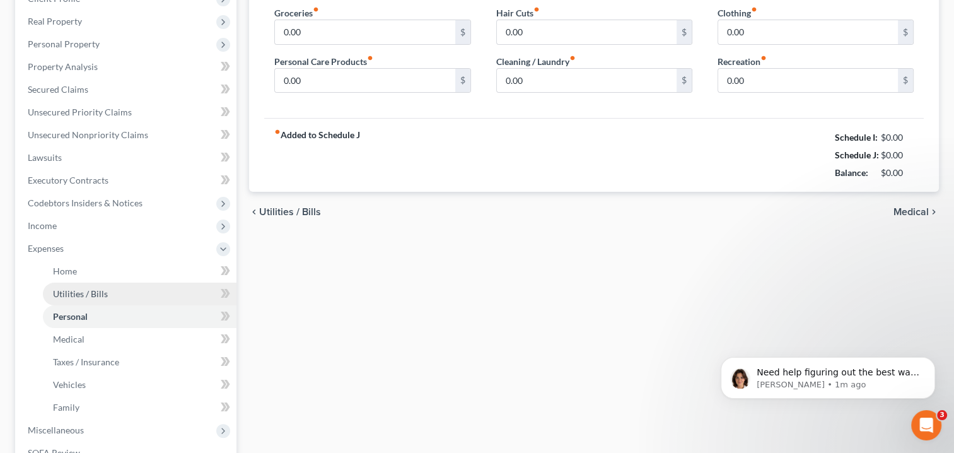
click at [75, 292] on span "Utilities / Bills" at bounding box center [80, 293] width 55 height 11
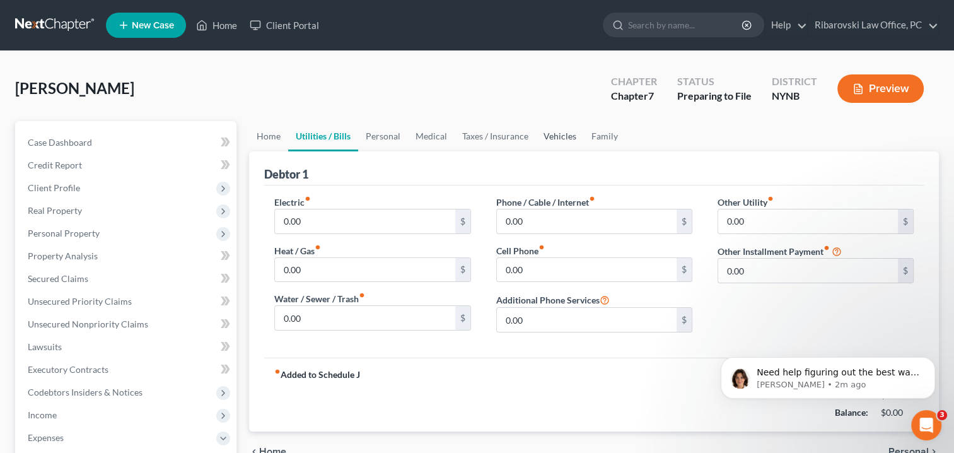
click at [557, 132] on link "Vehicles" at bounding box center [560, 136] width 48 height 30
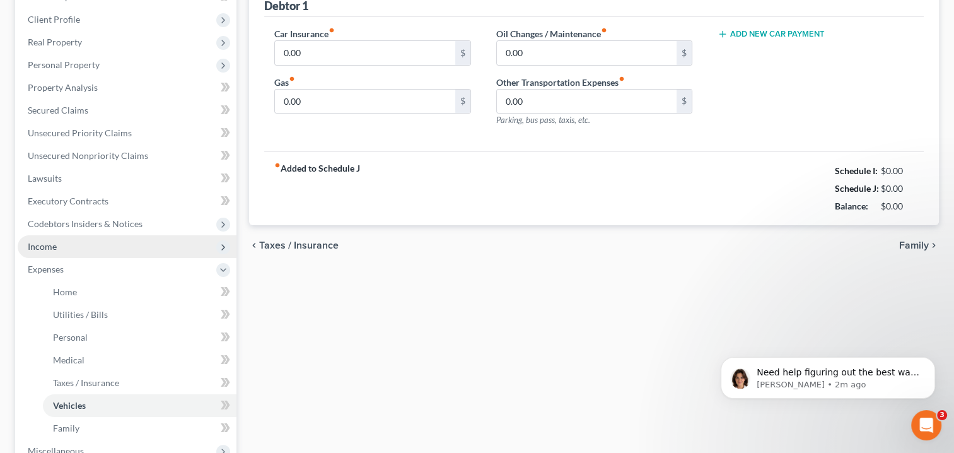
scroll to position [252, 0]
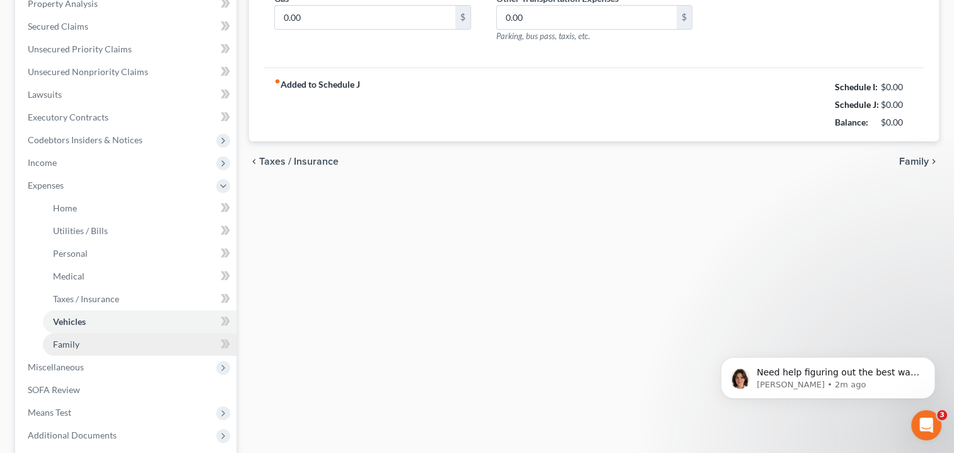
click at [76, 343] on span "Family" at bounding box center [66, 344] width 26 height 11
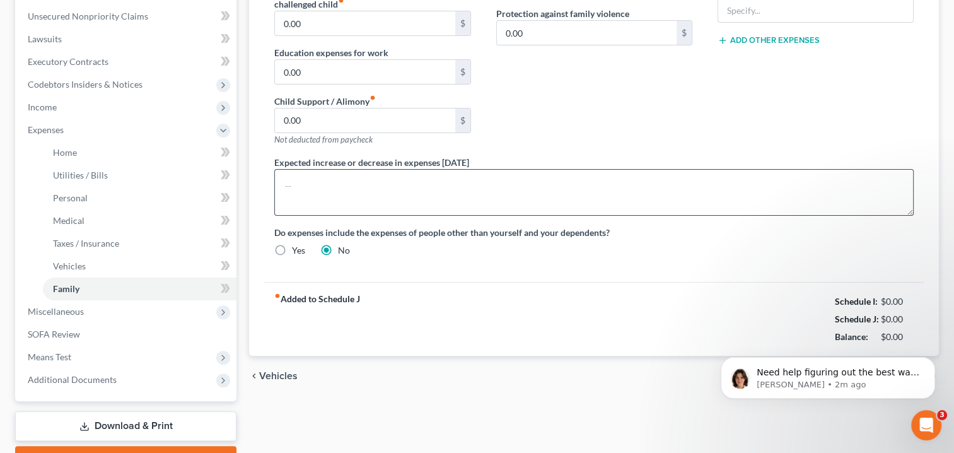
scroll to position [315, 0]
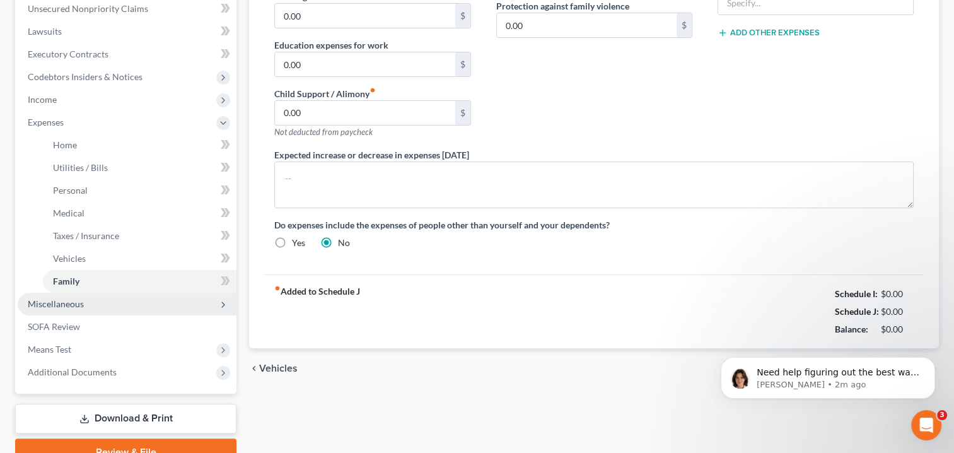
click at [64, 308] on span "Miscellaneous" at bounding box center [56, 303] width 56 height 11
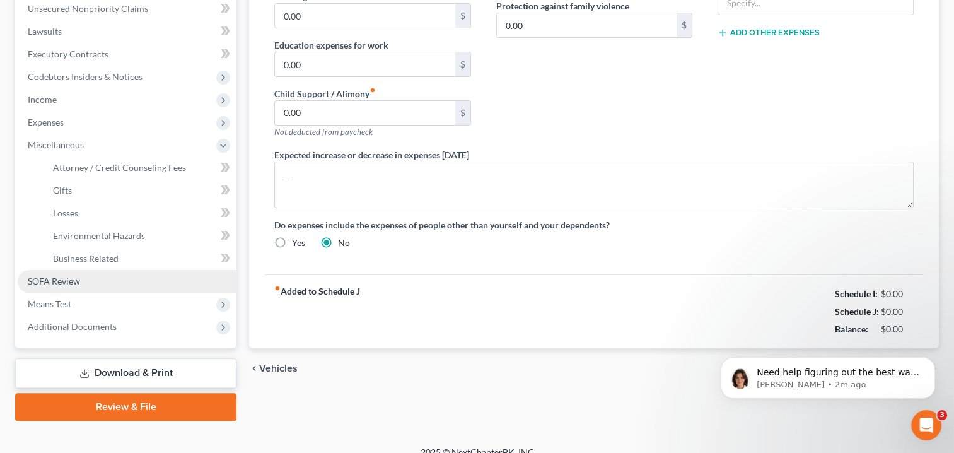
click at [92, 279] on link "SOFA Review" at bounding box center [127, 281] width 219 height 23
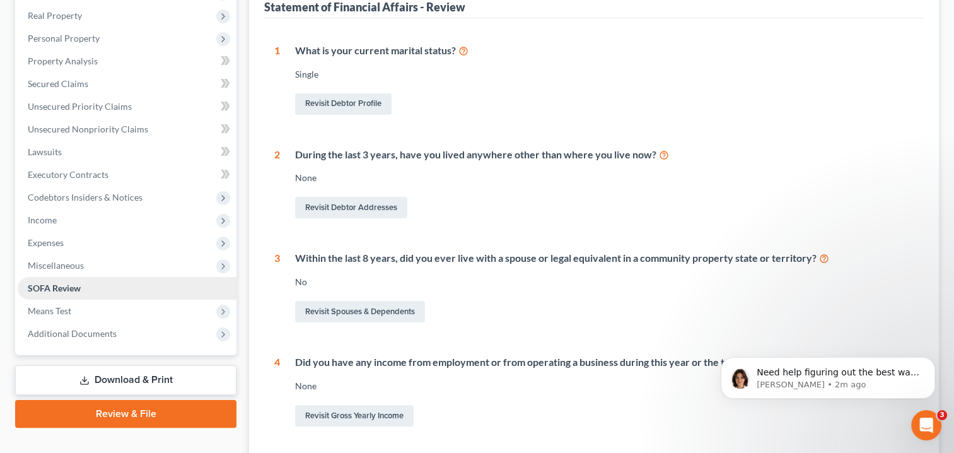
scroll to position [189, 0]
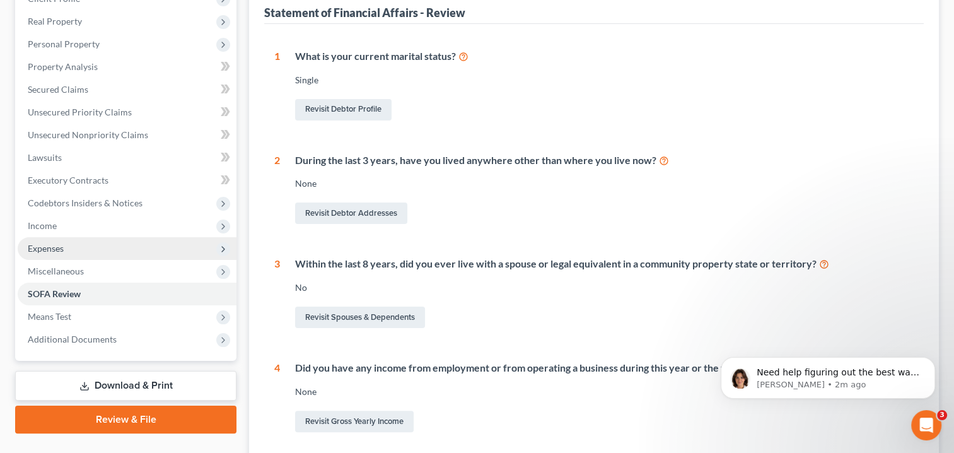
click at [55, 248] on span "Expenses" at bounding box center [46, 248] width 36 height 11
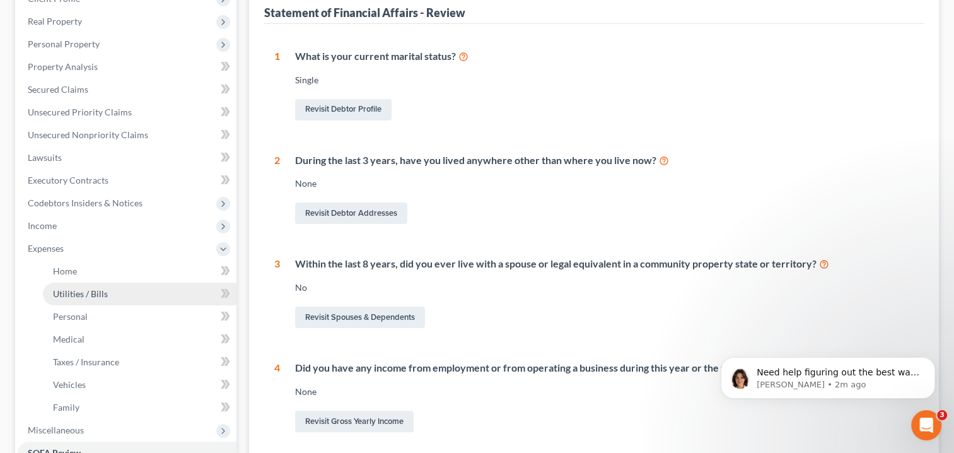
click at [78, 294] on span "Utilities / Bills" at bounding box center [80, 293] width 55 height 11
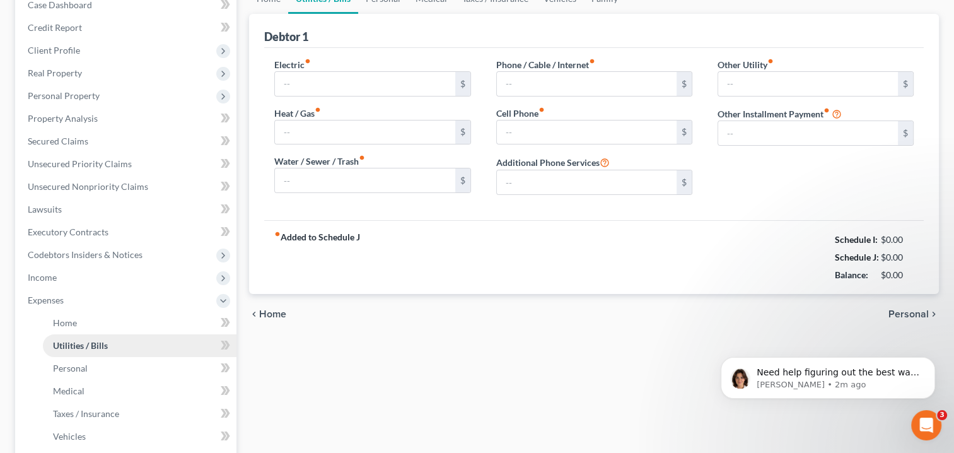
scroll to position [42, 0]
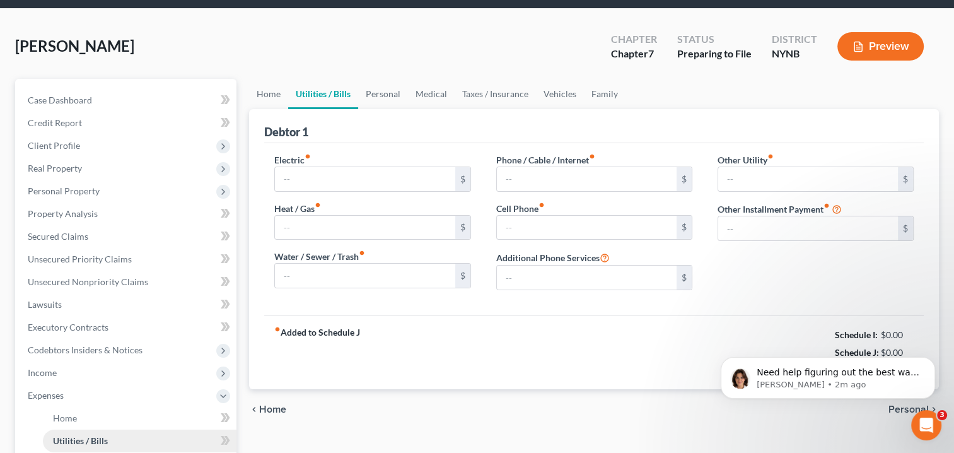
type input "0.00"
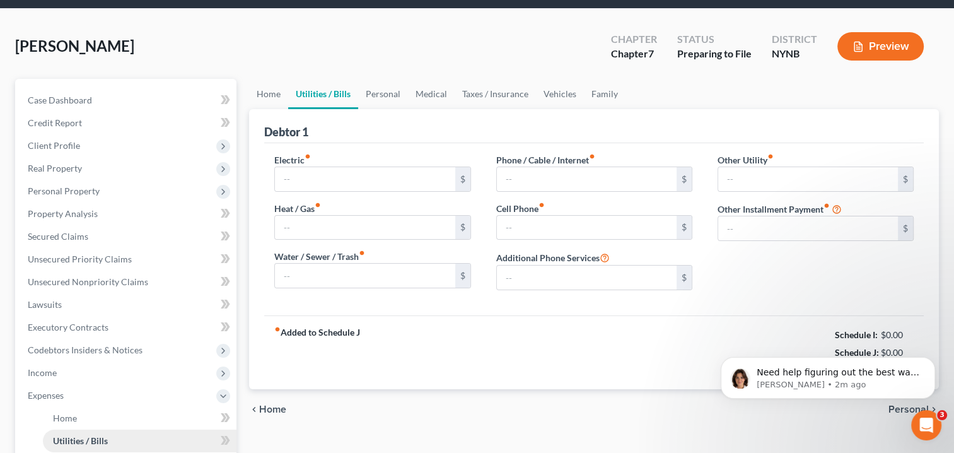
type input "0.00"
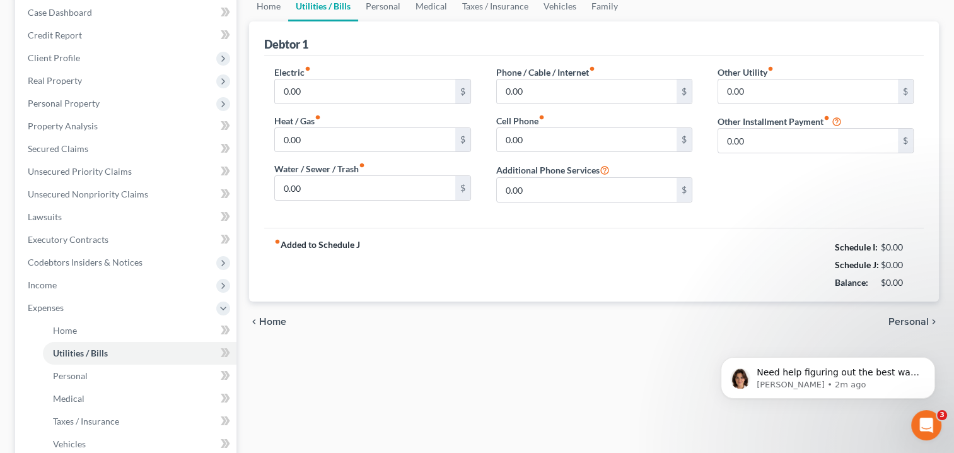
scroll to position [189, 0]
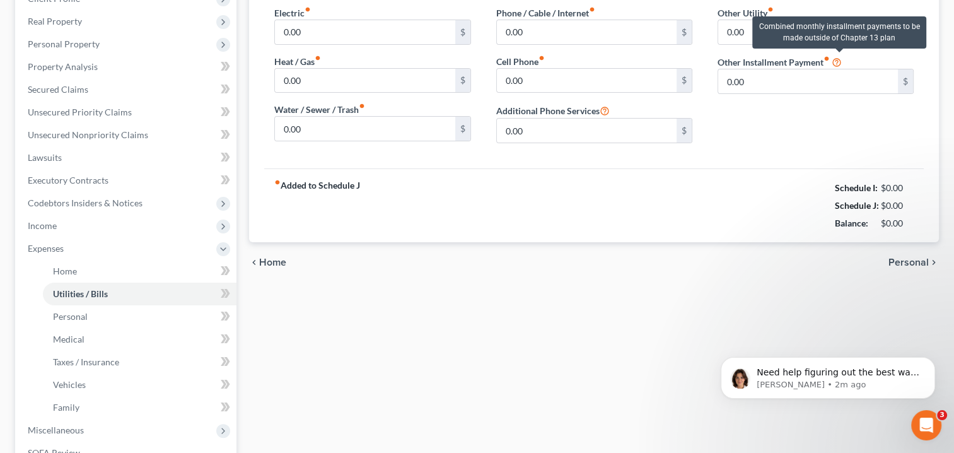
click at [841, 61] on icon at bounding box center [837, 61] width 10 height 12
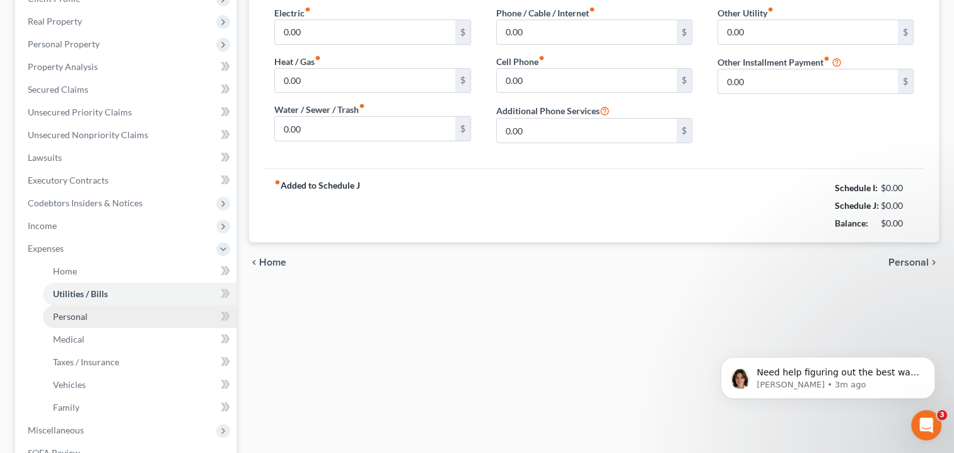
click at [78, 316] on span "Personal" at bounding box center [70, 316] width 35 height 11
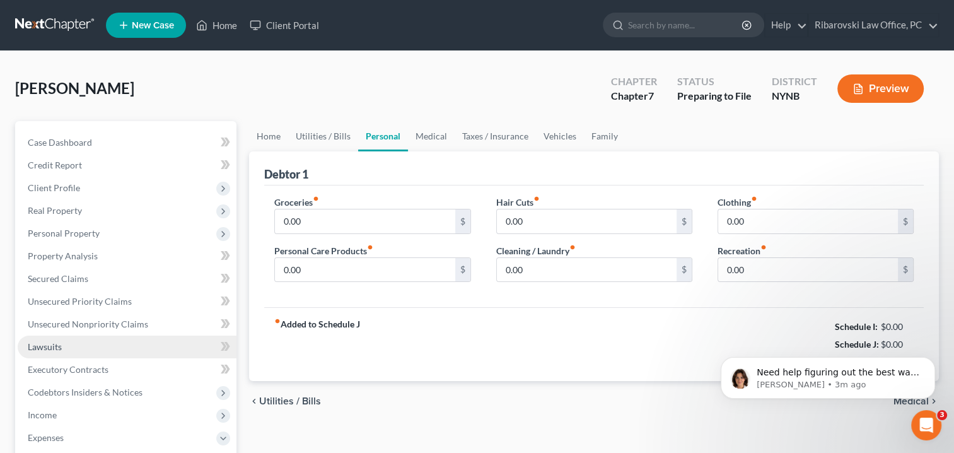
click at [48, 351] on span "Lawsuits" at bounding box center [45, 346] width 34 height 11
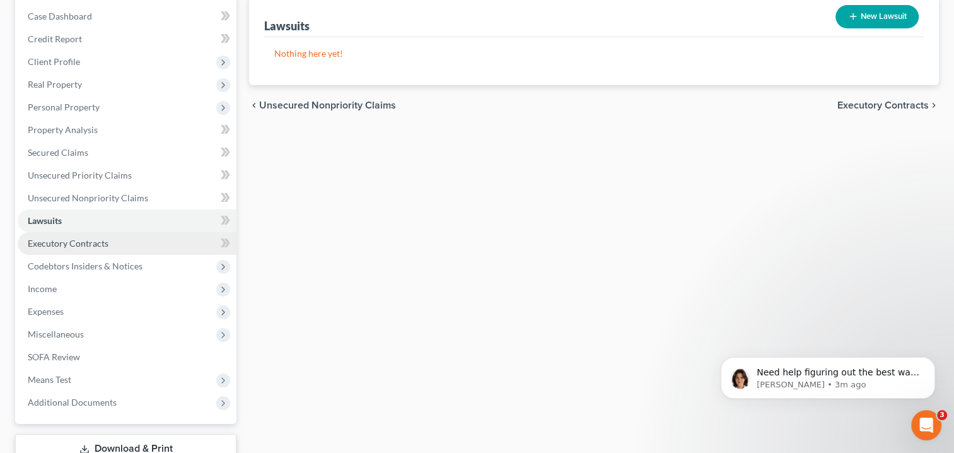
click at [71, 240] on span "Executory Contracts" at bounding box center [68, 243] width 81 height 11
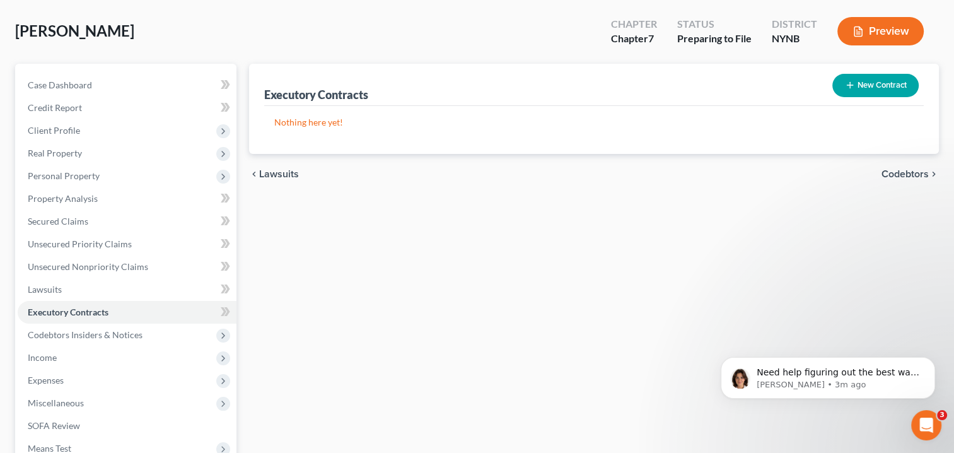
scroll to position [126, 0]
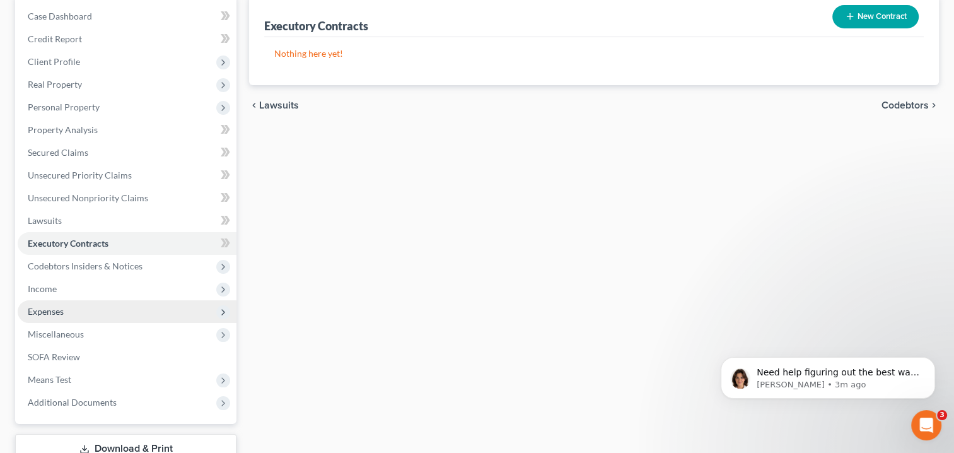
click at [58, 312] on span "Expenses" at bounding box center [46, 311] width 36 height 11
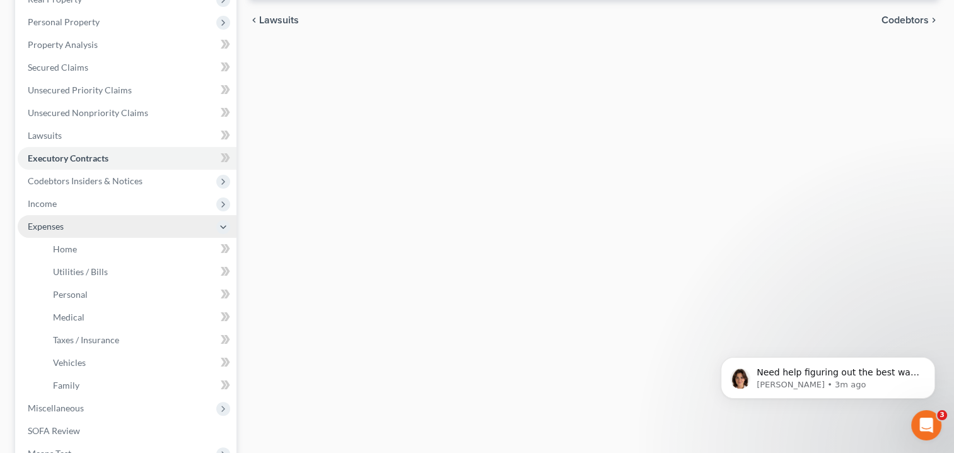
scroll to position [252, 0]
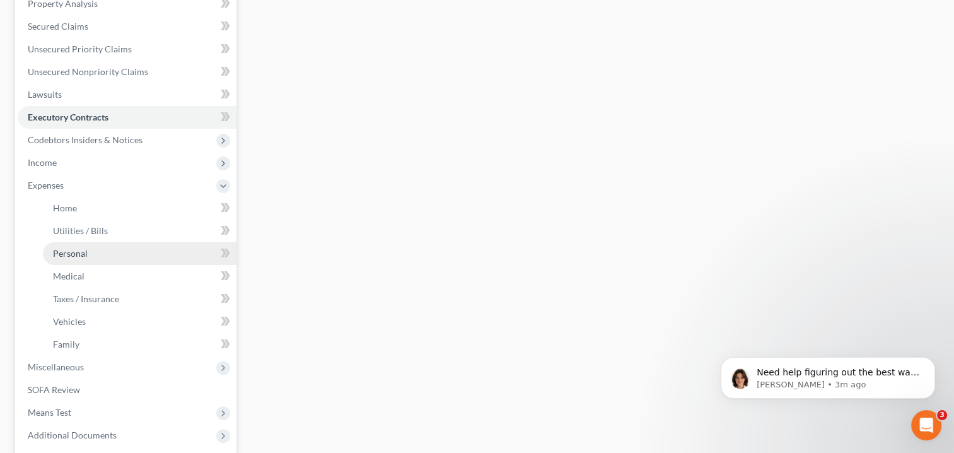
click at [69, 252] on span "Personal" at bounding box center [70, 253] width 35 height 11
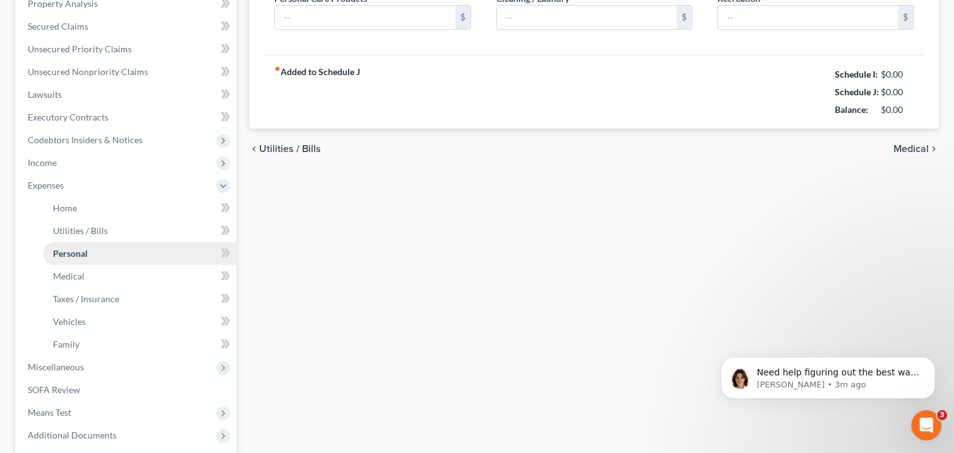
scroll to position [73, 0]
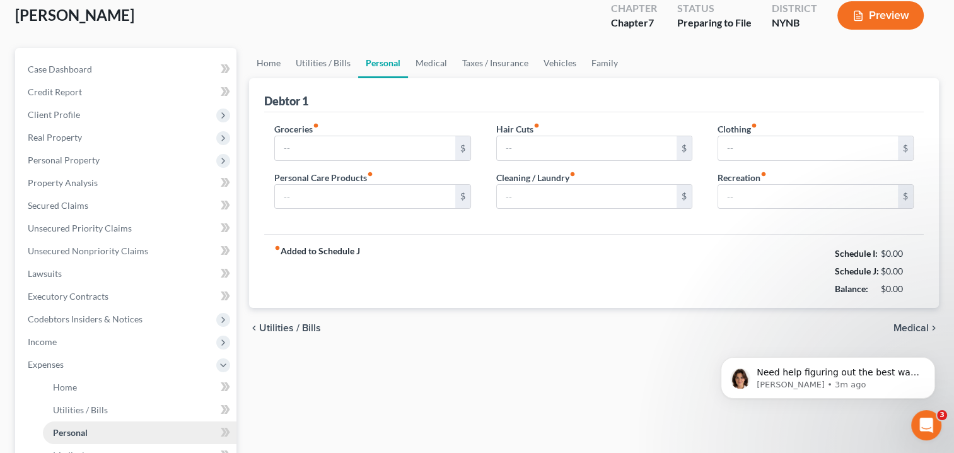
type input "0.00"
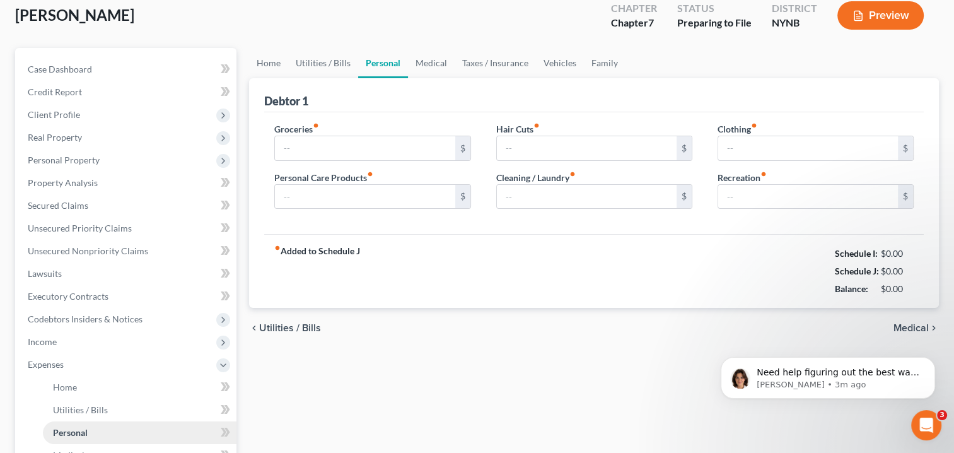
type input "0.00"
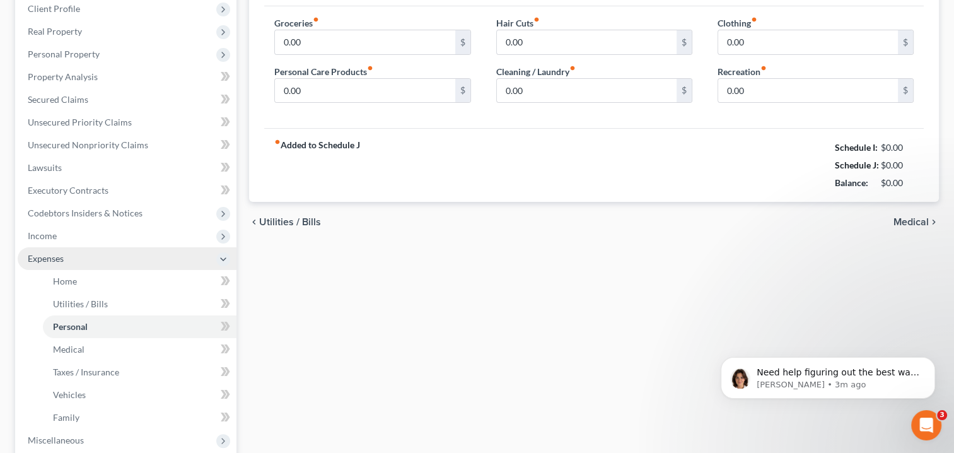
scroll to position [252, 0]
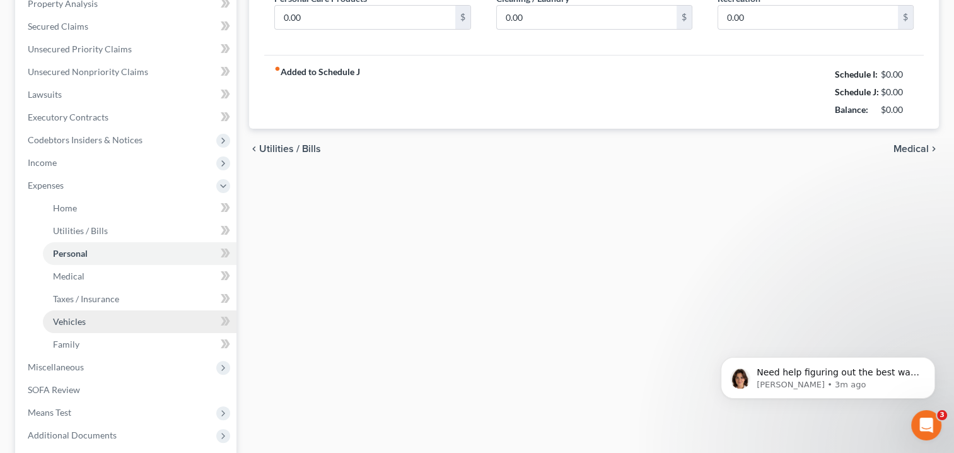
click at [71, 318] on span "Vehicles" at bounding box center [69, 321] width 33 height 11
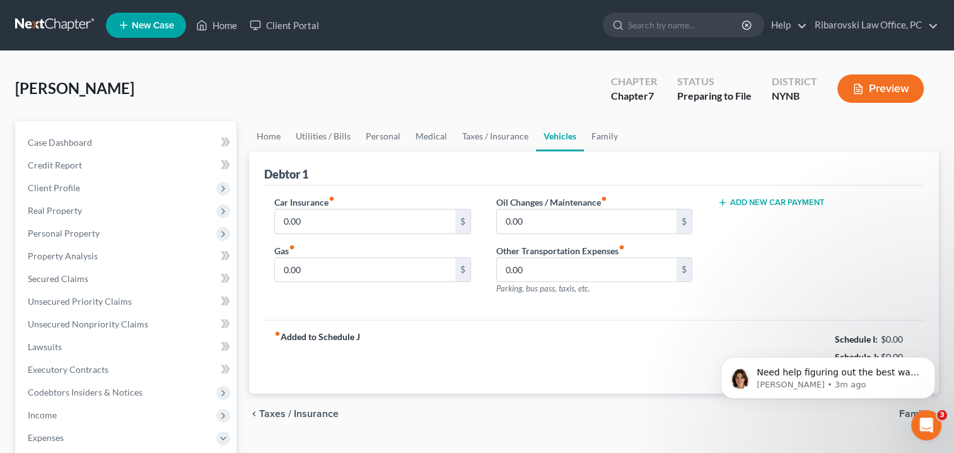
click at [777, 202] on button "Add New Car Payment" at bounding box center [771, 202] width 107 height 10
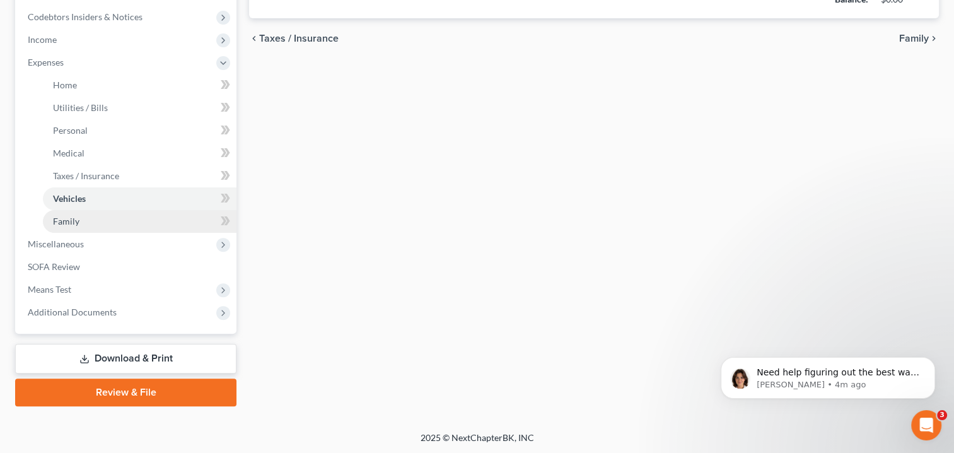
click at [138, 224] on link "Family" at bounding box center [140, 221] width 194 height 23
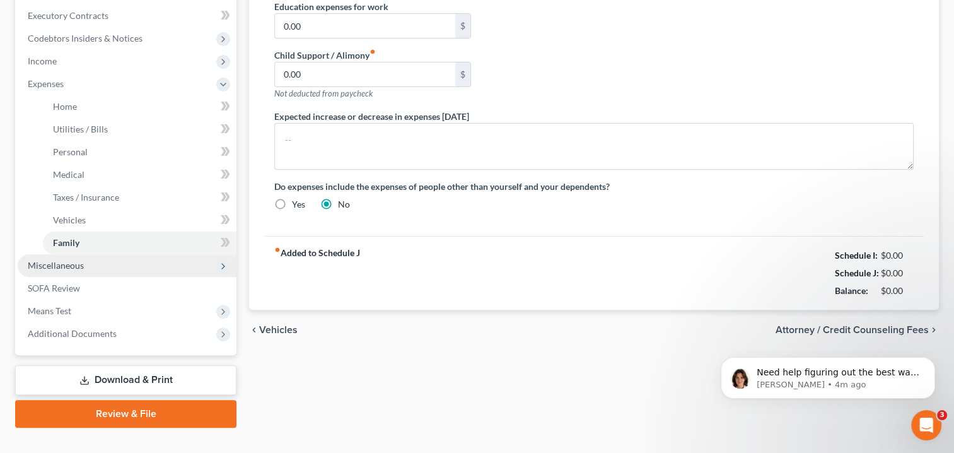
scroll to position [375, 0]
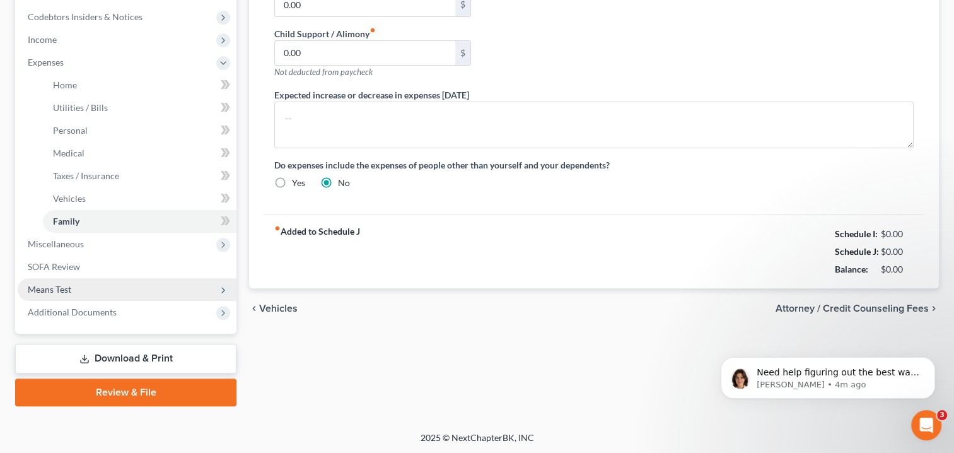
click at [73, 294] on span "Means Test" at bounding box center [127, 289] width 219 height 23
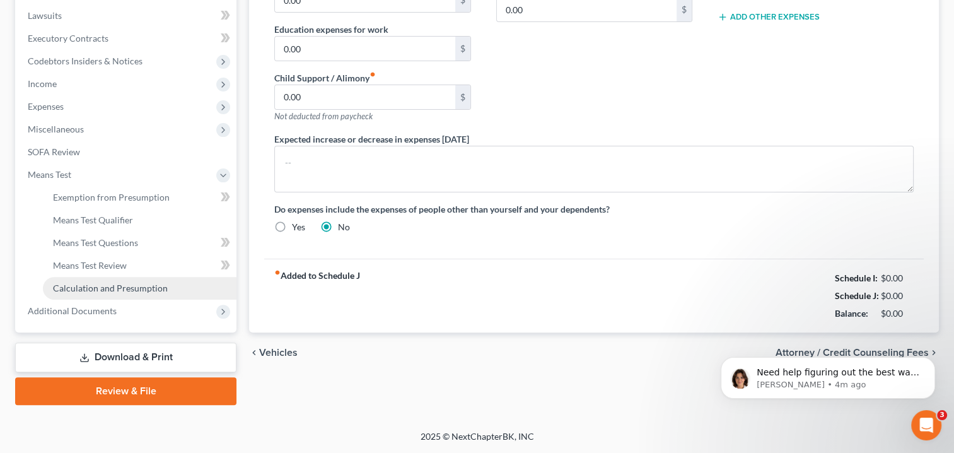
scroll to position [330, 0]
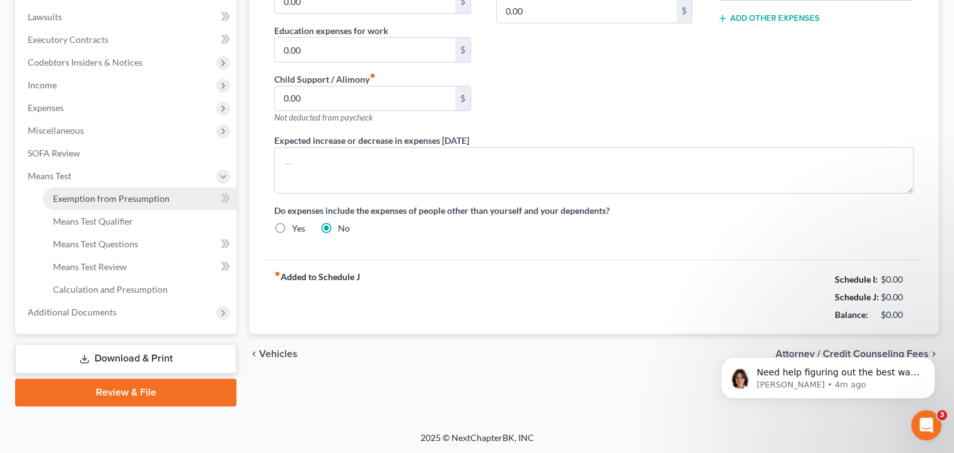
click at [122, 199] on span "Exemption from Presumption" at bounding box center [111, 198] width 117 height 11
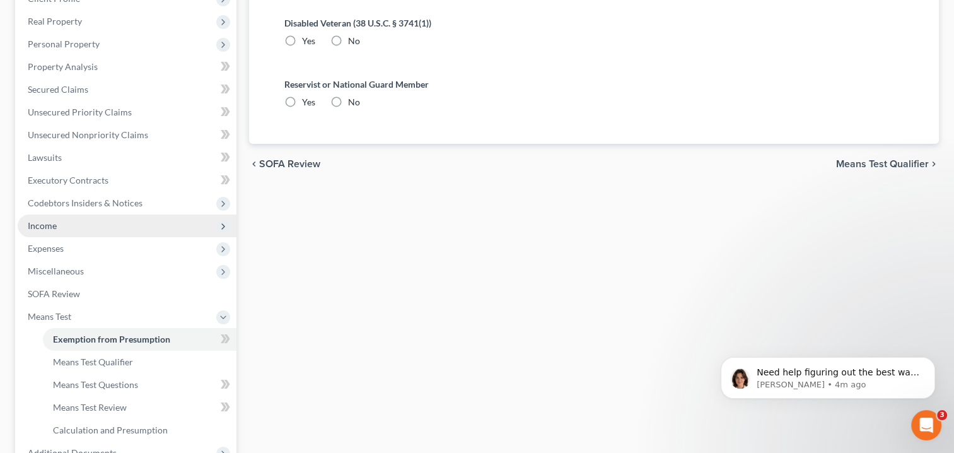
scroll to position [252, 0]
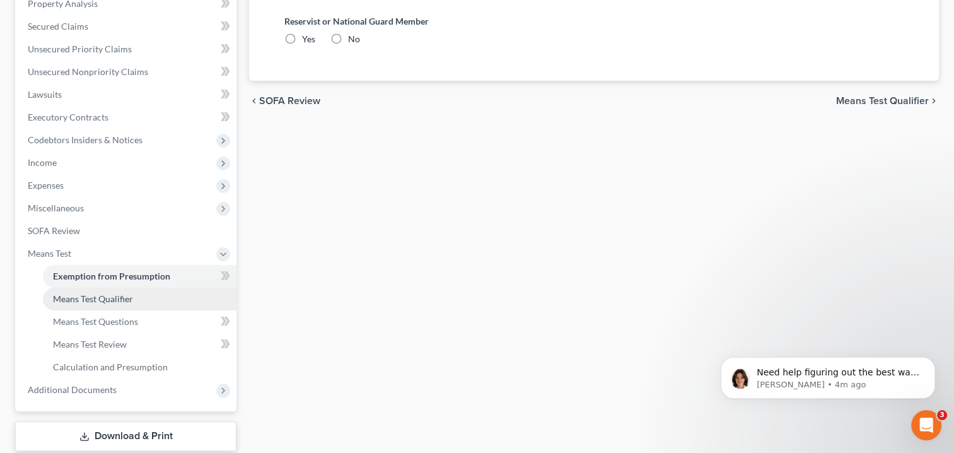
click at [113, 301] on span "Means Test Qualifier" at bounding box center [93, 298] width 80 height 11
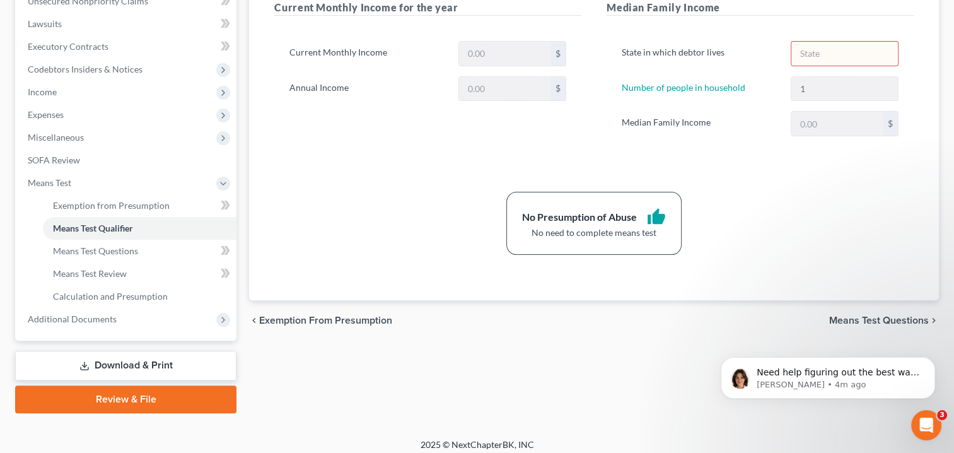
scroll to position [330, 0]
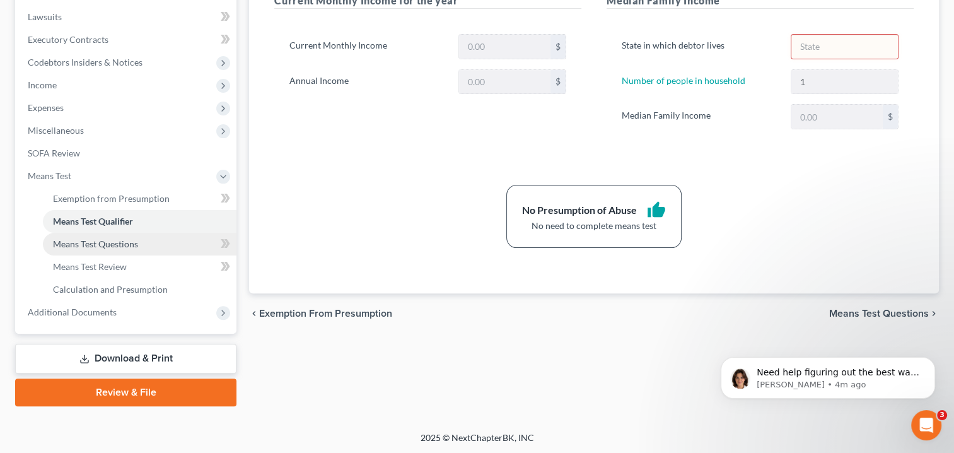
click at [80, 241] on span "Means Test Questions" at bounding box center [95, 243] width 85 height 11
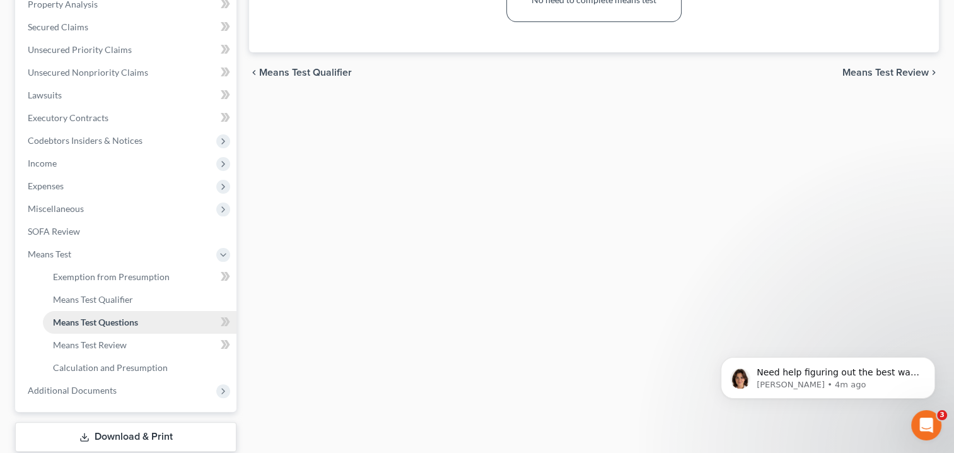
scroll to position [252, 0]
click at [112, 369] on span "Calculation and Presumption" at bounding box center [110, 366] width 115 height 11
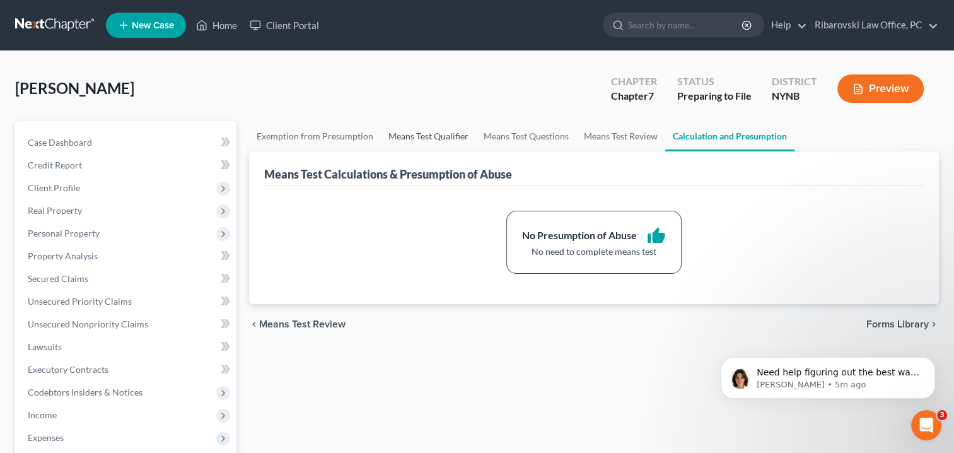
click at [419, 135] on link "Means Test Qualifier" at bounding box center [428, 136] width 95 height 30
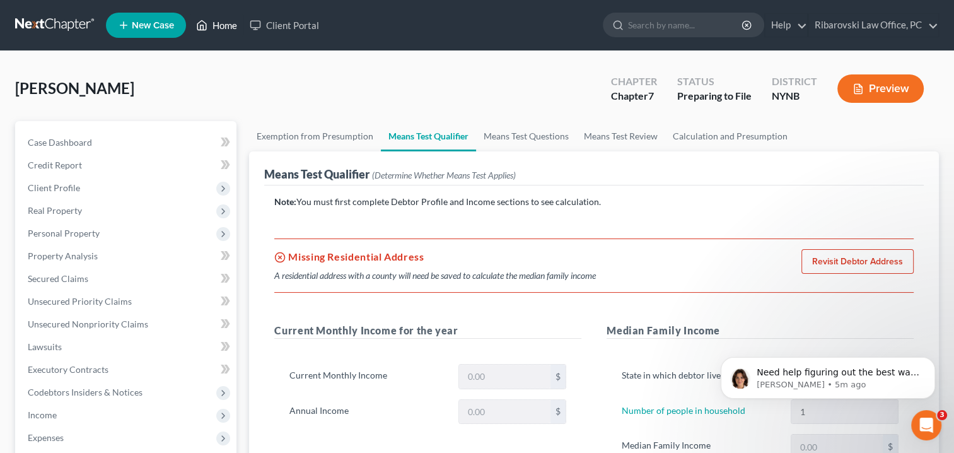
click at [216, 28] on link "Home" at bounding box center [217, 25] width 54 height 23
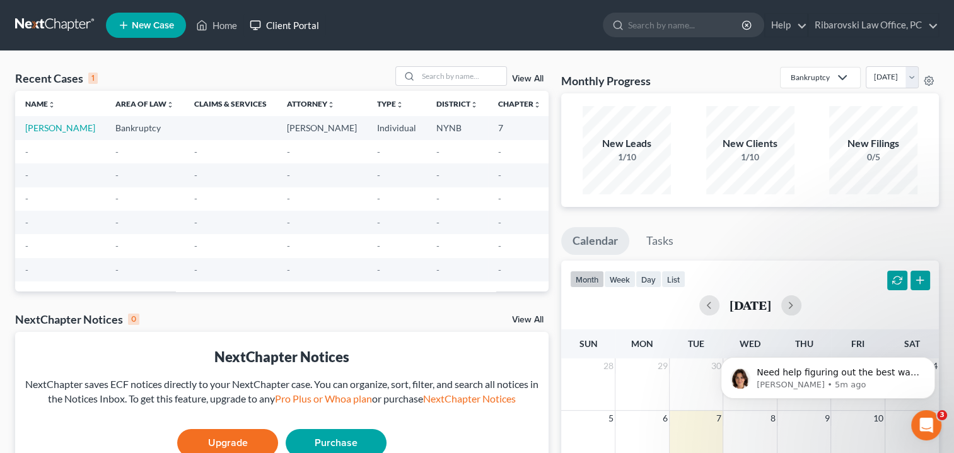
click at [295, 28] on link "Client Portal" at bounding box center [284, 25] width 82 height 23
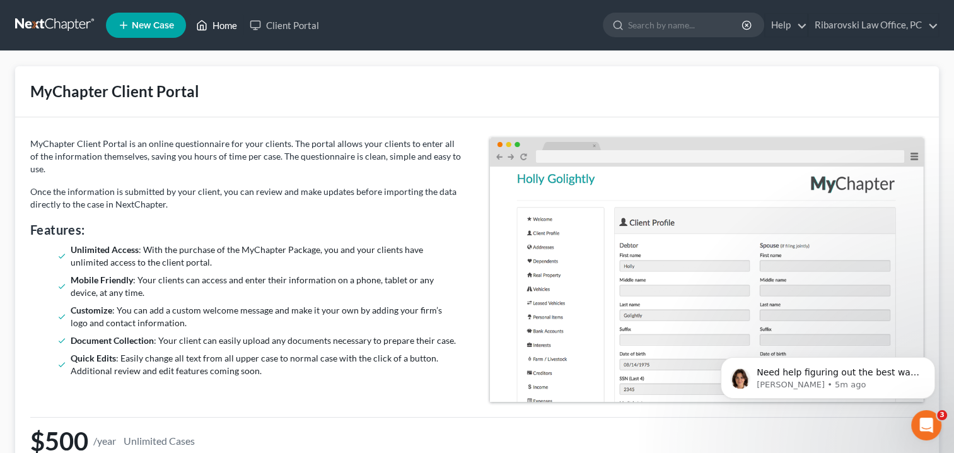
click at [228, 25] on link "Home" at bounding box center [217, 25] width 54 height 23
